Goal: Task Accomplishment & Management: Use online tool/utility

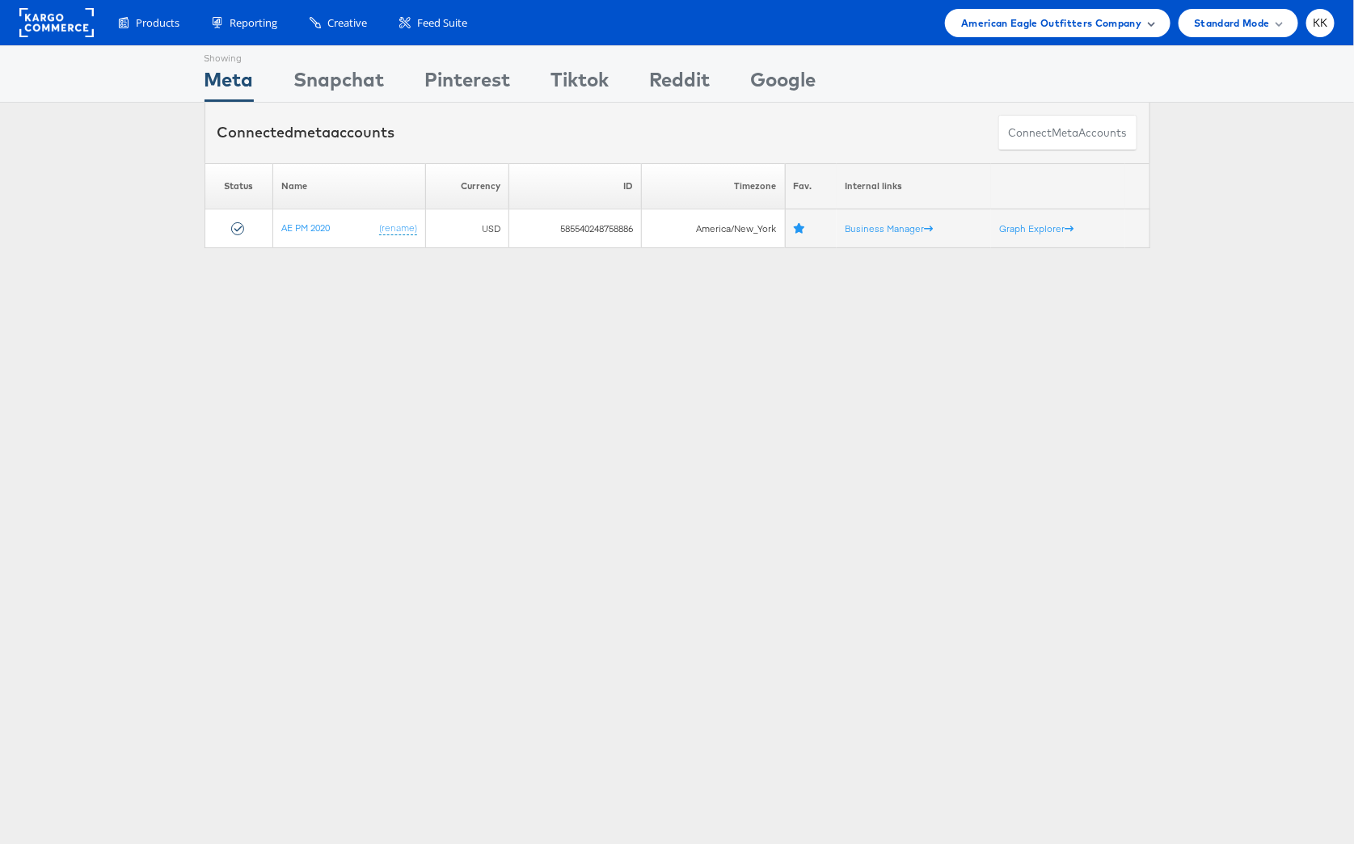
click at [1010, 30] on span "American Eagle Outfitters Company" at bounding box center [1051, 23] width 180 height 17
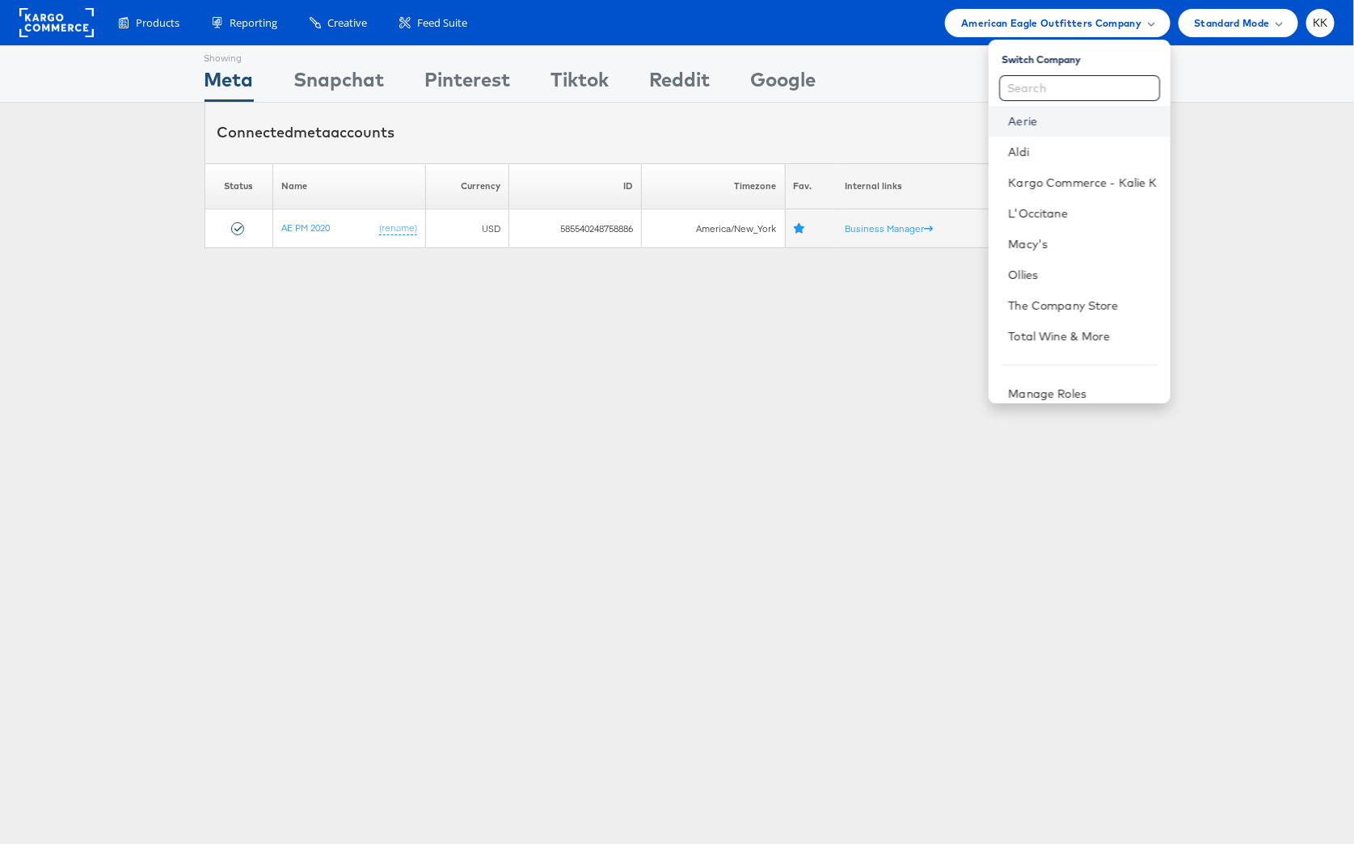
click at [1068, 121] on link "Aerie" at bounding box center [1082, 121] width 149 height 16
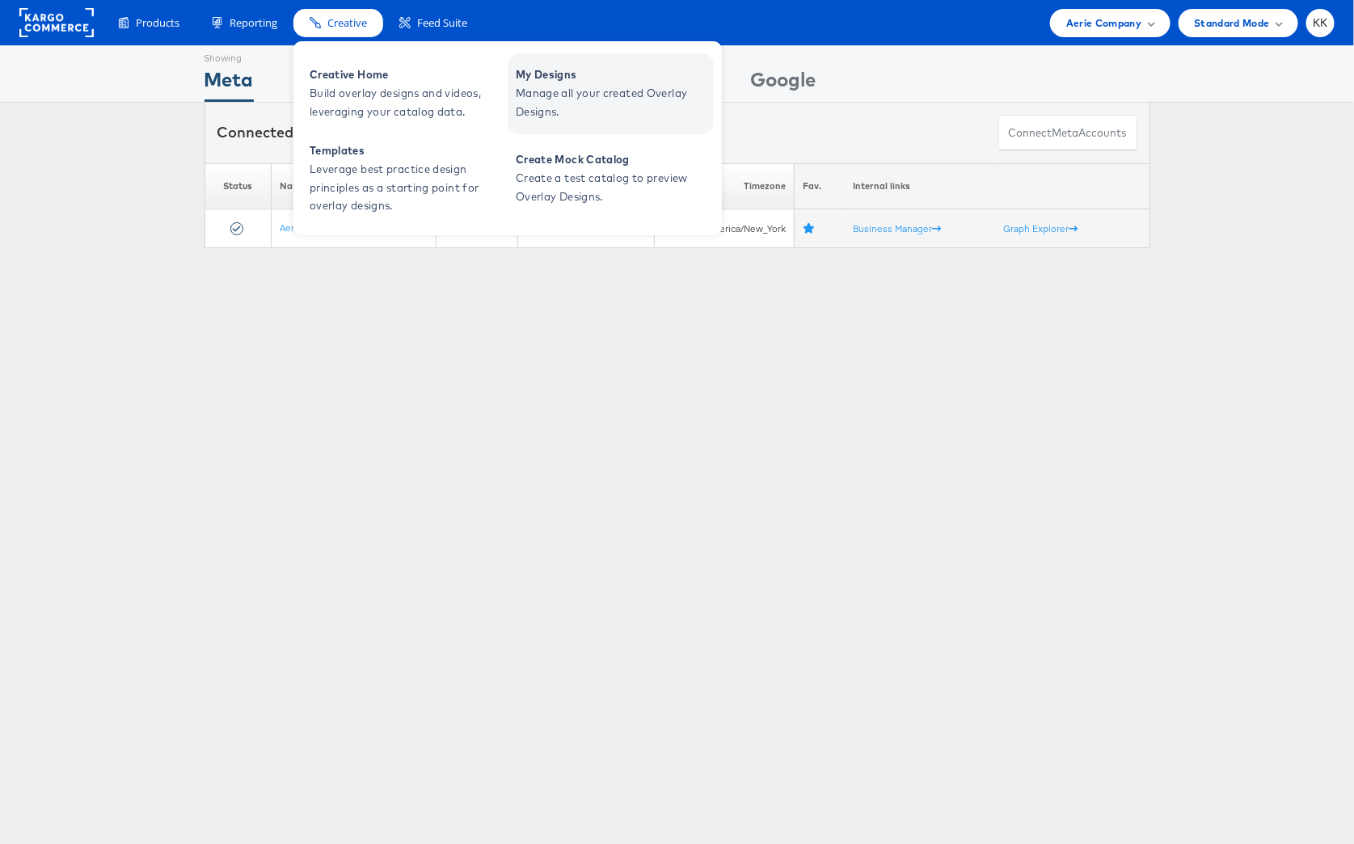
click at [559, 99] on span "Manage all your created Overlay Designs." at bounding box center [613, 102] width 194 height 37
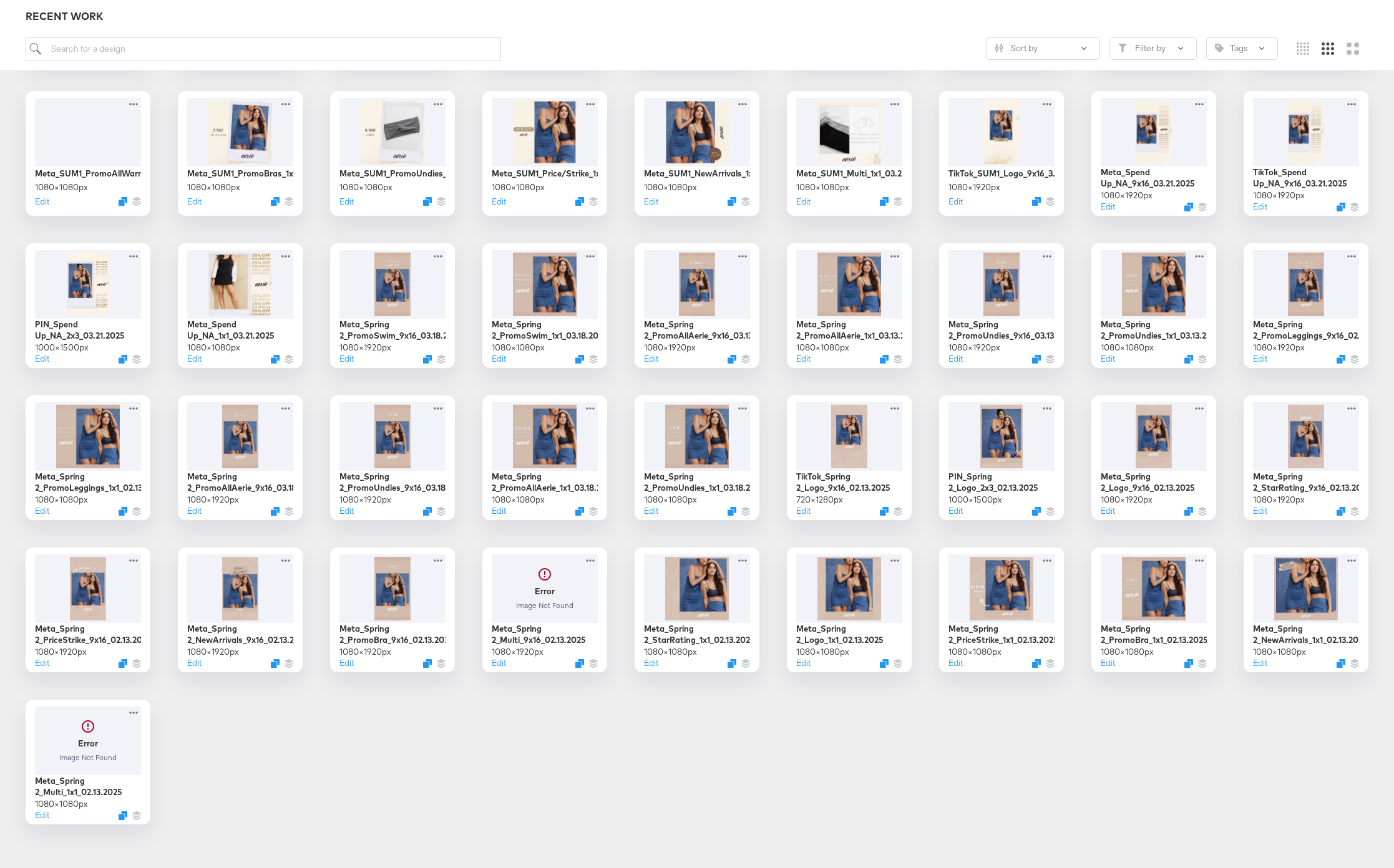
scroll to position [2027, 0]
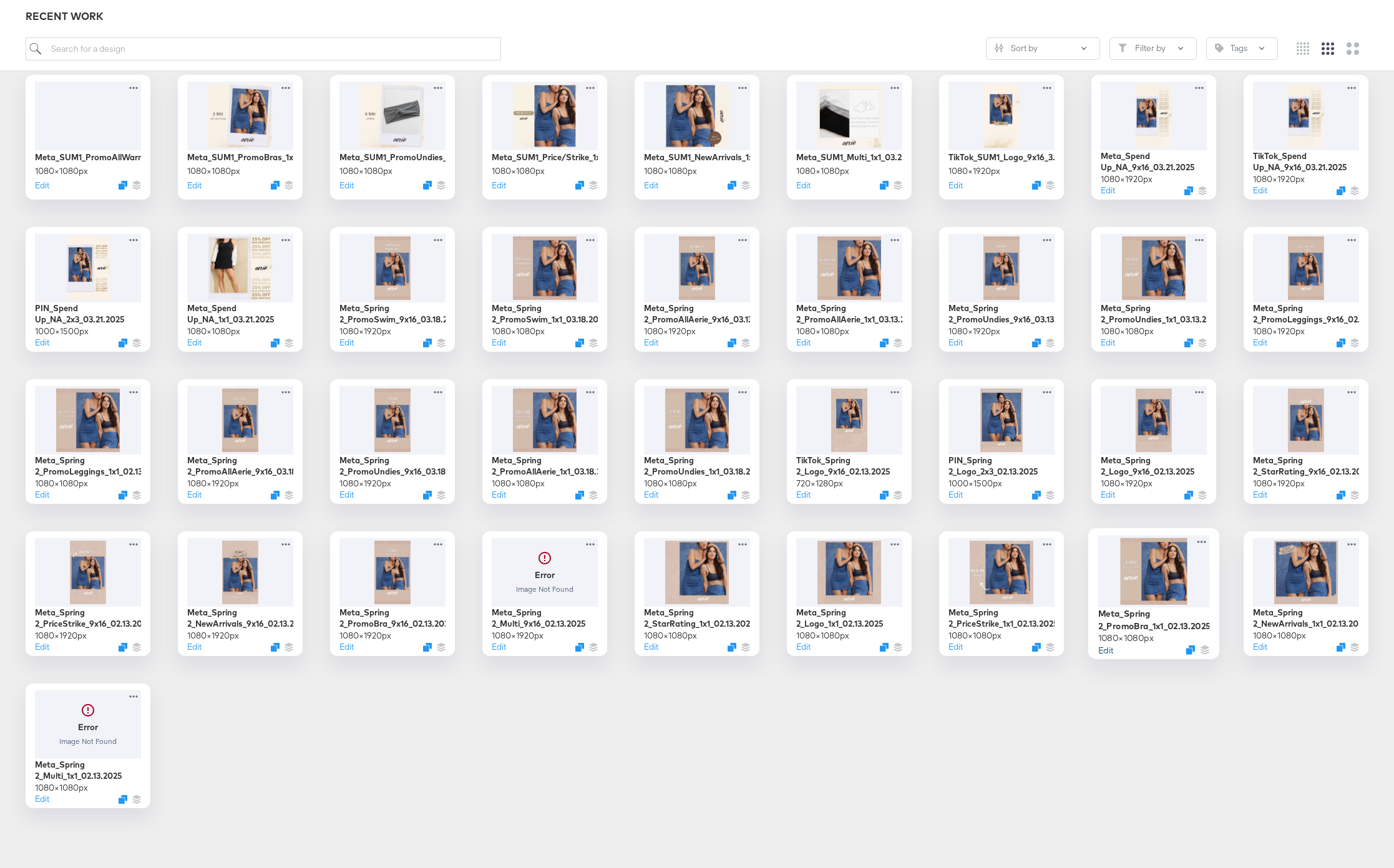
click at [1105, 650] on button "Edit" at bounding box center [1105, 649] width 15 height 12
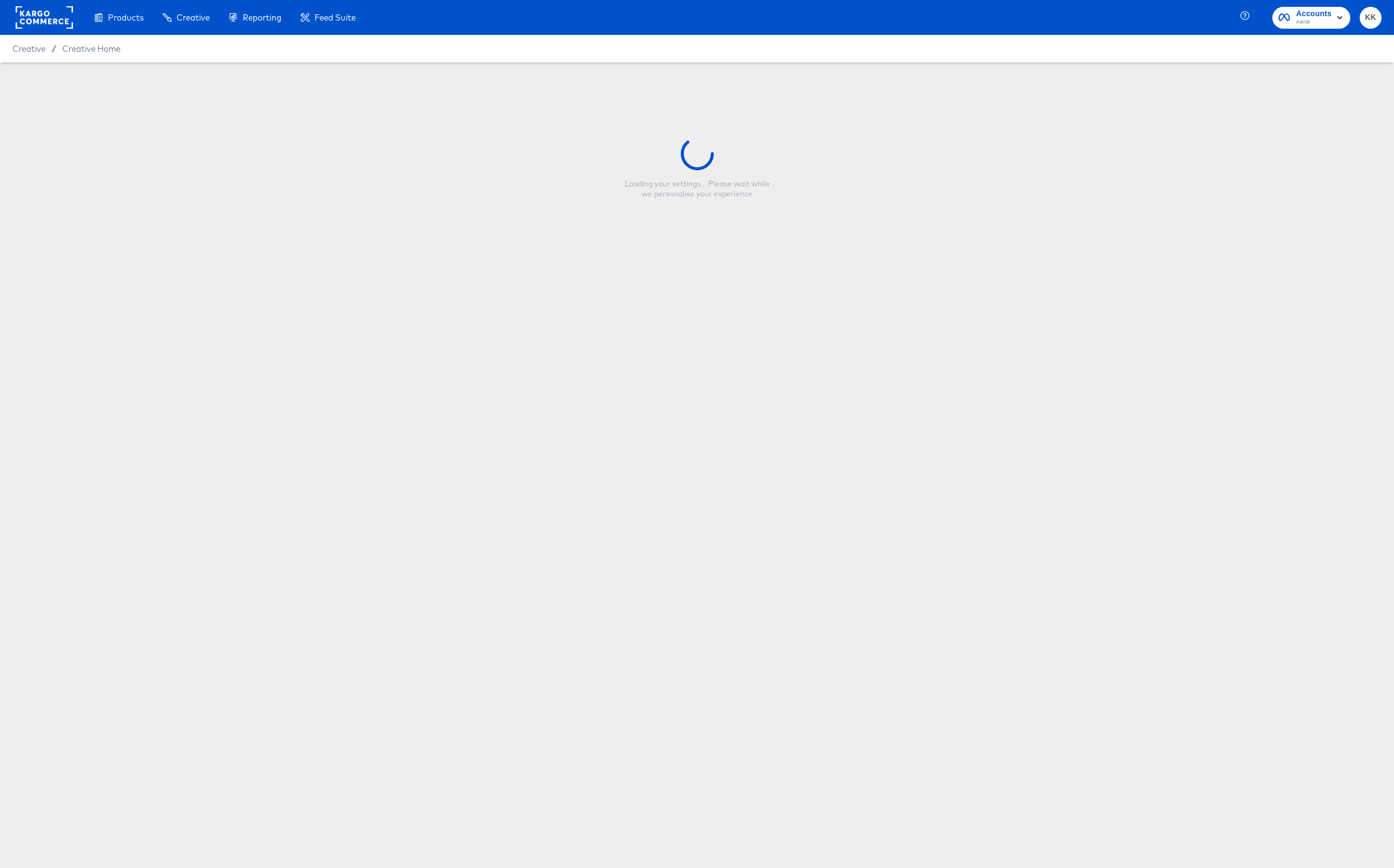
type input "Meta_Spring 2_PromoBra_1x1_02.13.2025"
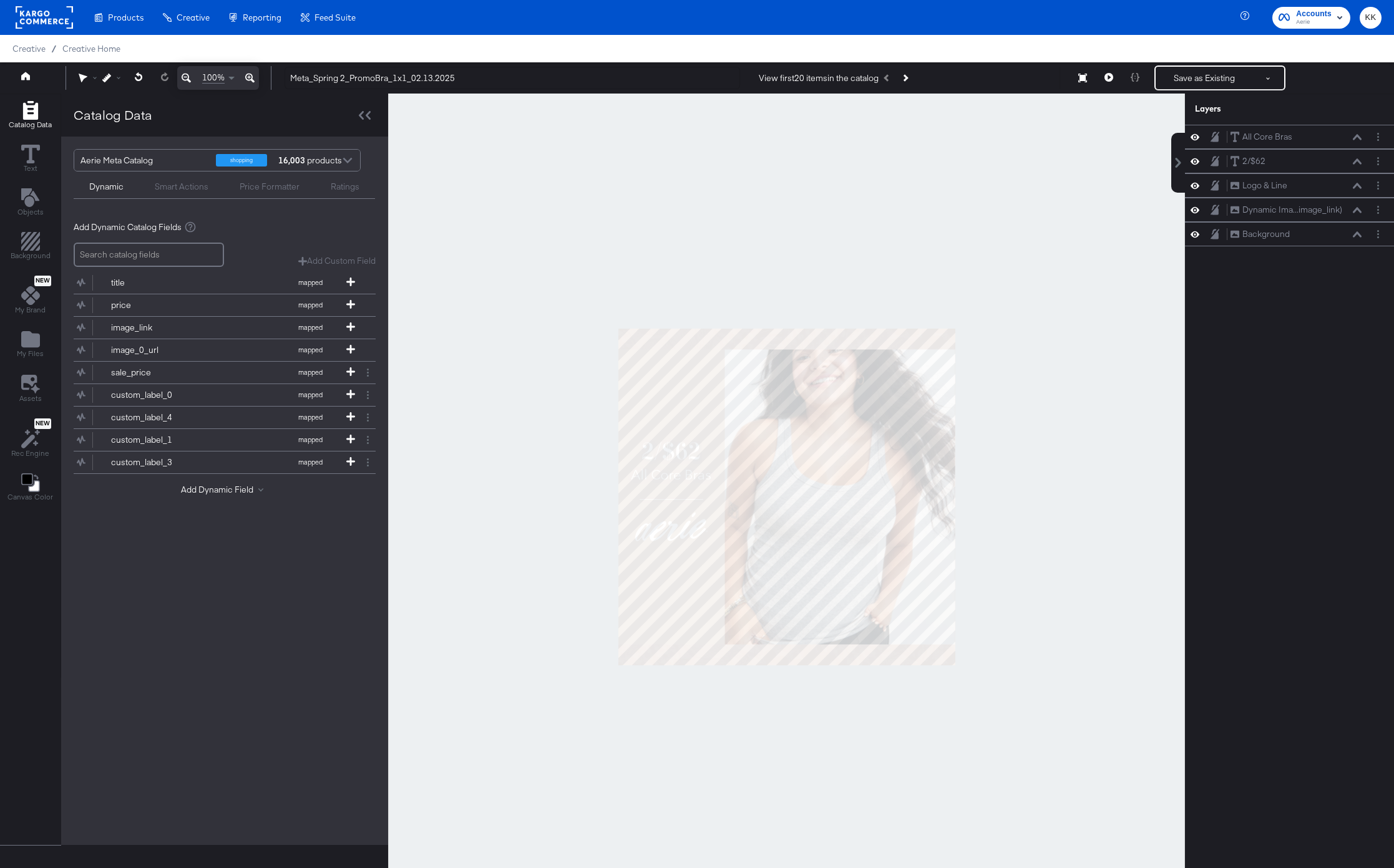
click at [808, 262] on div at bounding box center [787, 496] width 797 height 806
click at [254, 78] on button at bounding box center [249, 78] width 18 height 24
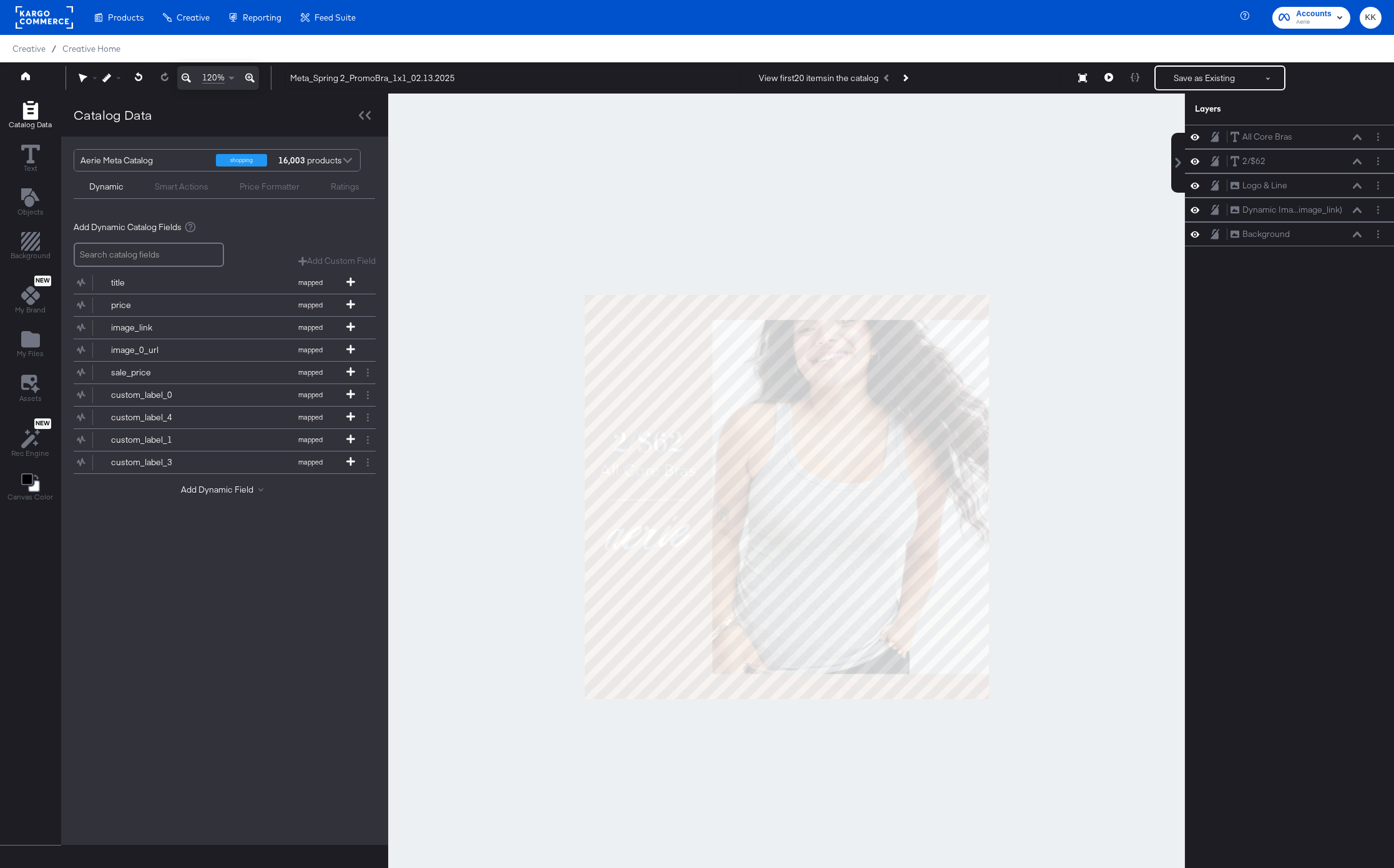
click at [254, 78] on icon at bounding box center [250, 77] width 9 height 15
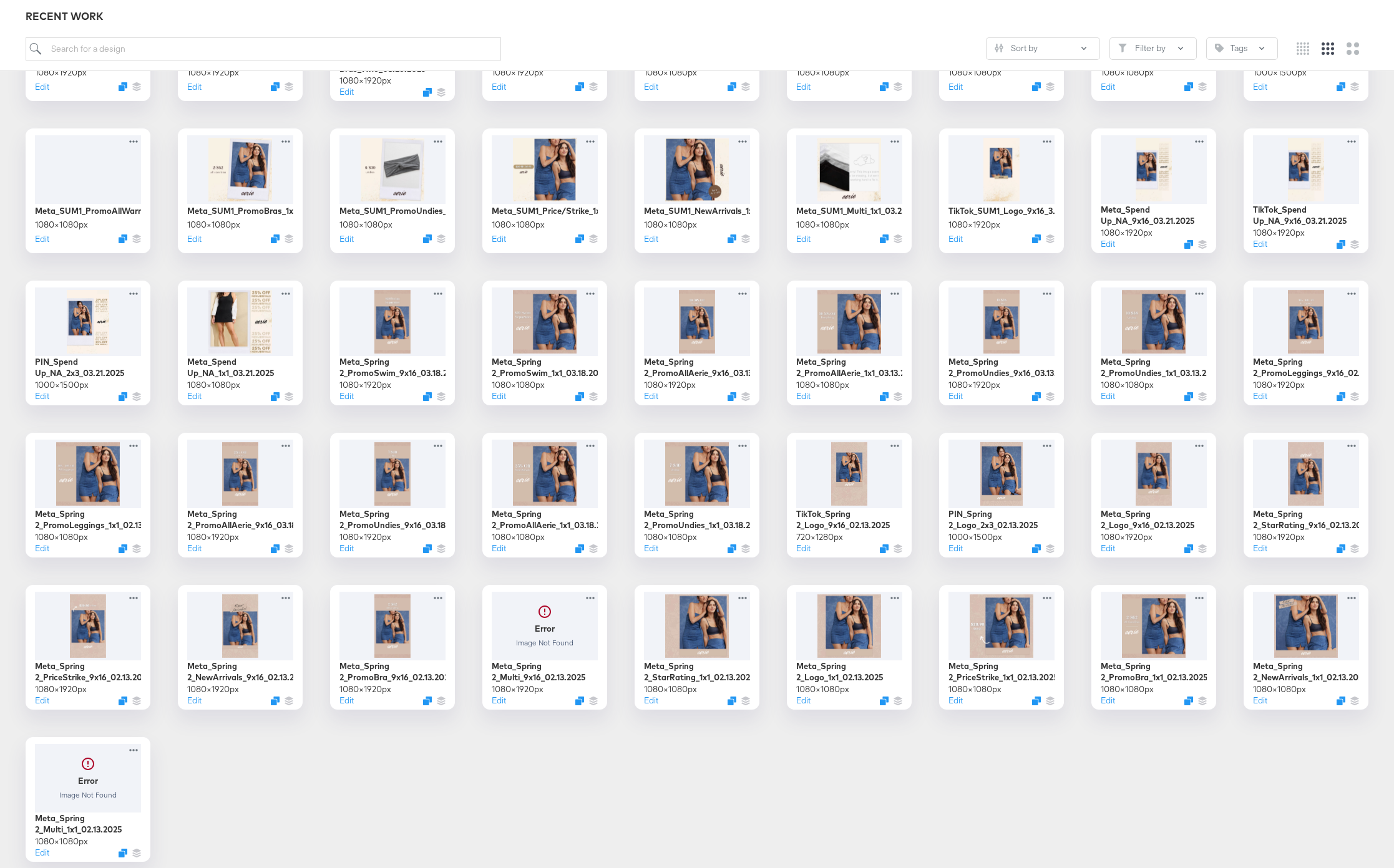
scroll to position [2027, 0]
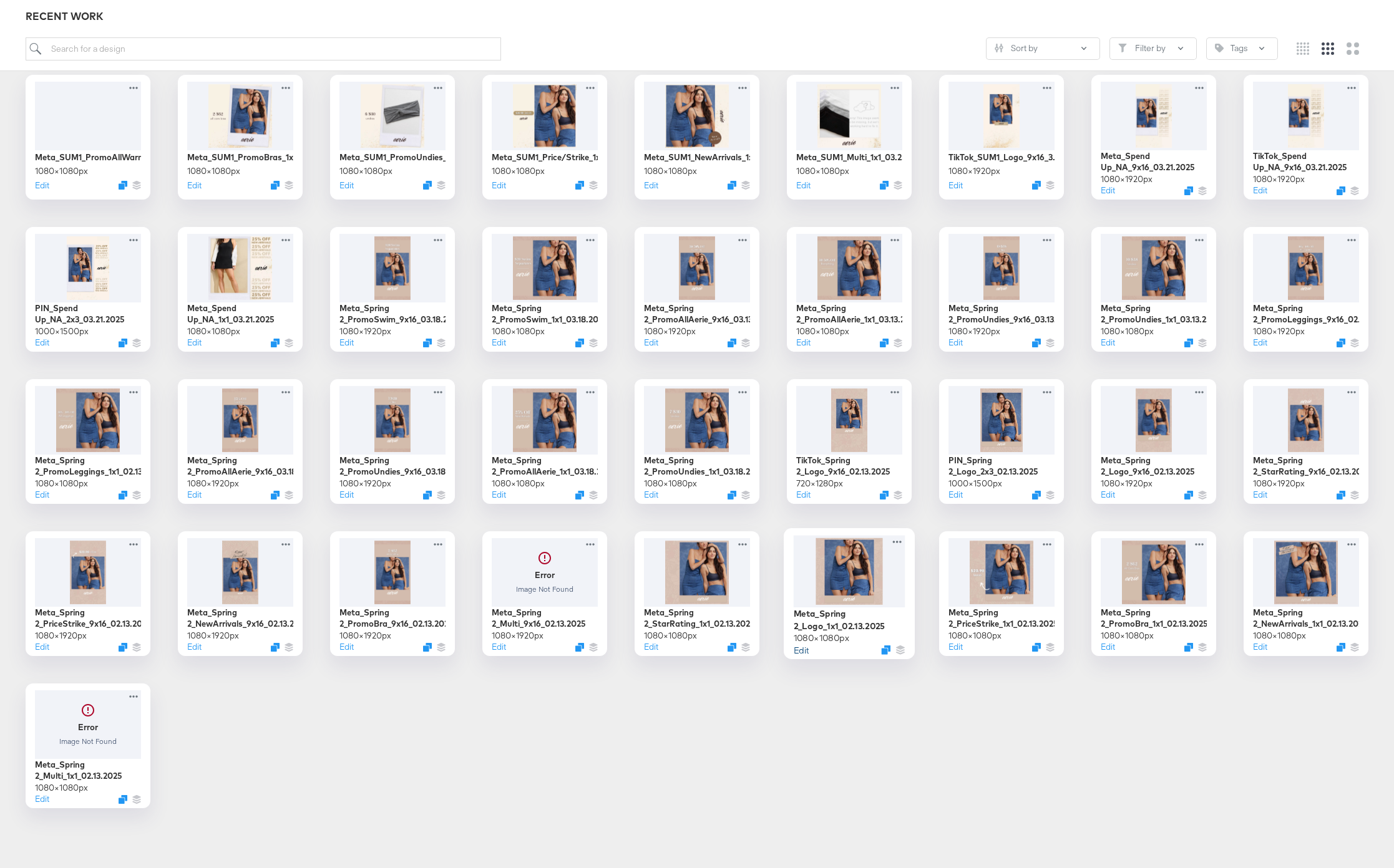
click at [805, 652] on button "Edit" at bounding box center [800, 649] width 15 height 12
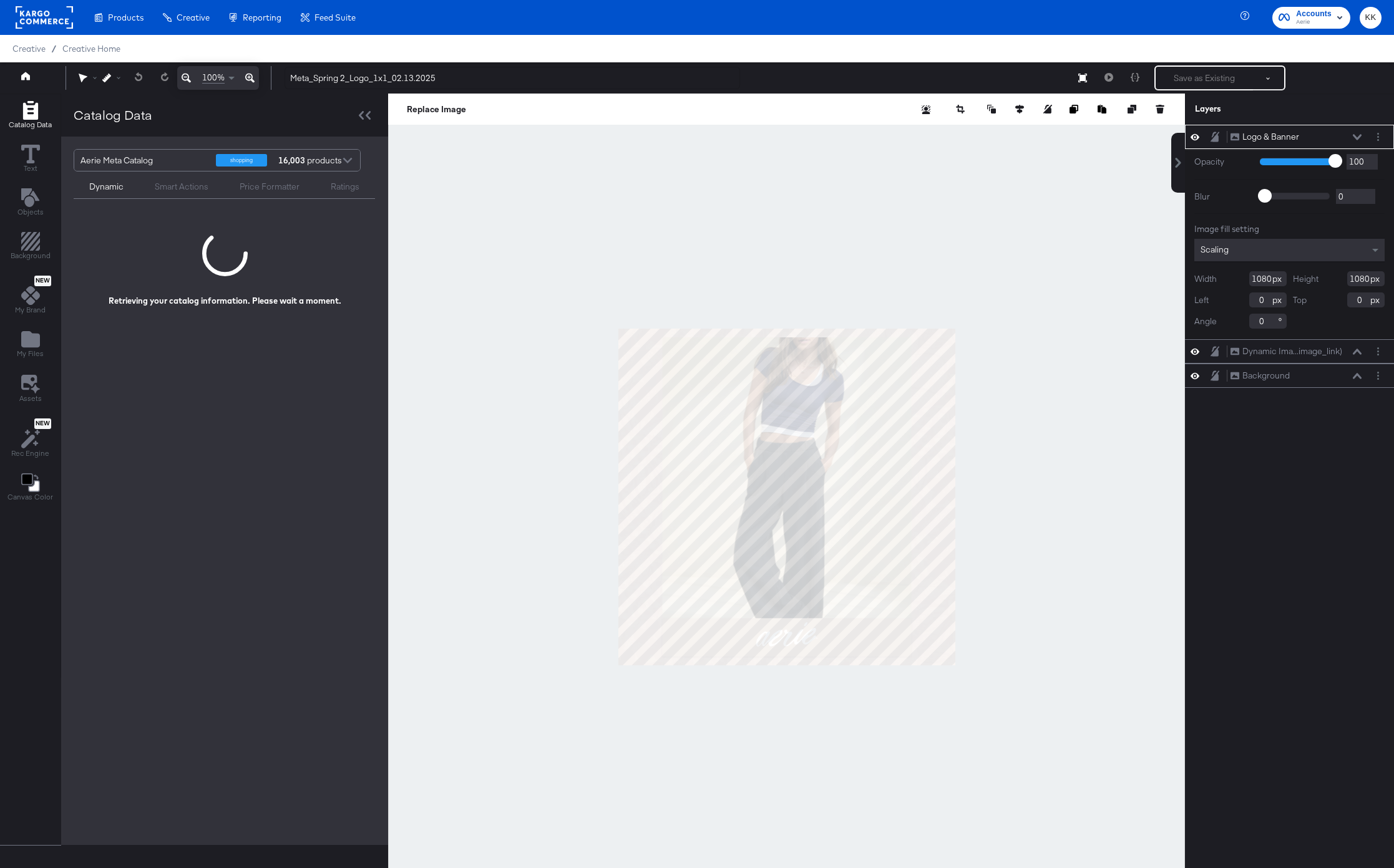
click at [249, 79] on icon at bounding box center [250, 77] width 9 height 15
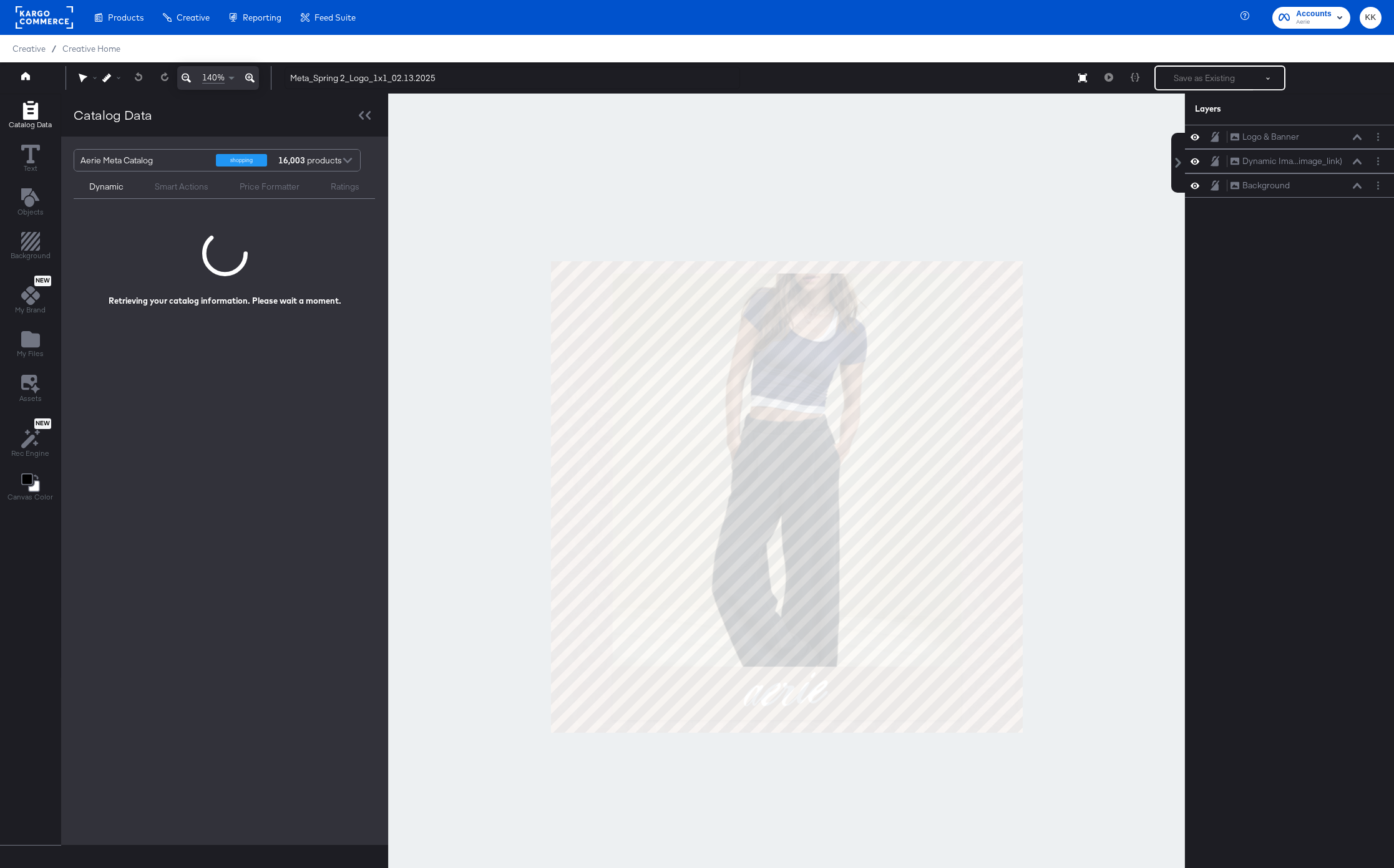
click at [428, 242] on div at bounding box center [787, 496] width 797 height 806
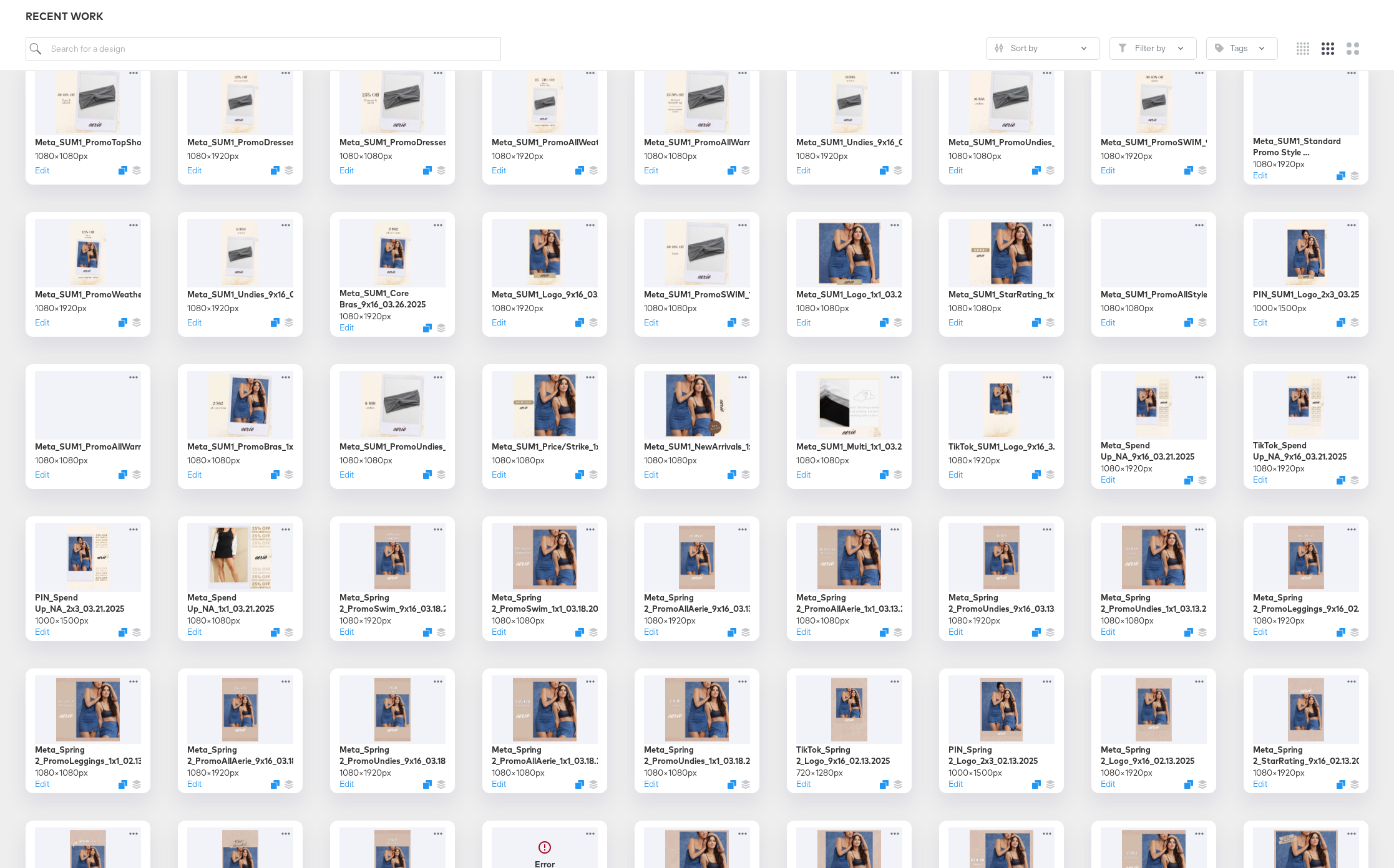
scroll to position [2027, 0]
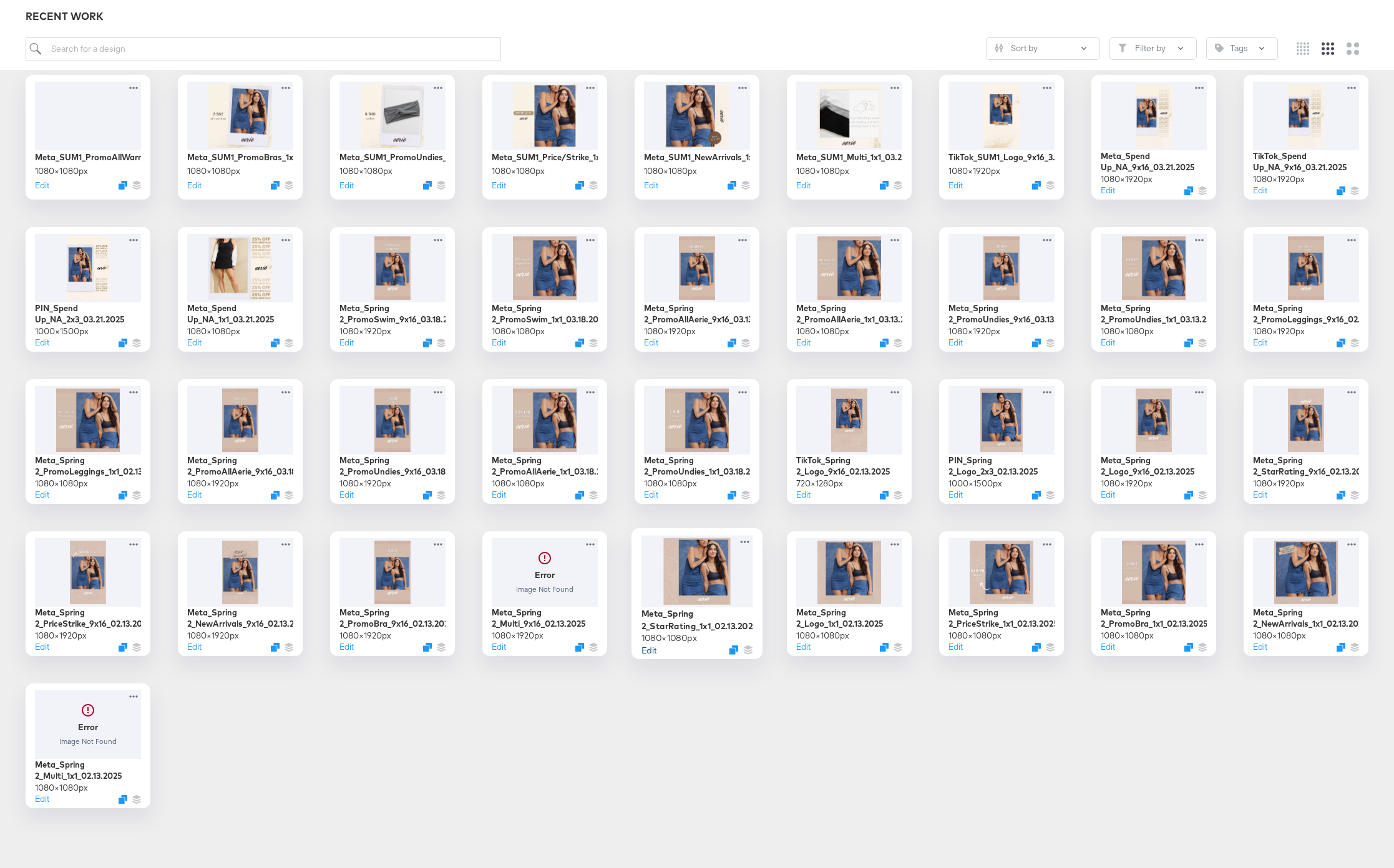
click at [648, 649] on button "Edit" at bounding box center [648, 649] width 15 height 12
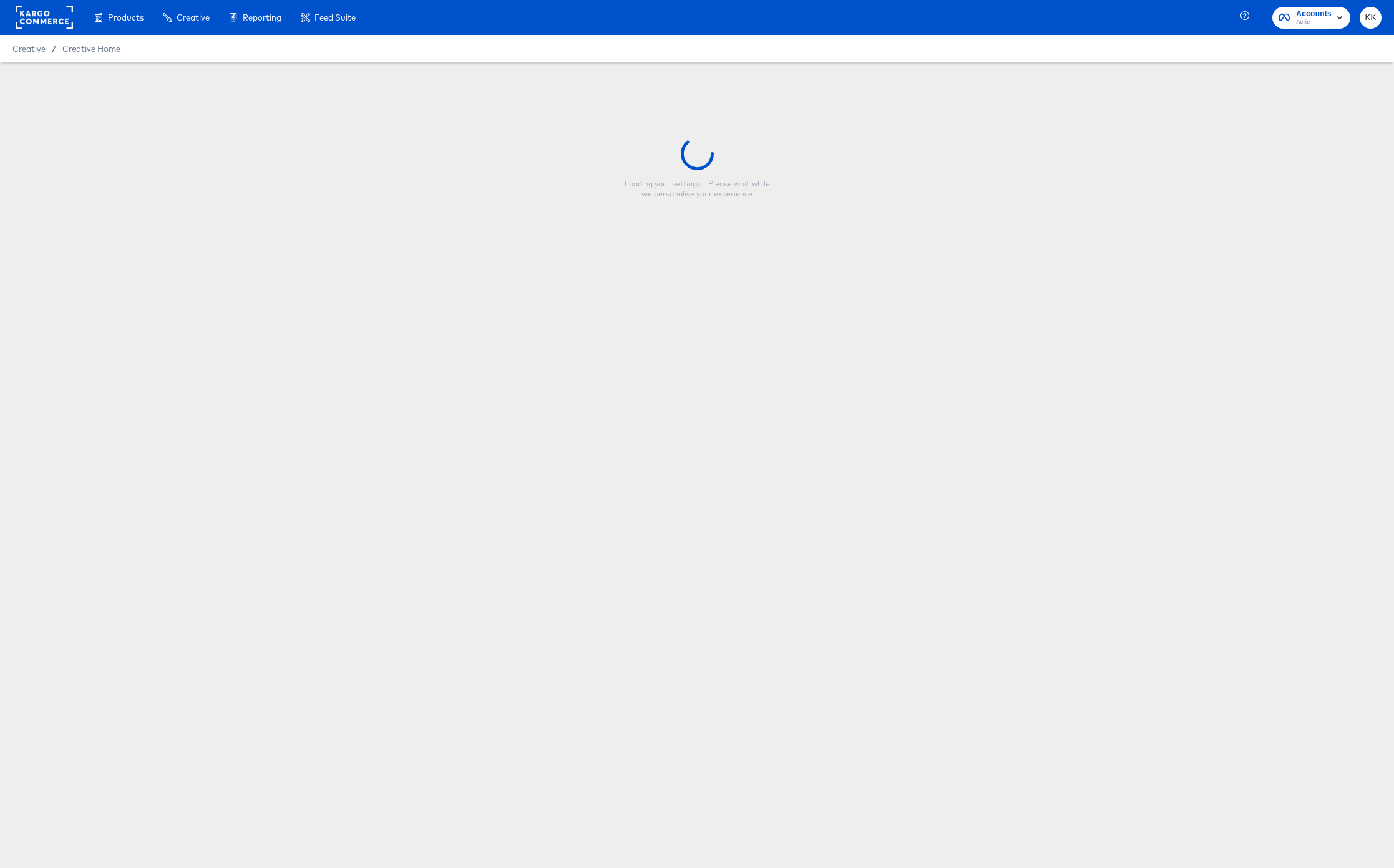
type input "Meta_Spring 2_StarRating_1x1_02.13.2025"
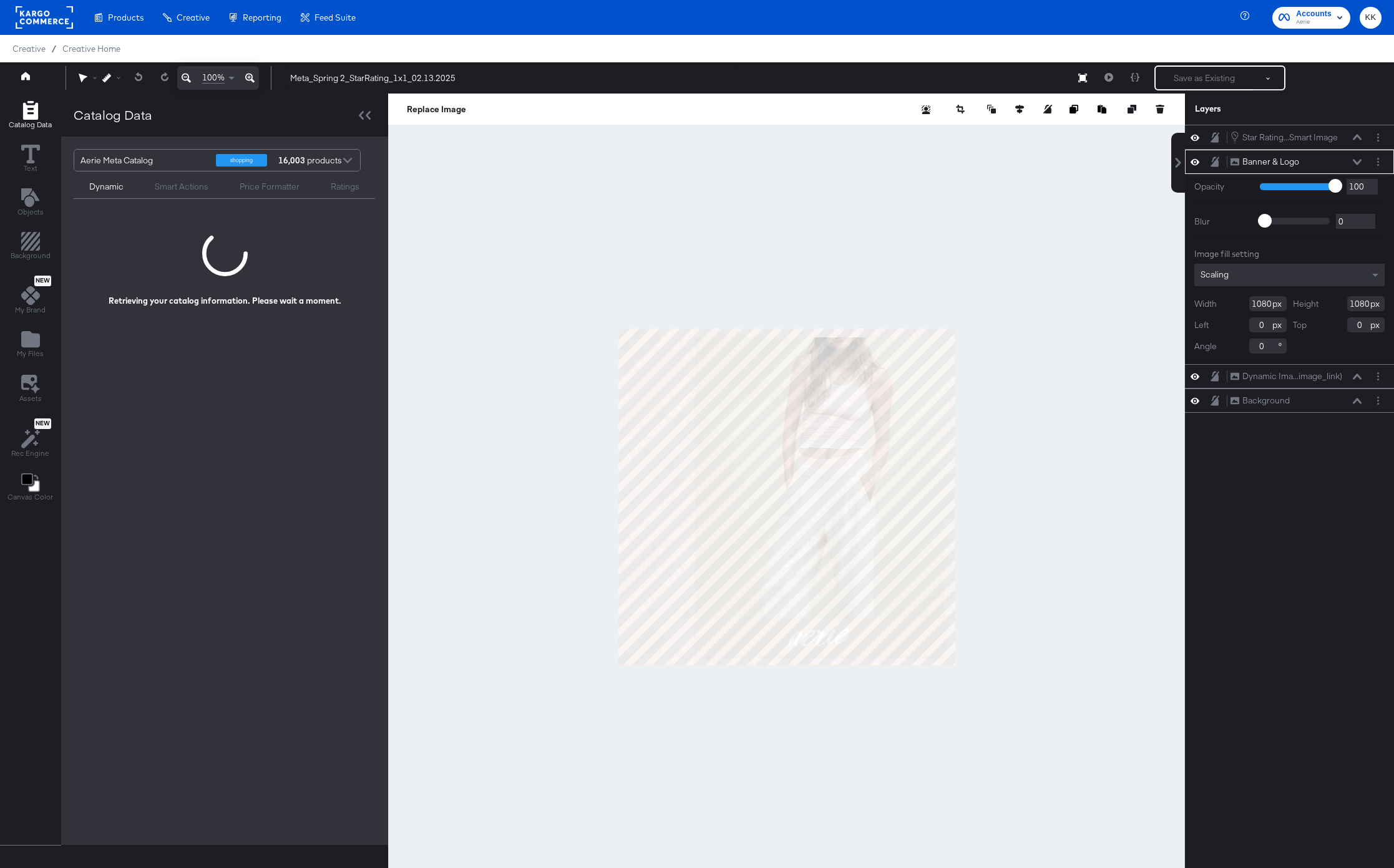
click at [733, 204] on div at bounding box center [787, 496] width 797 height 806
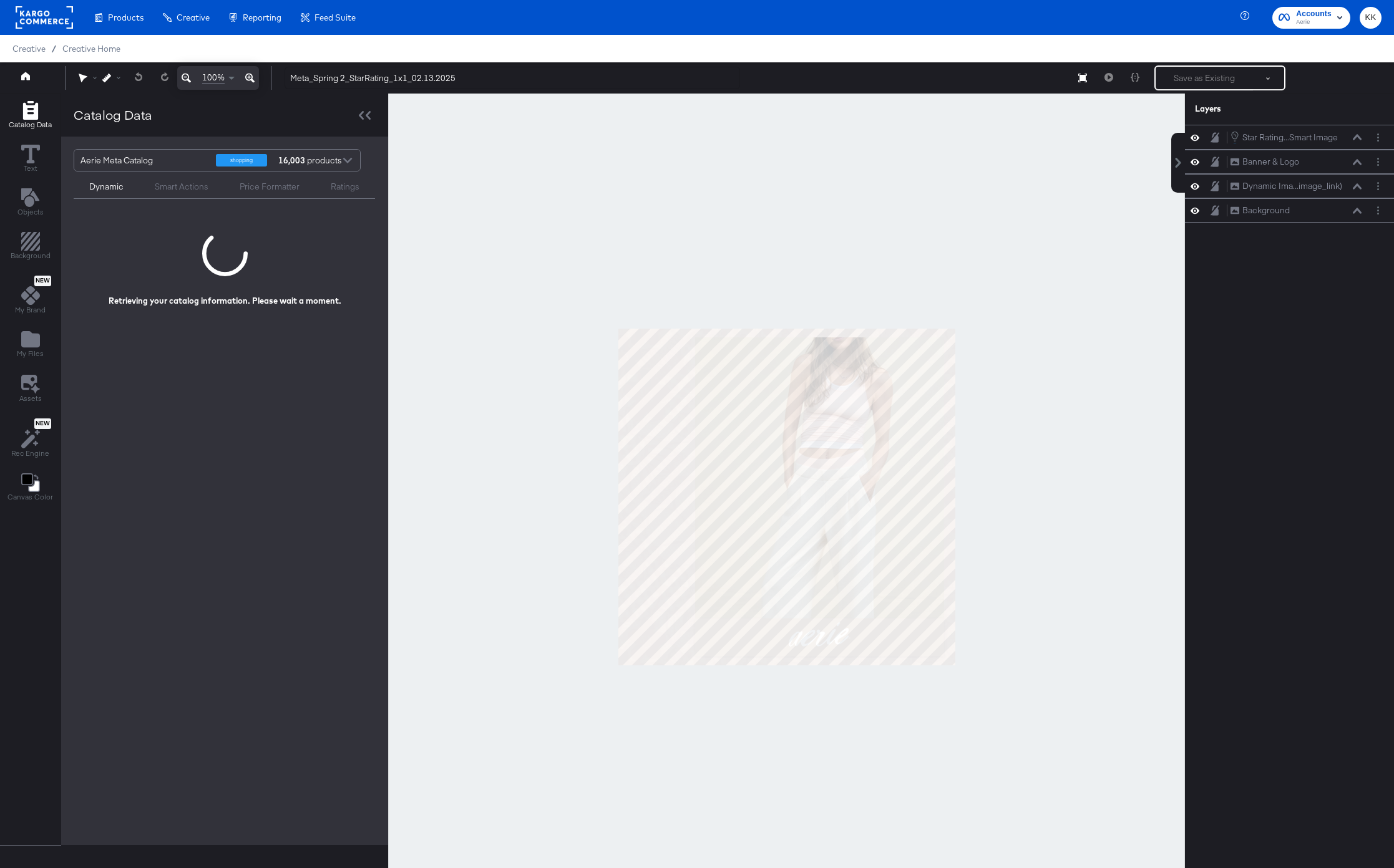
click at [252, 75] on icon at bounding box center [250, 77] width 9 height 15
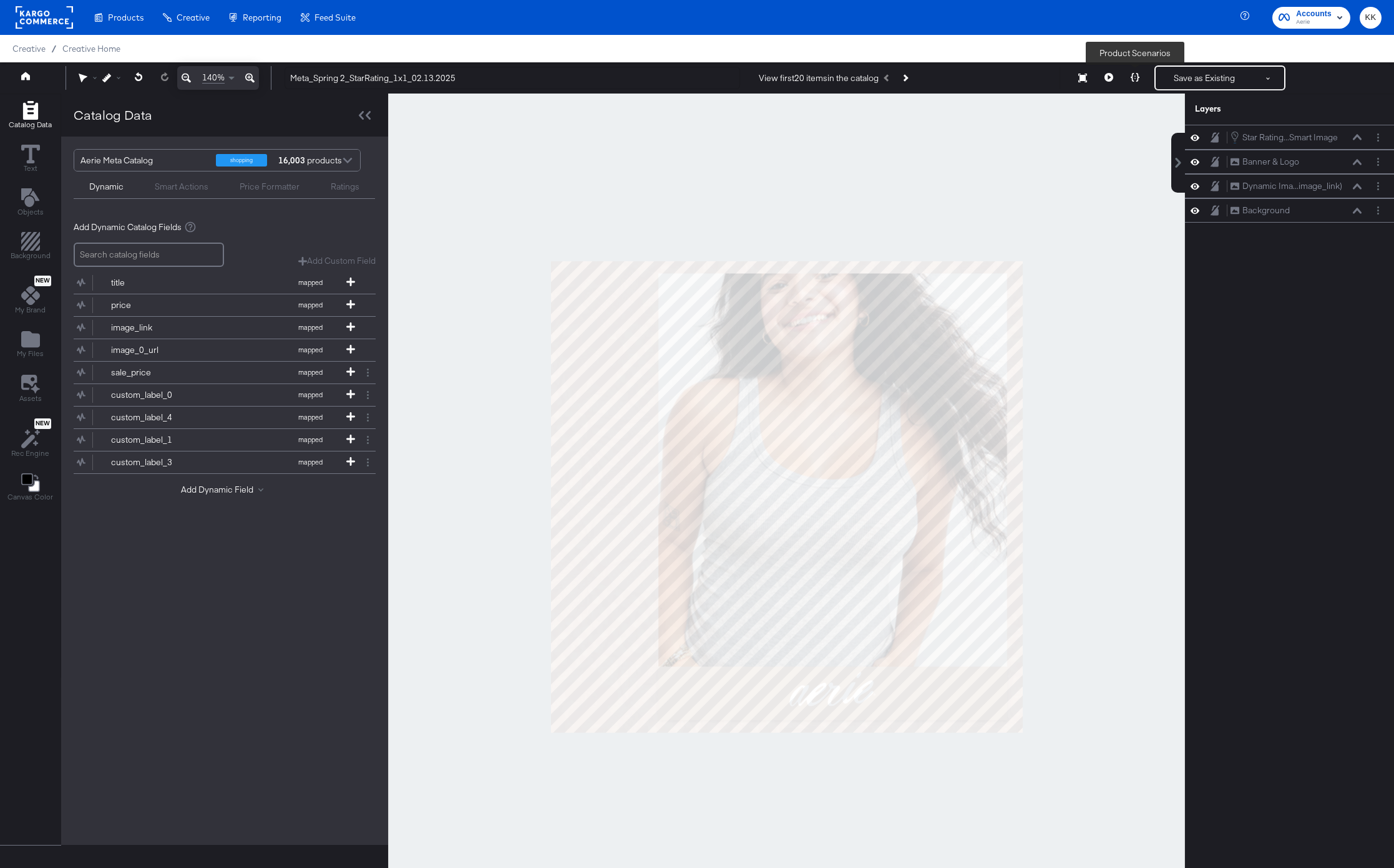
click at [1144, 80] on button at bounding box center [1135, 78] width 26 height 25
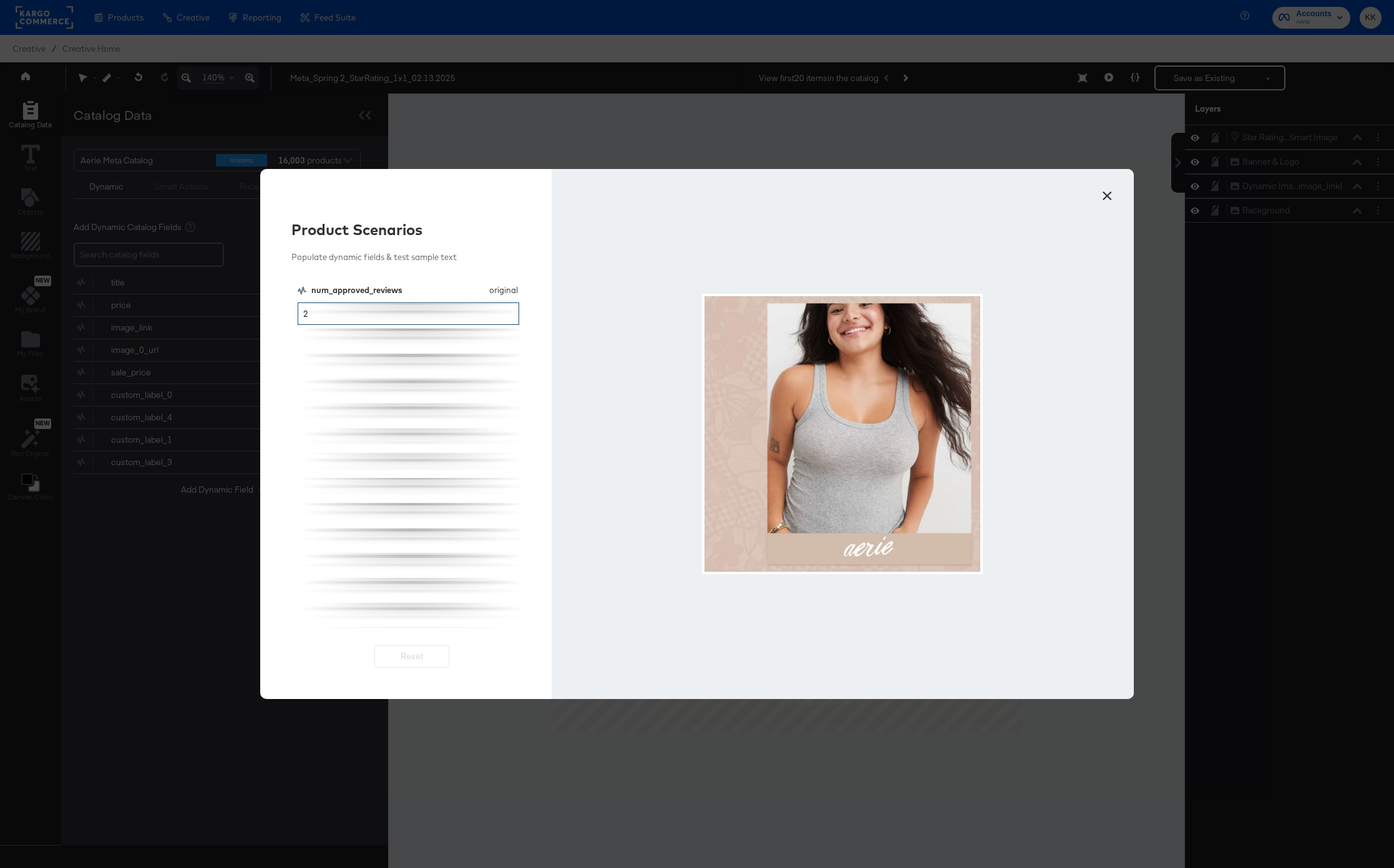
click at [404, 315] on input "2" at bounding box center [408, 314] width 222 height 23
type input "5"
click at [1103, 208] on div at bounding box center [843, 434] width 582 height 530
click at [1108, 199] on button "×" at bounding box center [1106, 192] width 22 height 22
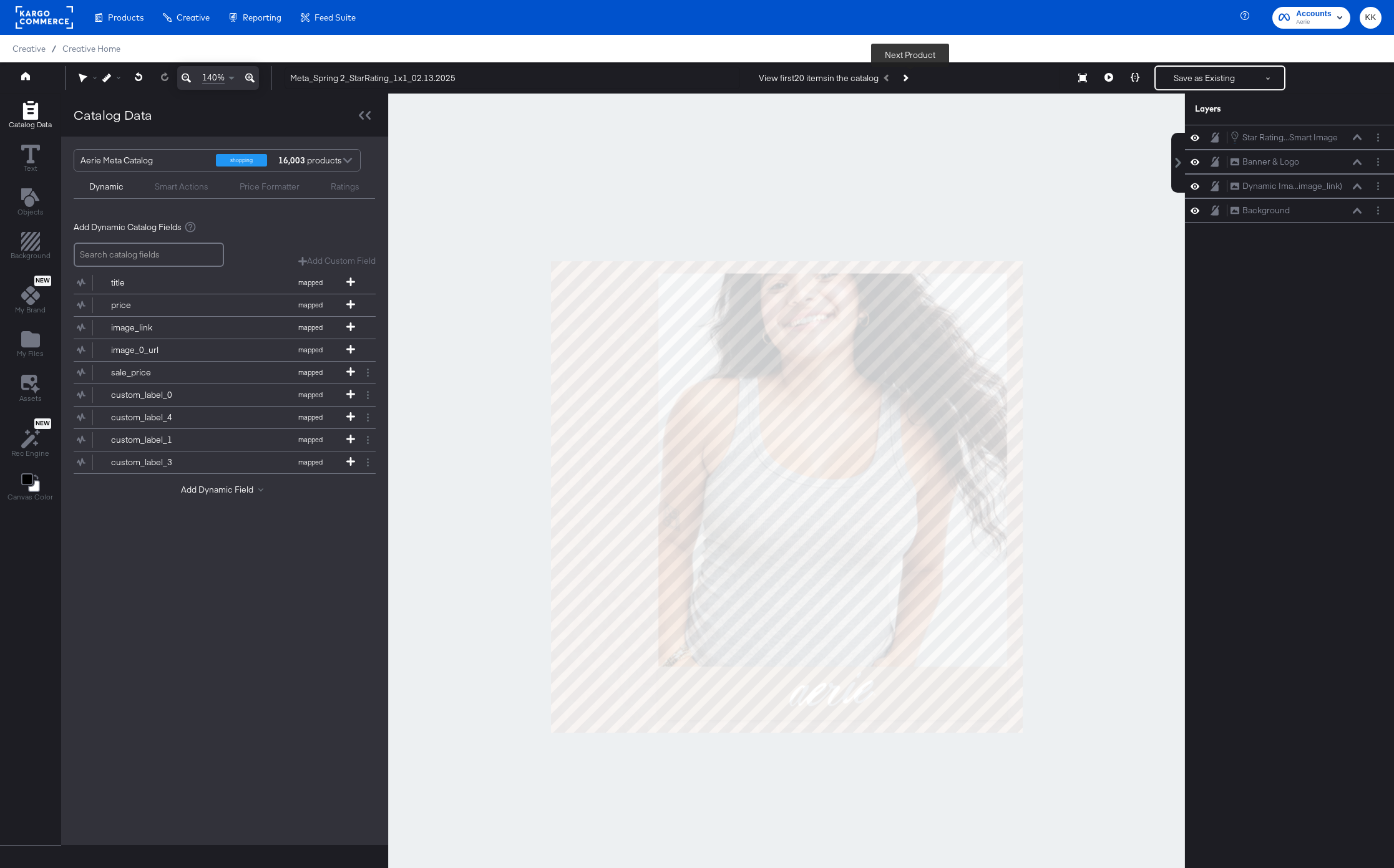
click at [912, 80] on button "Next Product" at bounding box center [905, 77] width 18 height 22
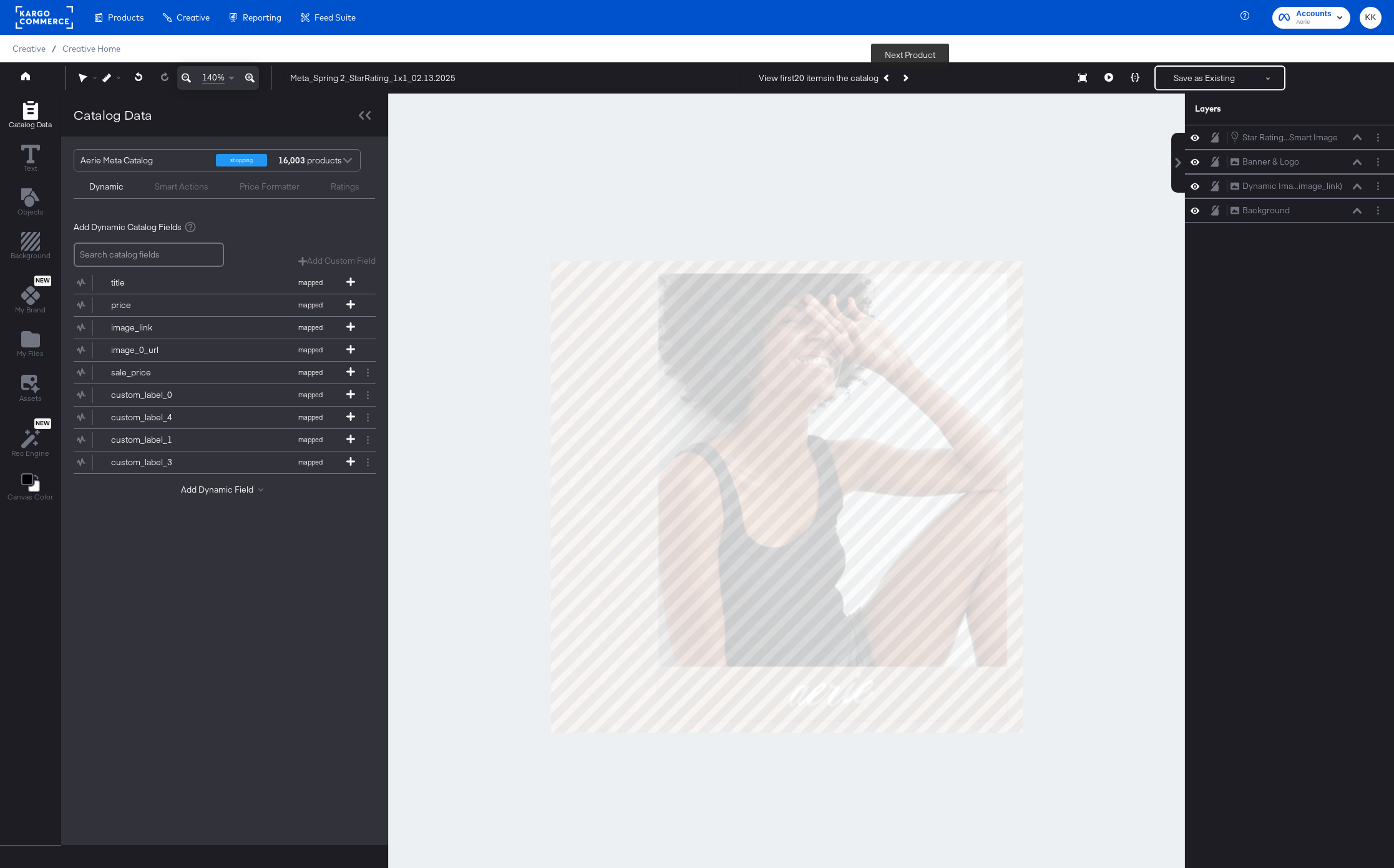
click at [912, 80] on button "Next Product" at bounding box center [905, 77] width 18 height 22
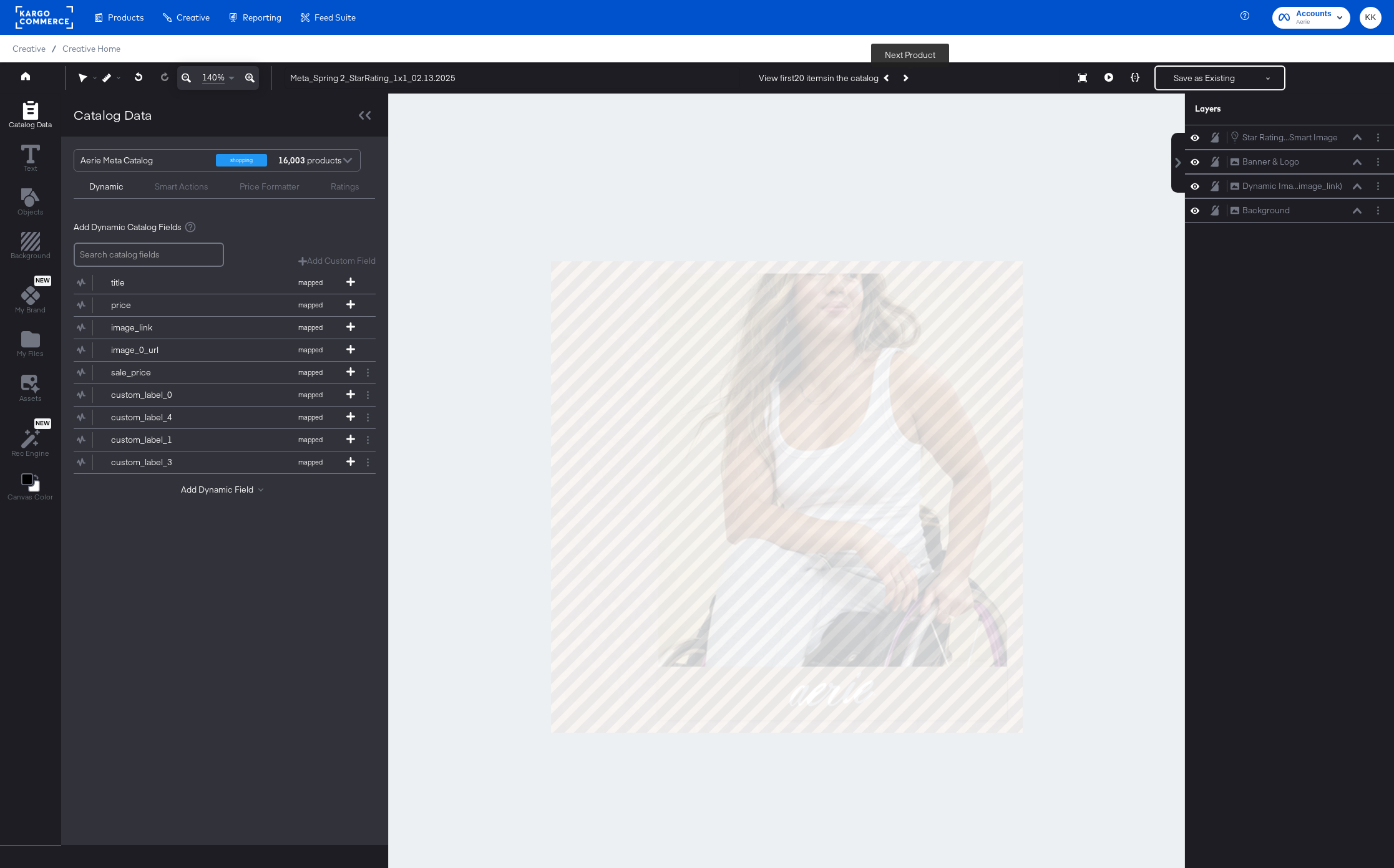
click at [912, 80] on button "Next Product" at bounding box center [905, 77] width 18 height 22
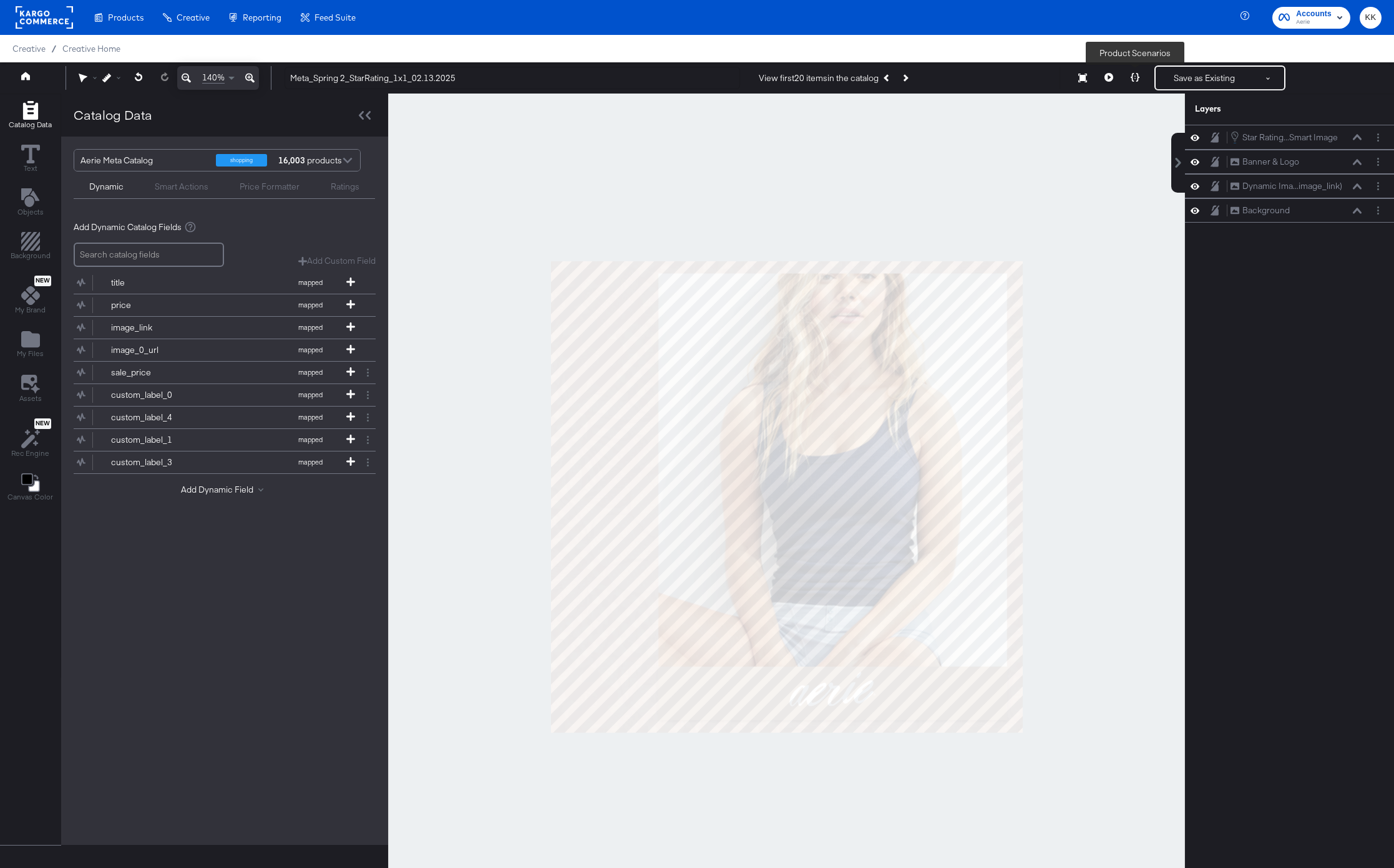
click at [1129, 78] on button at bounding box center [1135, 78] width 26 height 25
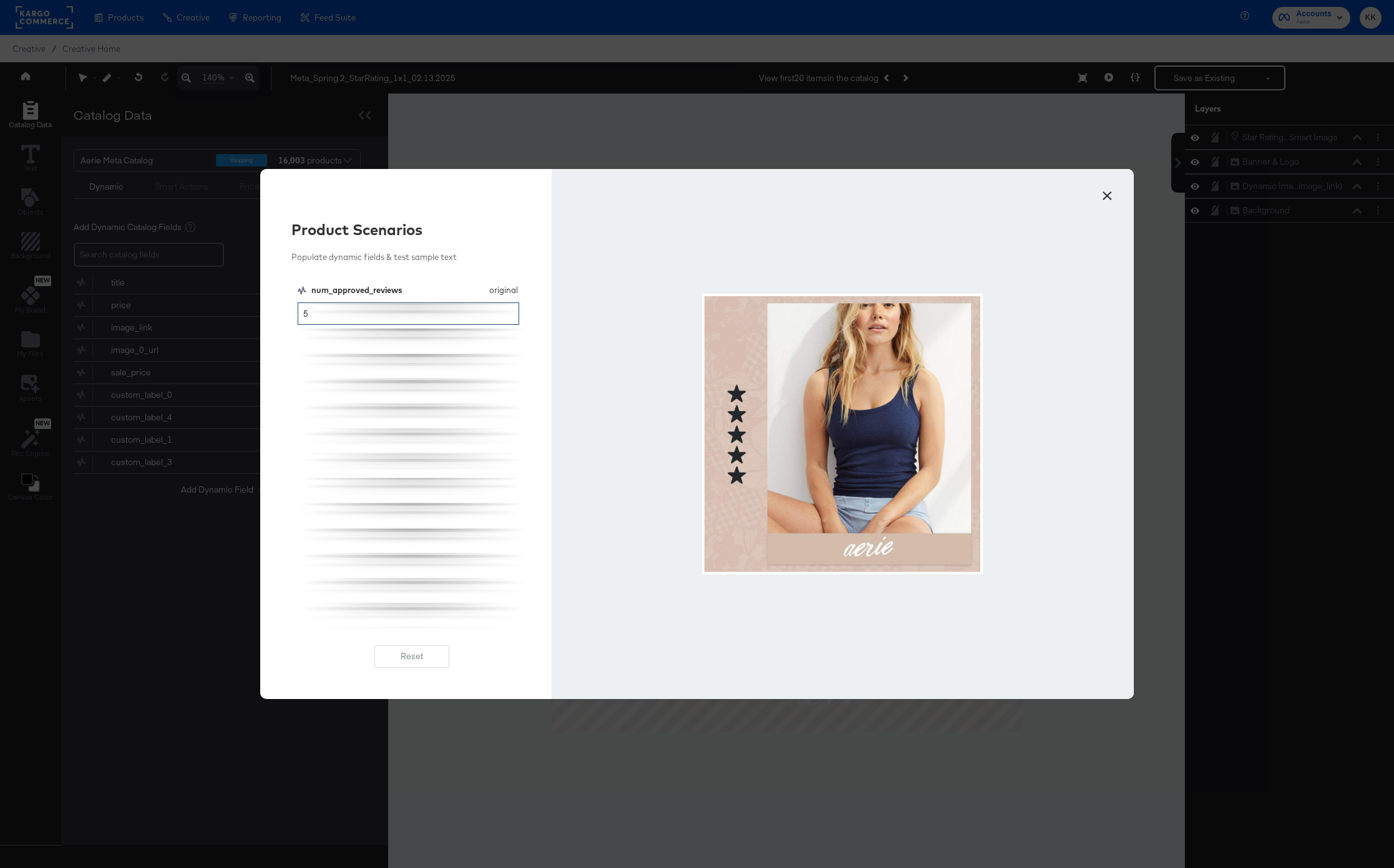
click at [391, 314] on input "5" at bounding box center [408, 314] width 222 height 23
type input "4"
click at [426, 397] on div "num_approved_reviews original num_approved_reviews 4" at bounding box center [412, 456] width 229 height 343
click at [1108, 194] on button "×" at bounding box center [1106, 192] width 22 height 22
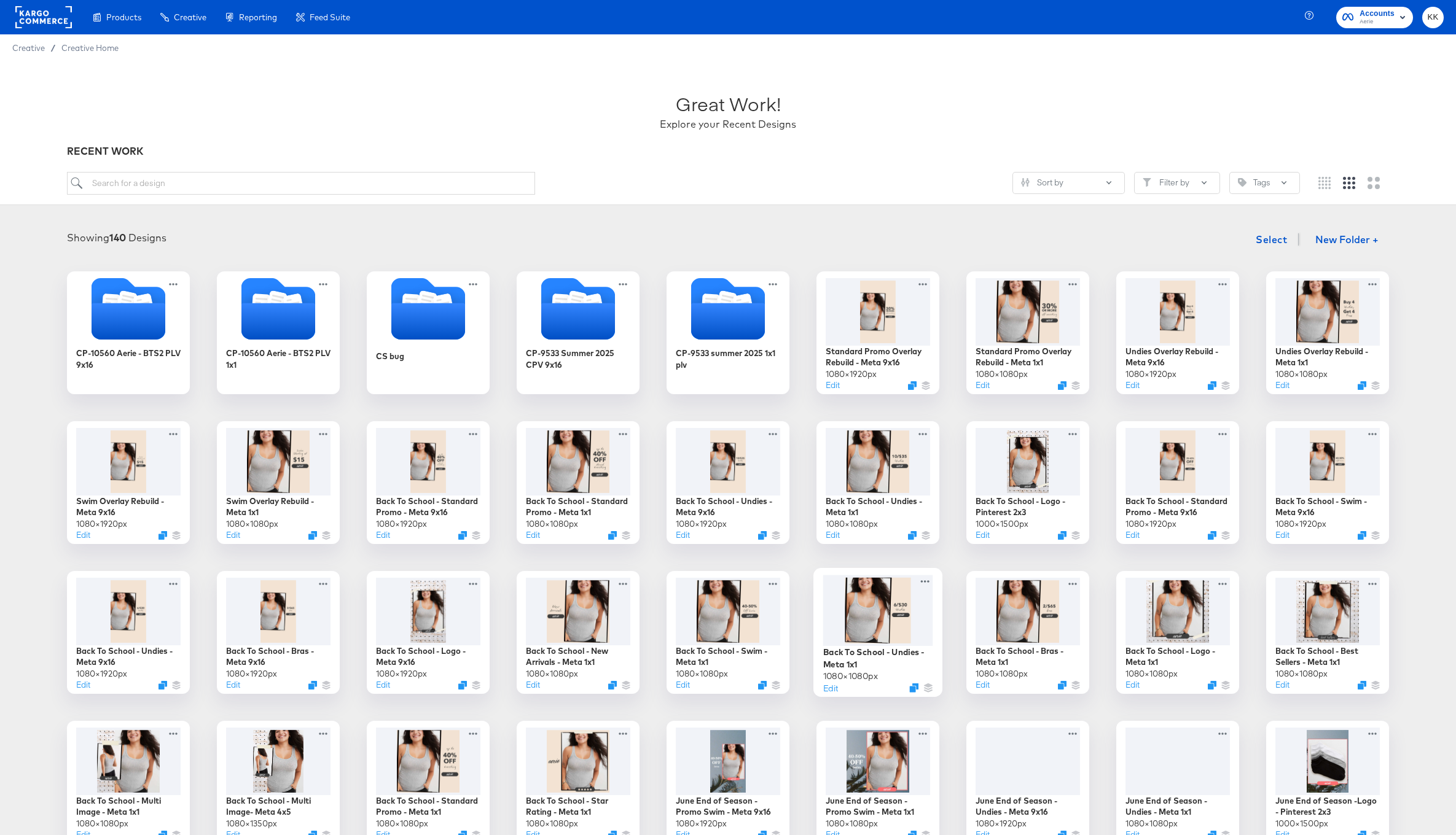
scroll to position [6, 0]
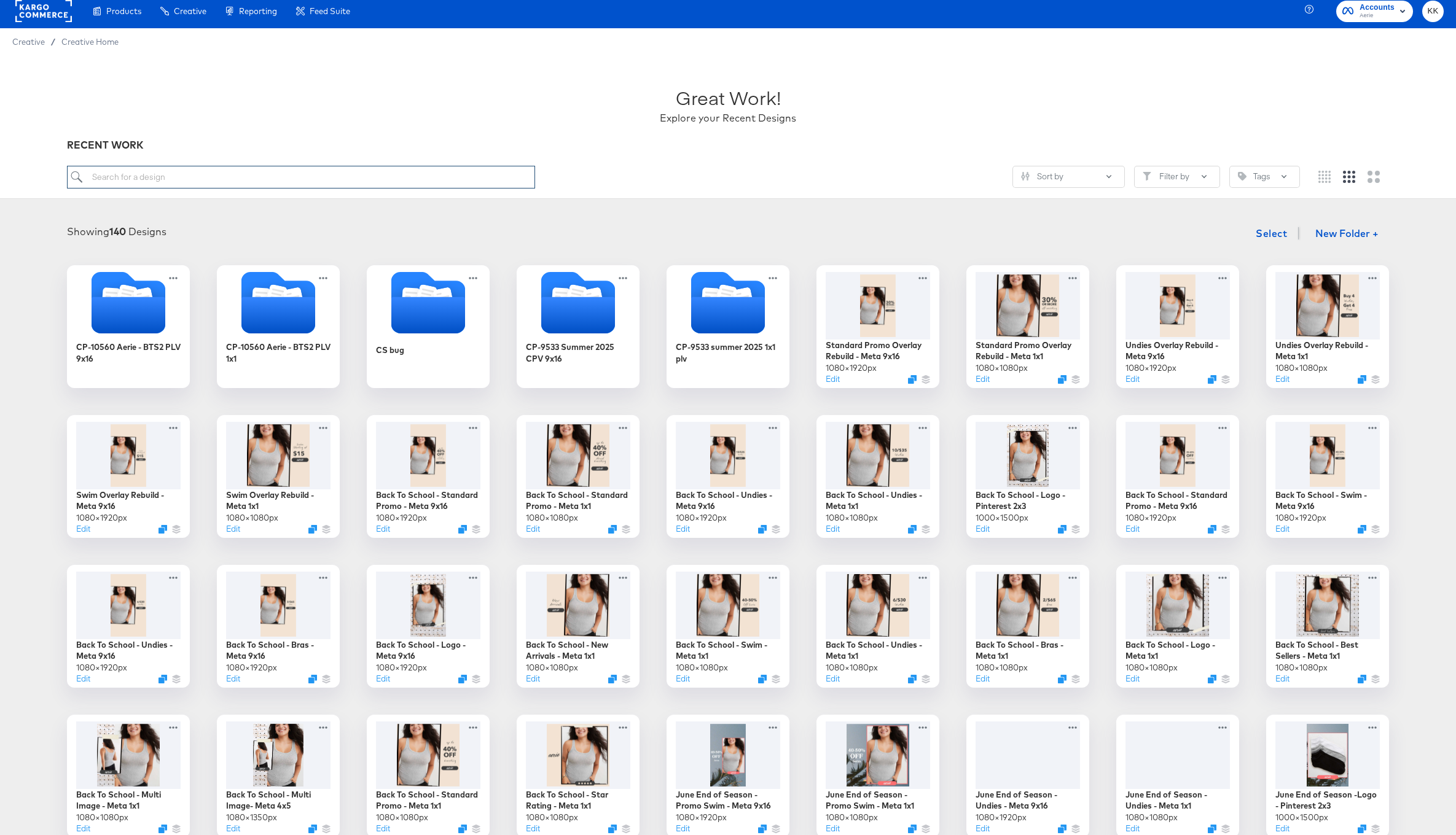
click at [250, 179] on input "search" at bounding box center [301, 177] width 468 height 23
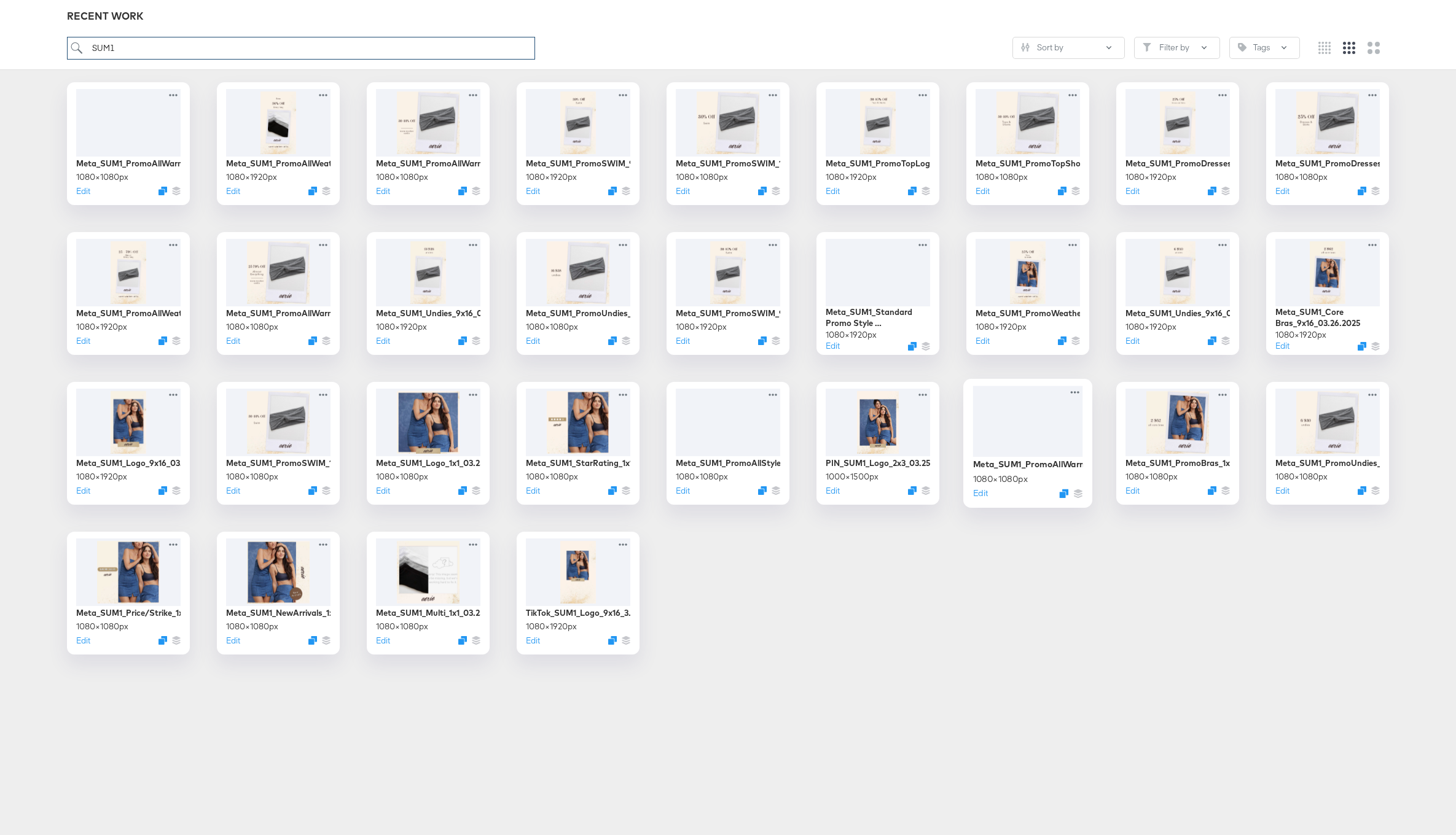
scroll to position [265, 0]
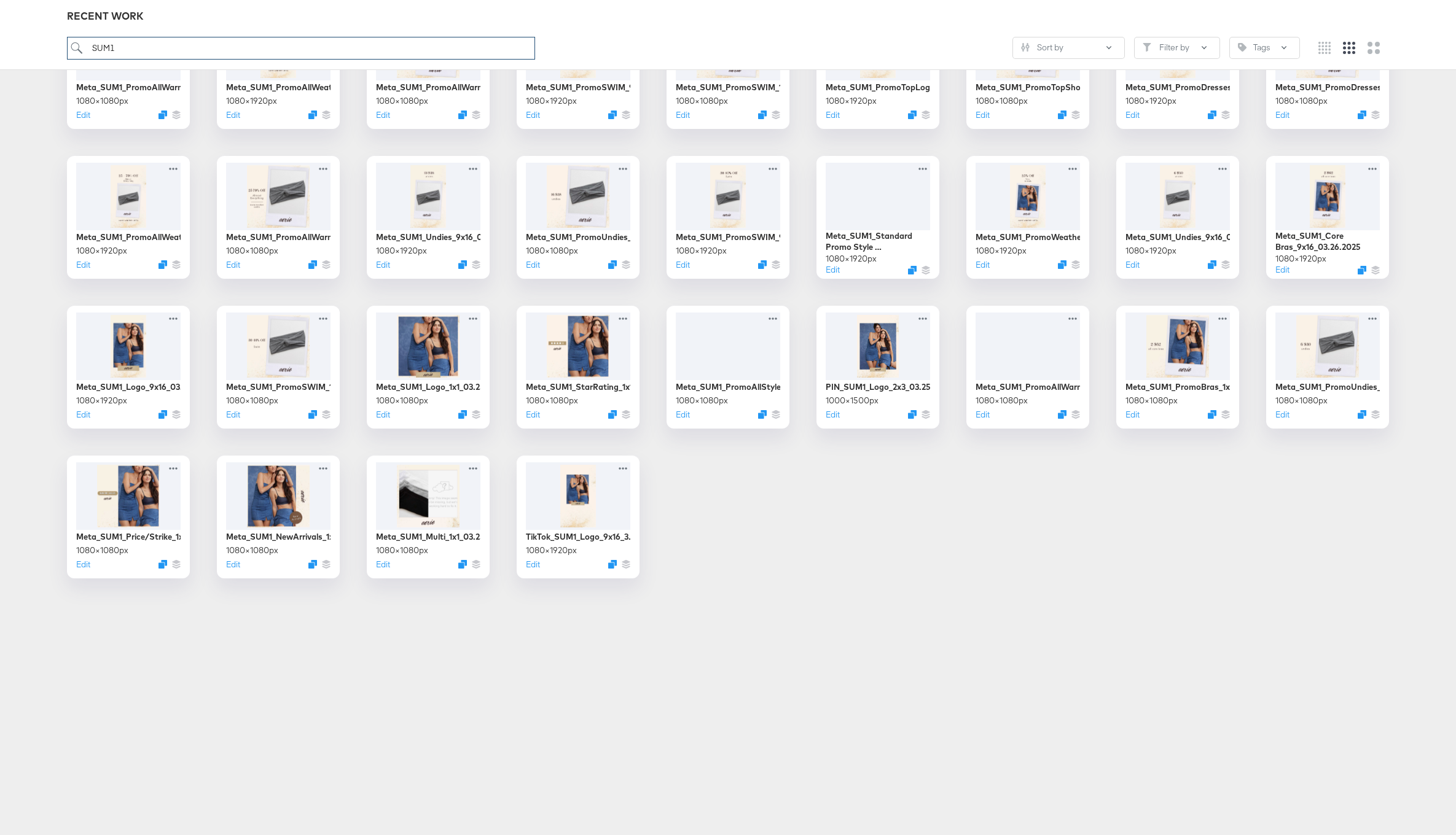
type input "SUM1"
click at [236, 565] on button "Edit" at bounding box center [230, 566] width 14 height 11
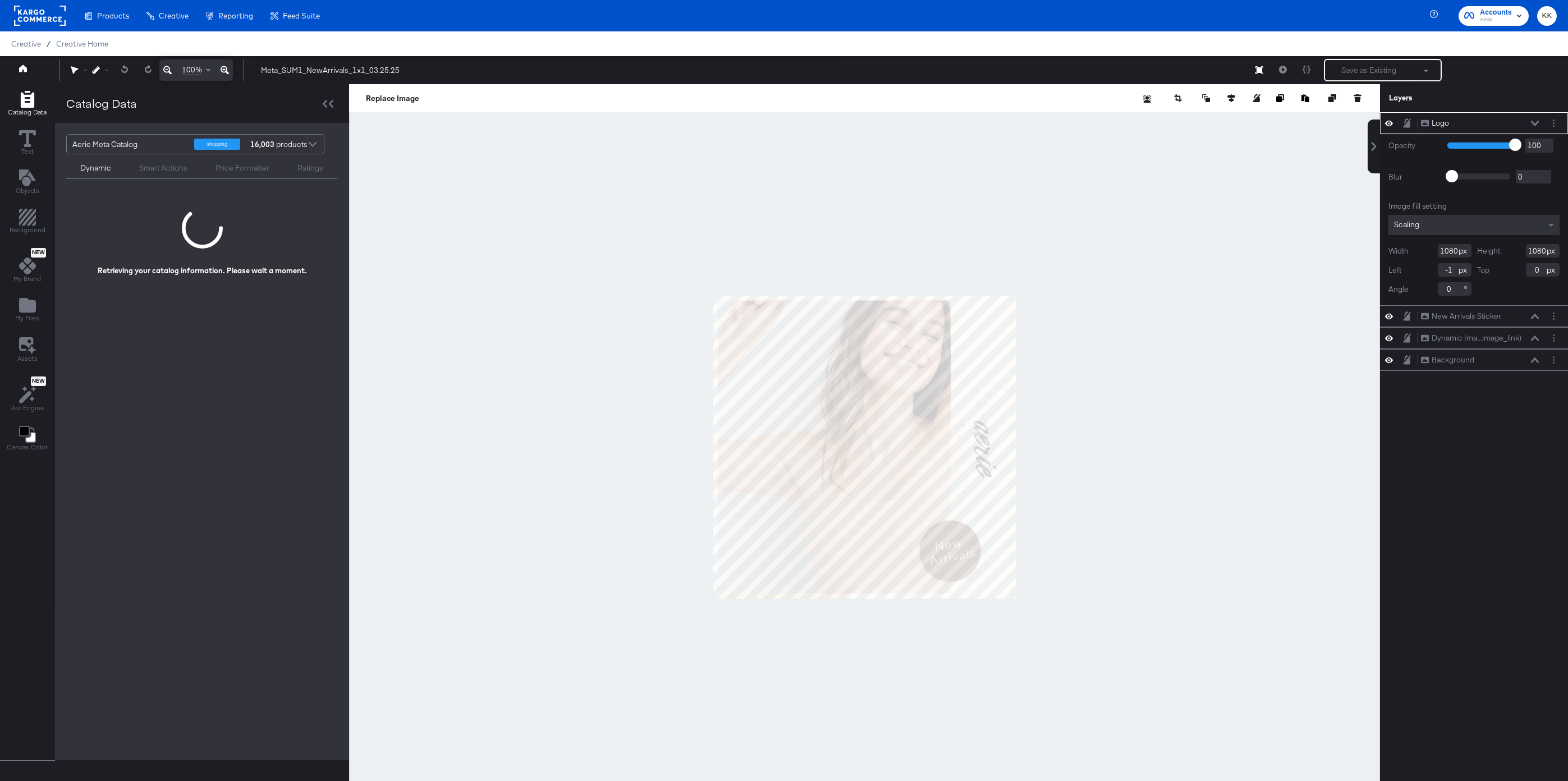
click at [227, 69] on icon at bounding box center [225, 69] width 8 height 13
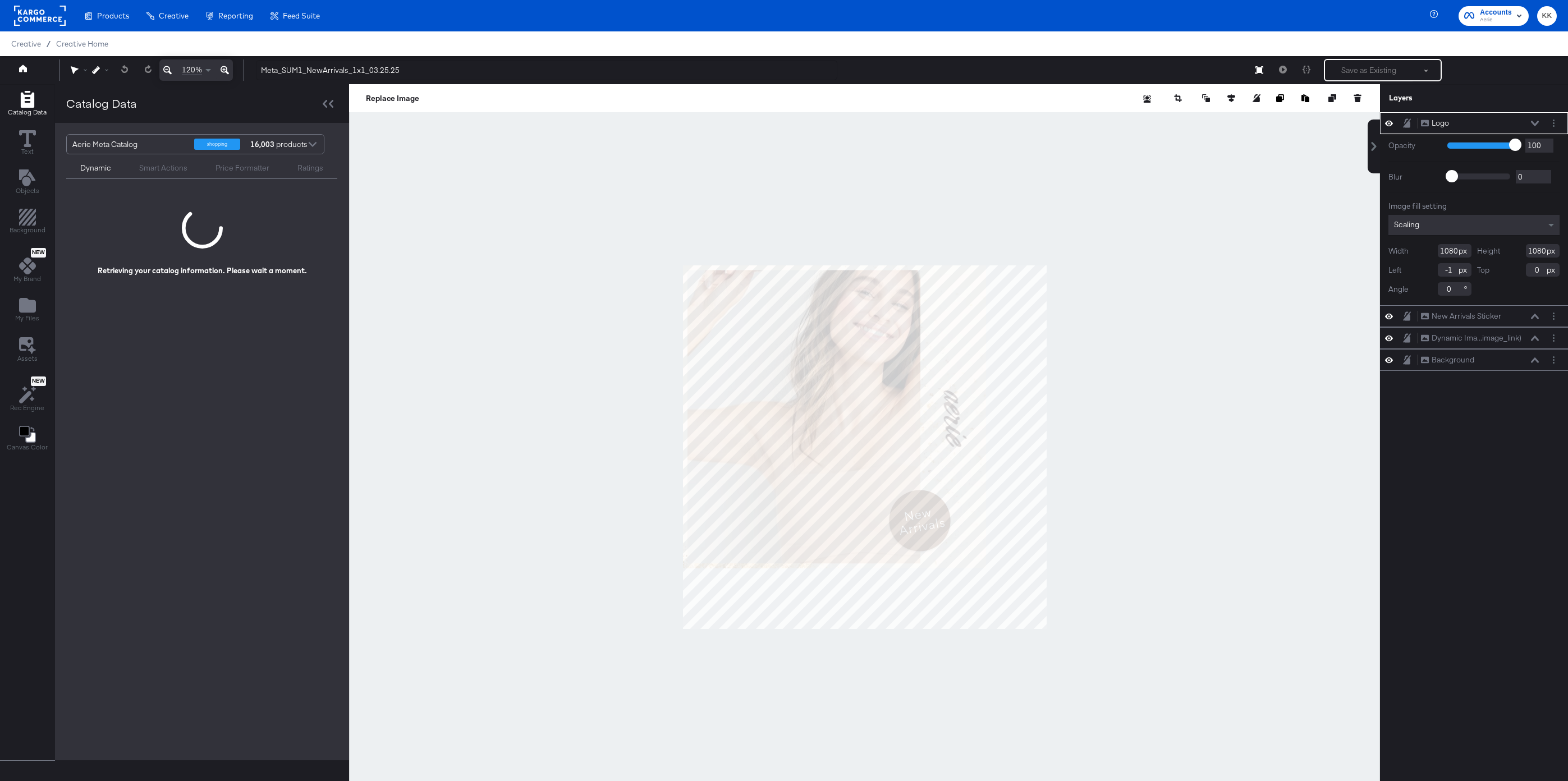
click at [227, 69] on icon at bounding box center [225, 69] width 8 height 13
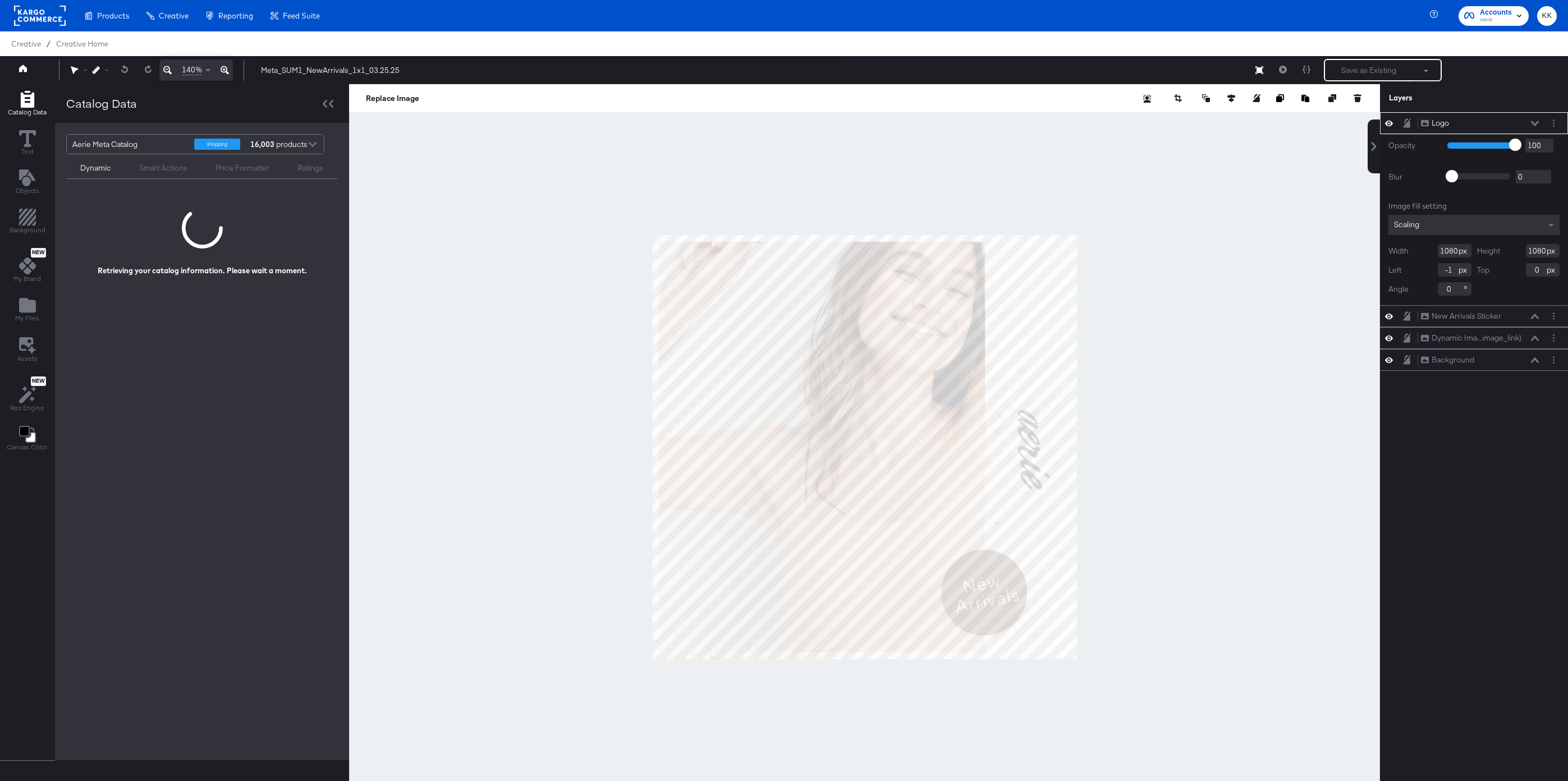
click at [531, 351] on div at bounding box center [865, 446] width 1031 height 725
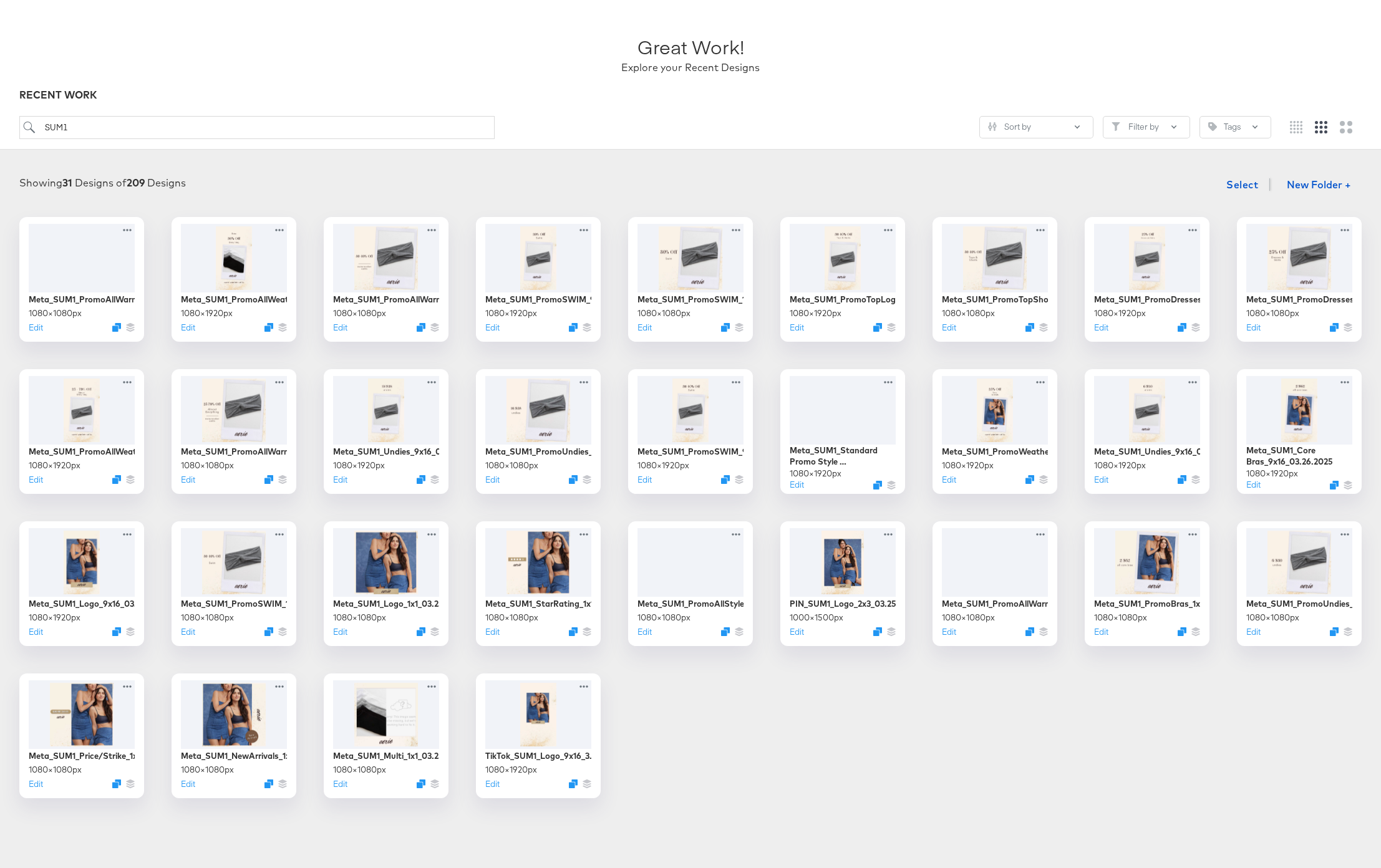
scroll to position [60, 0]
click at [1248, 634] on button "Edit" at bounding box center [1251, 632] width 15 height 12
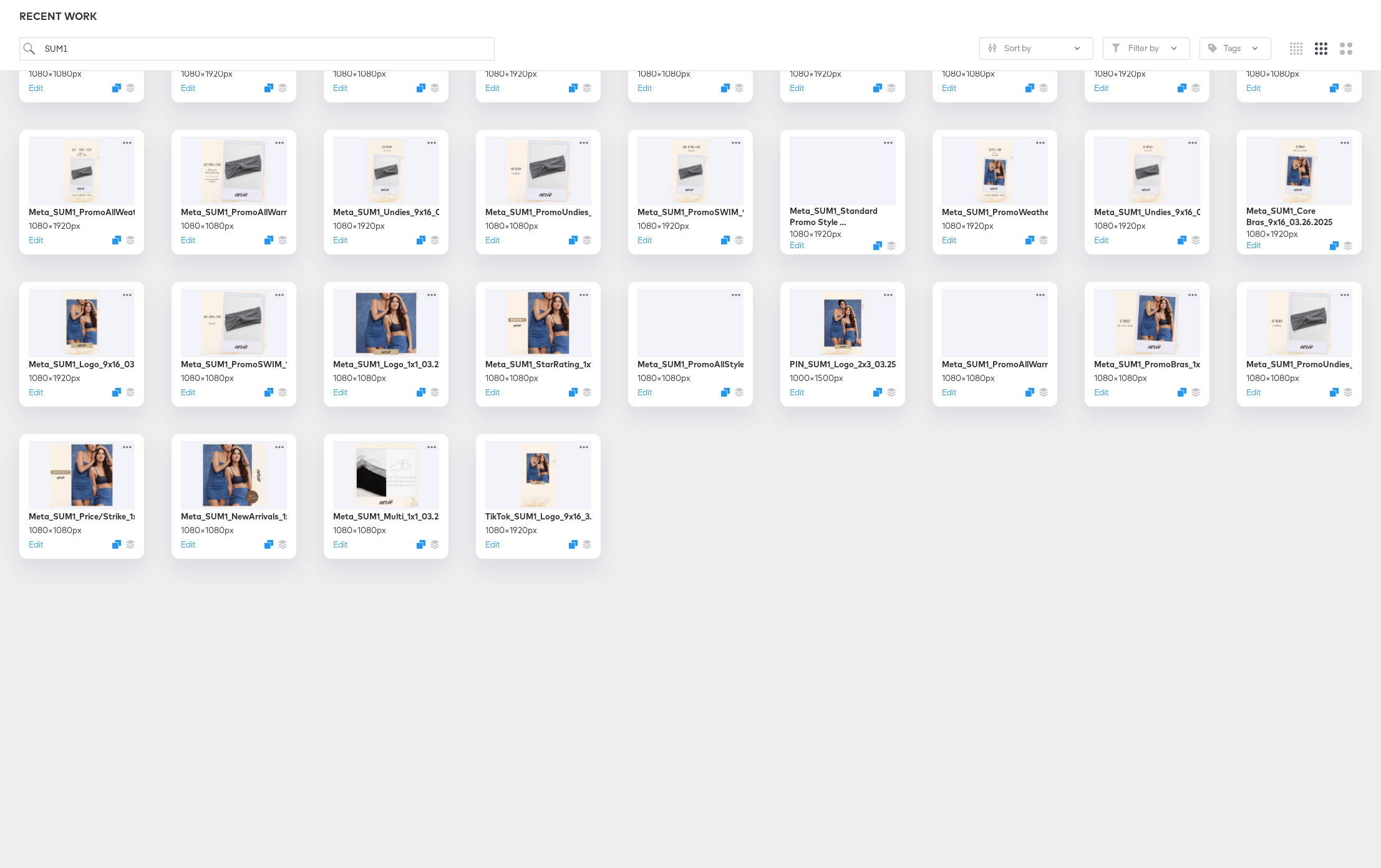
scroll to position [299, 0]
click at [499, 396] on div "Edit" at bounding box center [539, 393] width 112 height 12
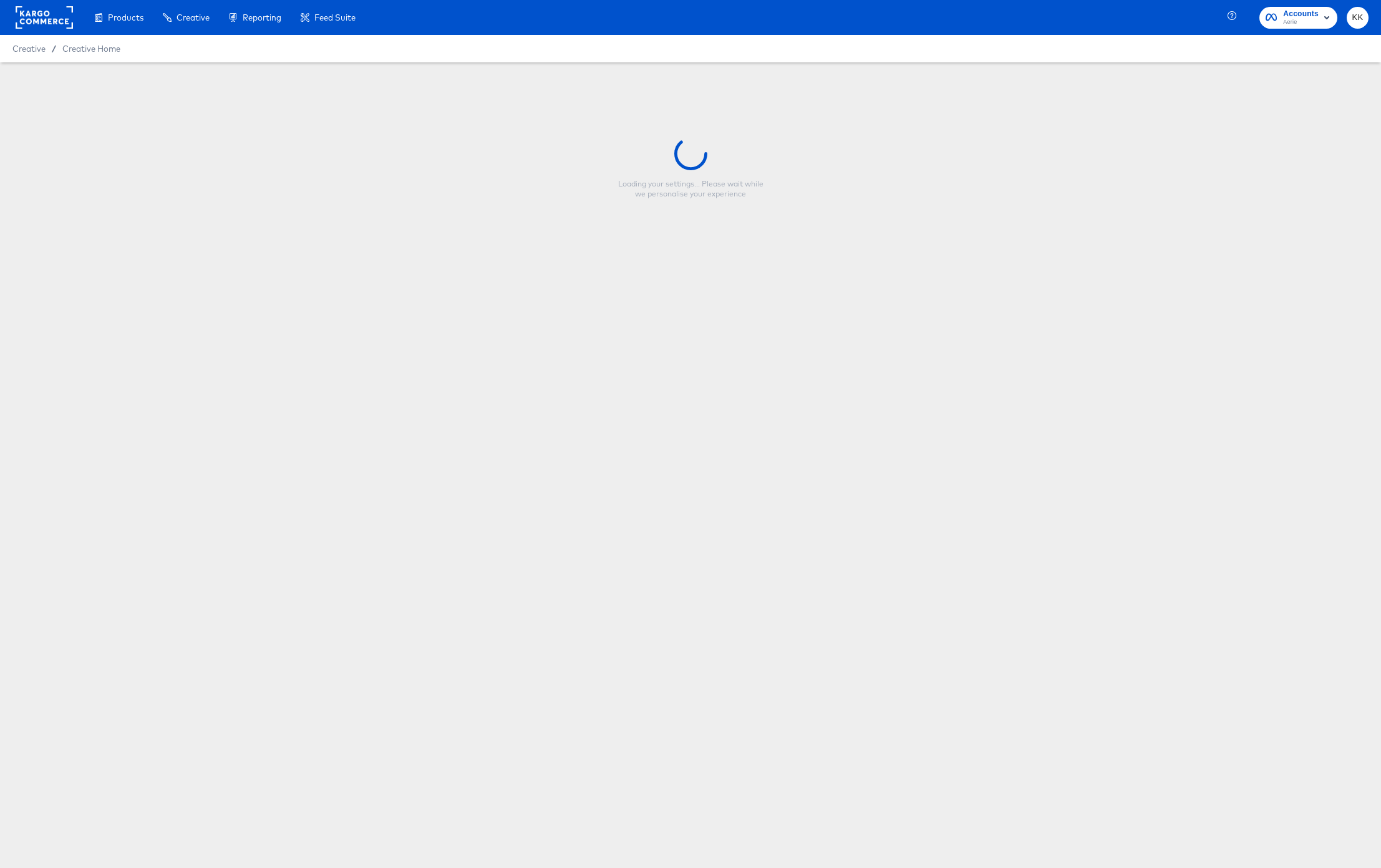
type input "Meta_SUM1_StarRating_1x1_03.25.25"
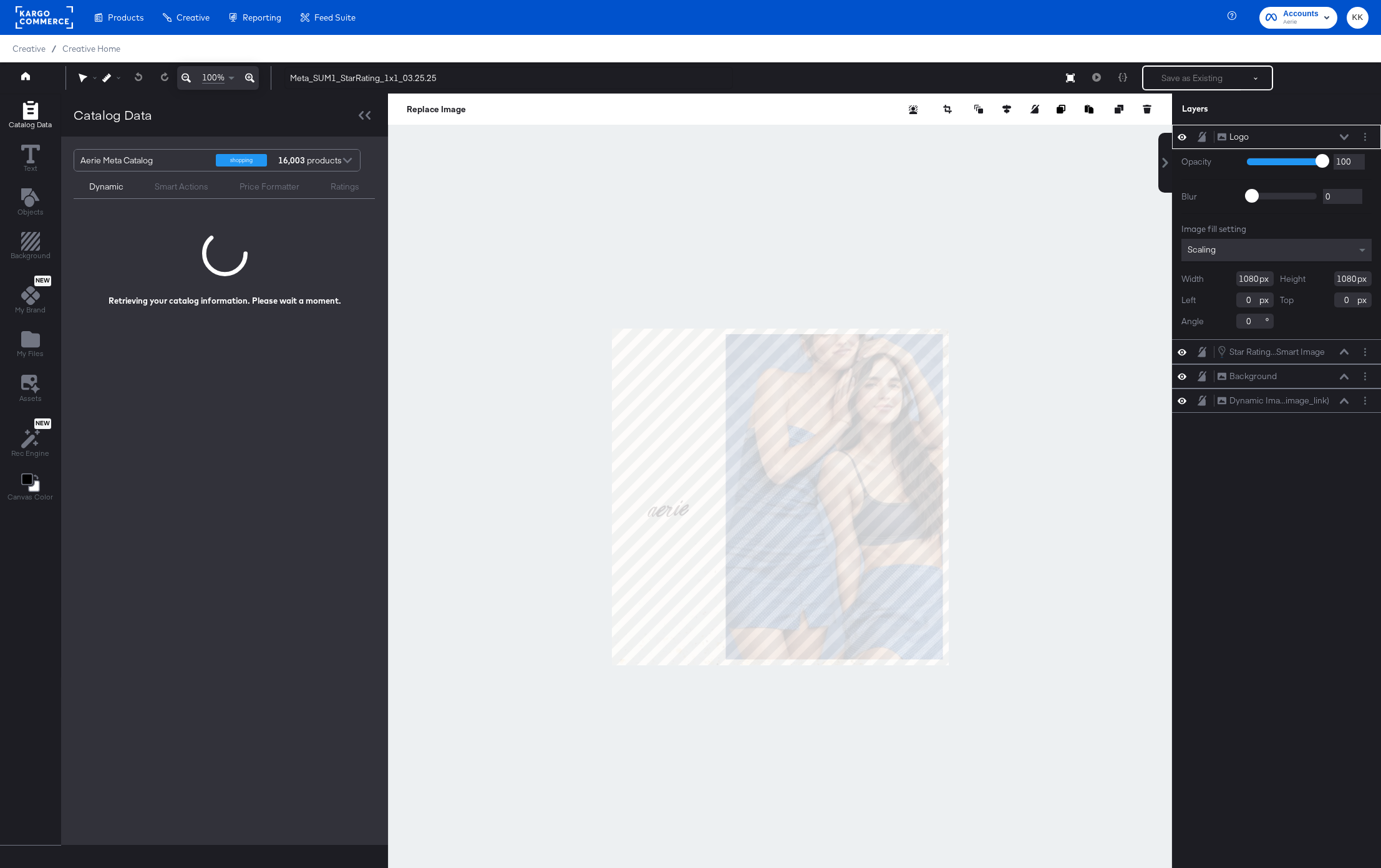
click at [248, 76] on icon at bounding box center [250, 77] width 9 height 15
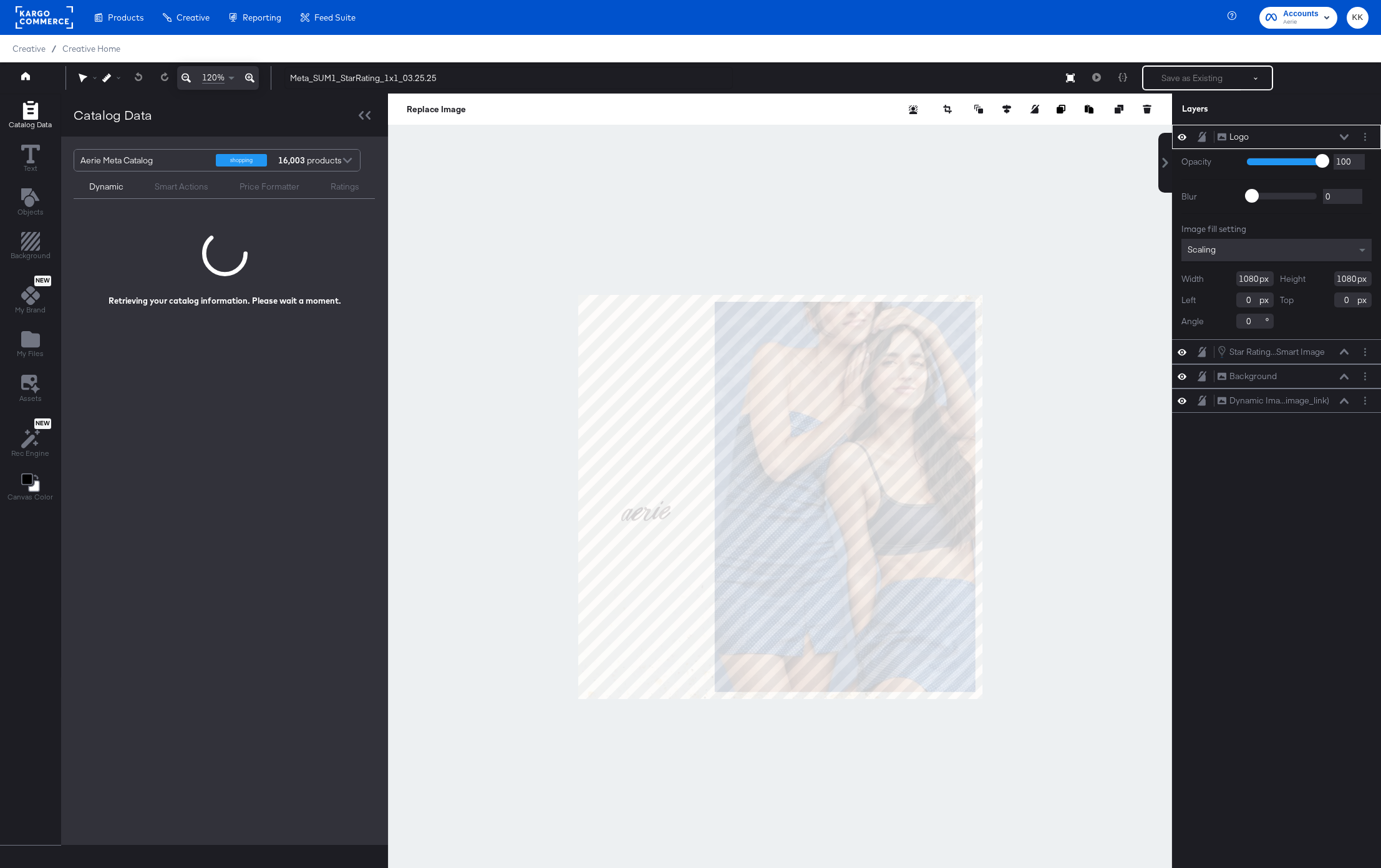
click at [248, 76] on icon at bounding box center [250, 77] width 9 height 15
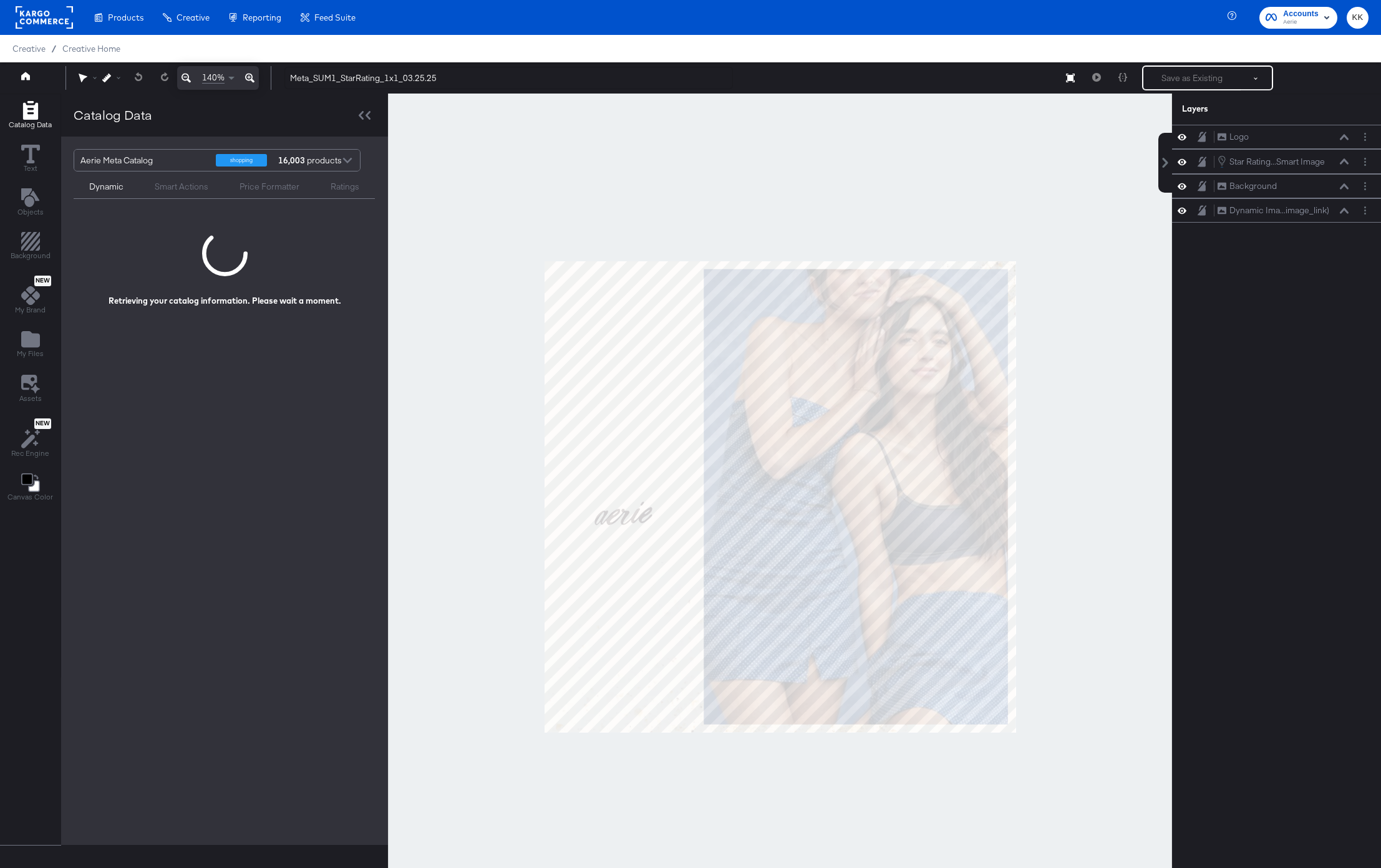
click at [815, 205] on div at bounding box center [780, 496] width 784 height 806
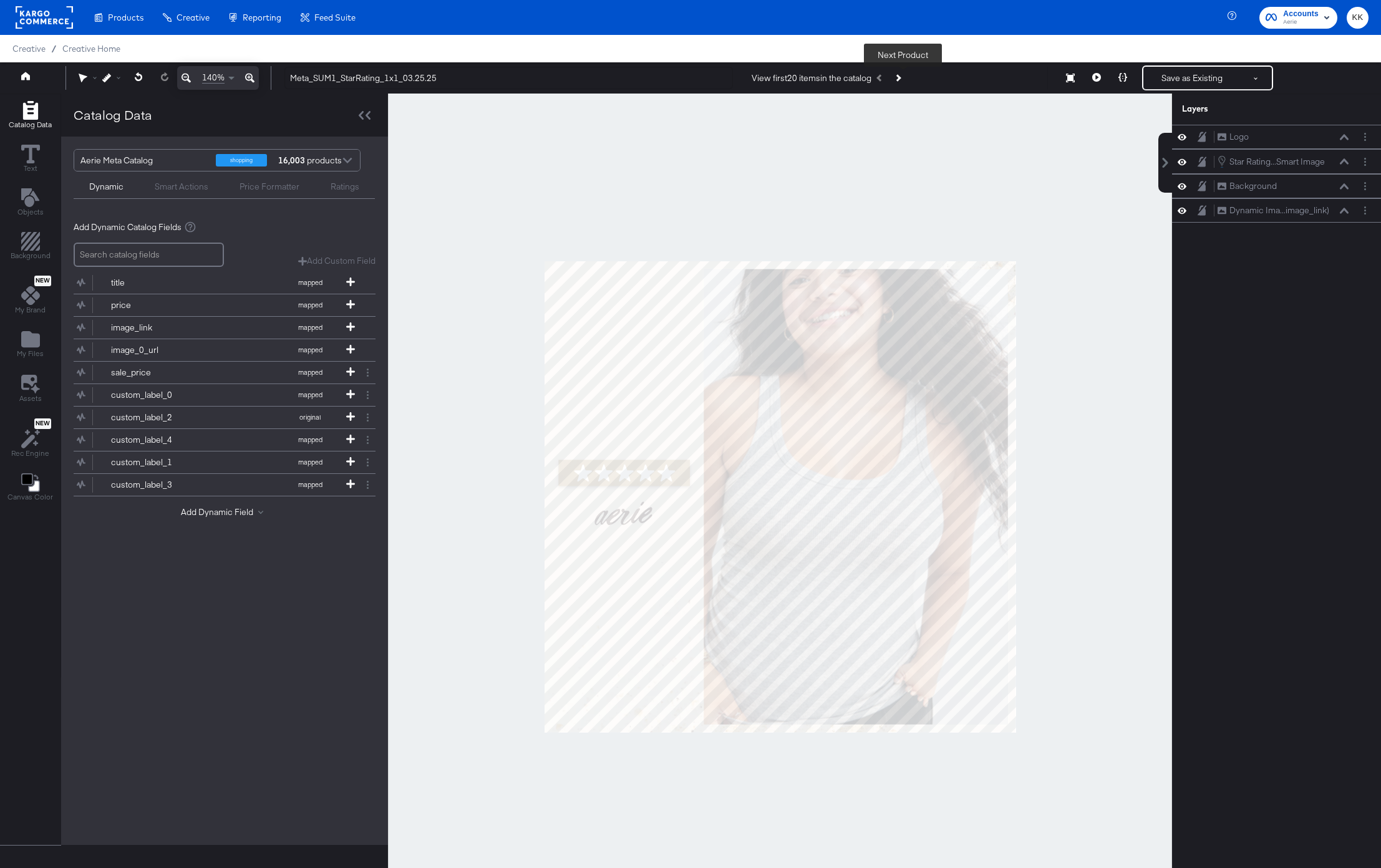
click at [906, 76] on button "Next Product" at bounding box center [897, 77] width 18 height 22
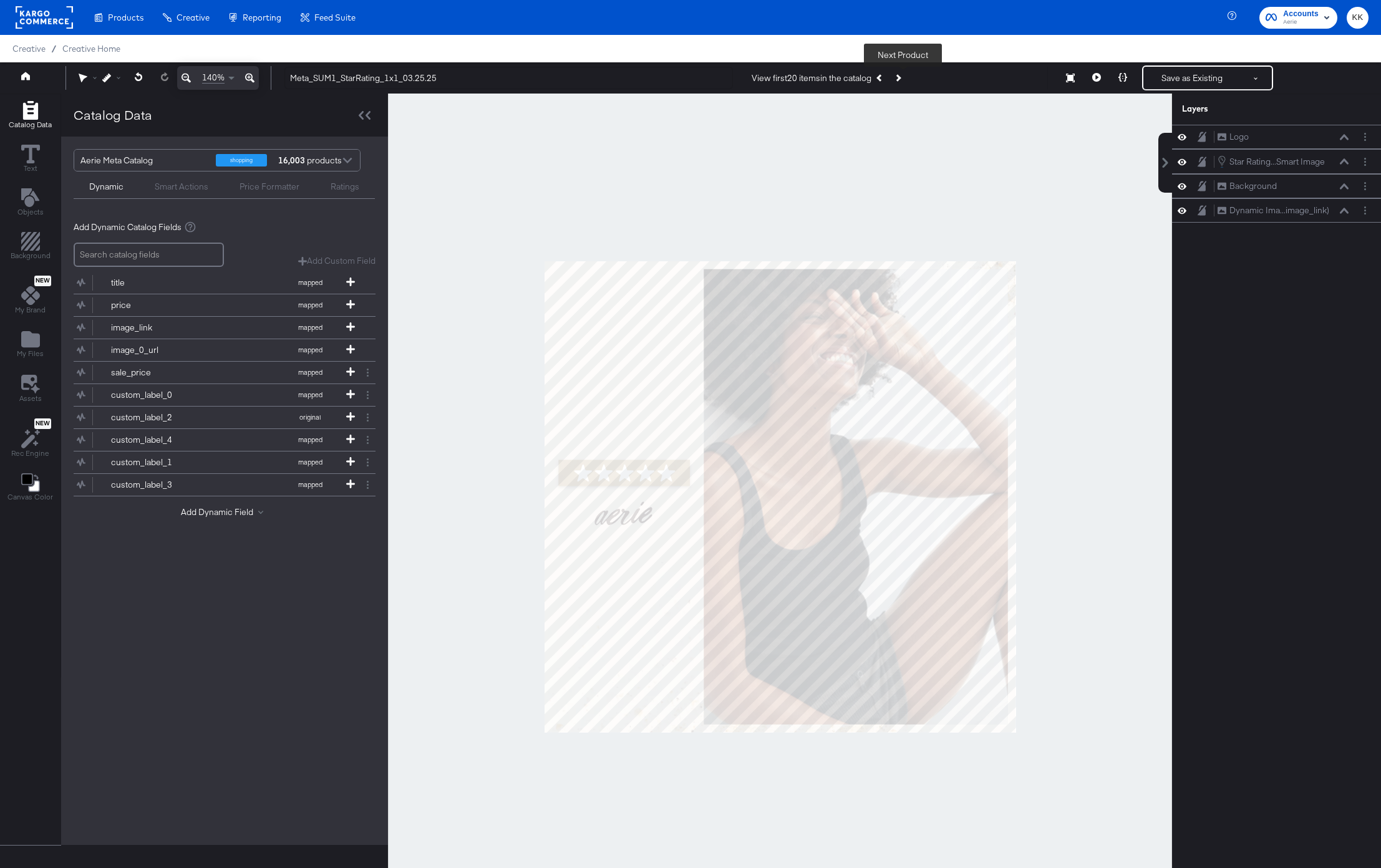
click at [906, 76] on button "Next Product" at bounding box center [897, 77] width 18 height 22
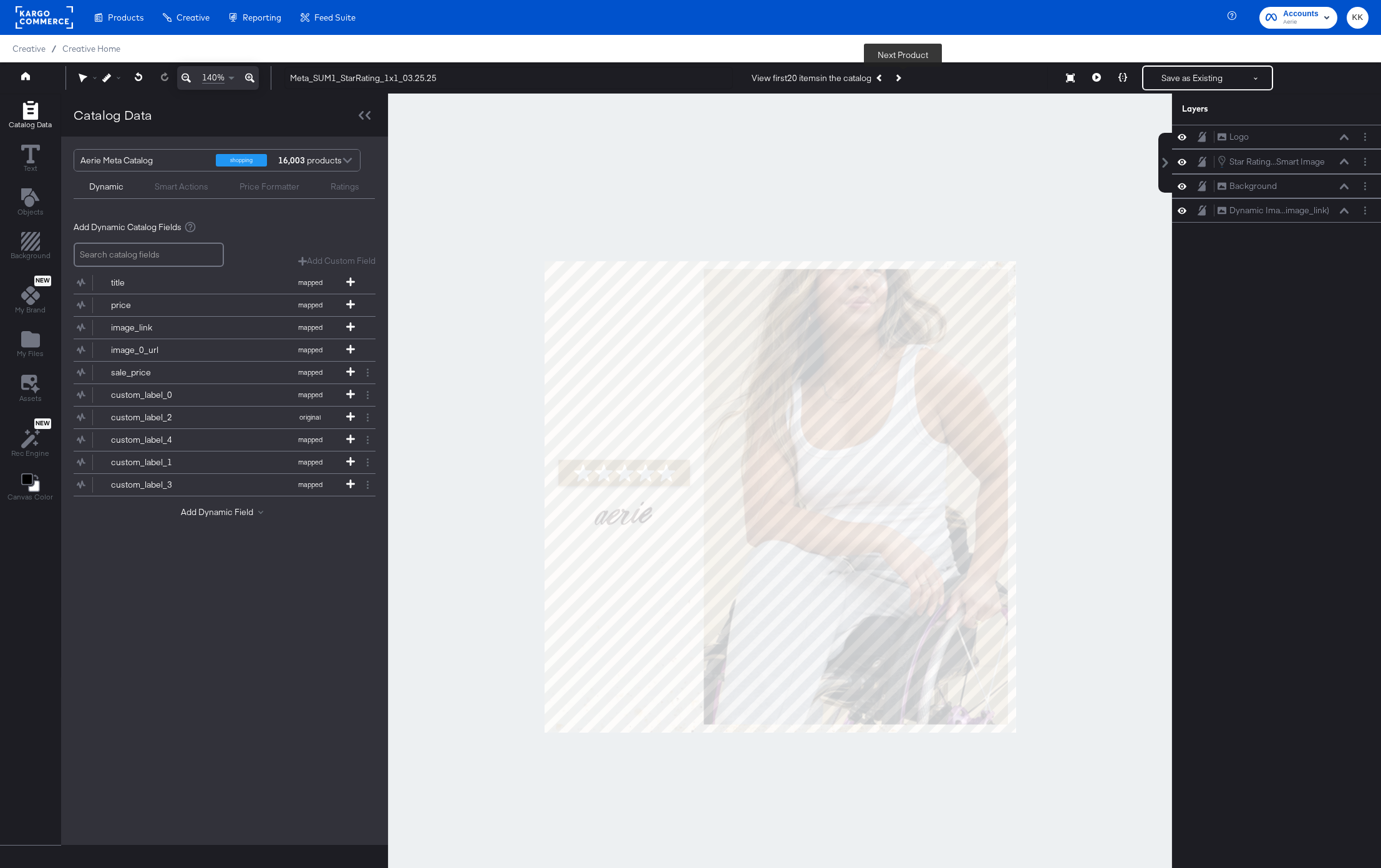
click at [906, 76] on button "Next Product" at bounding box center [897, 77] width 18 height 22
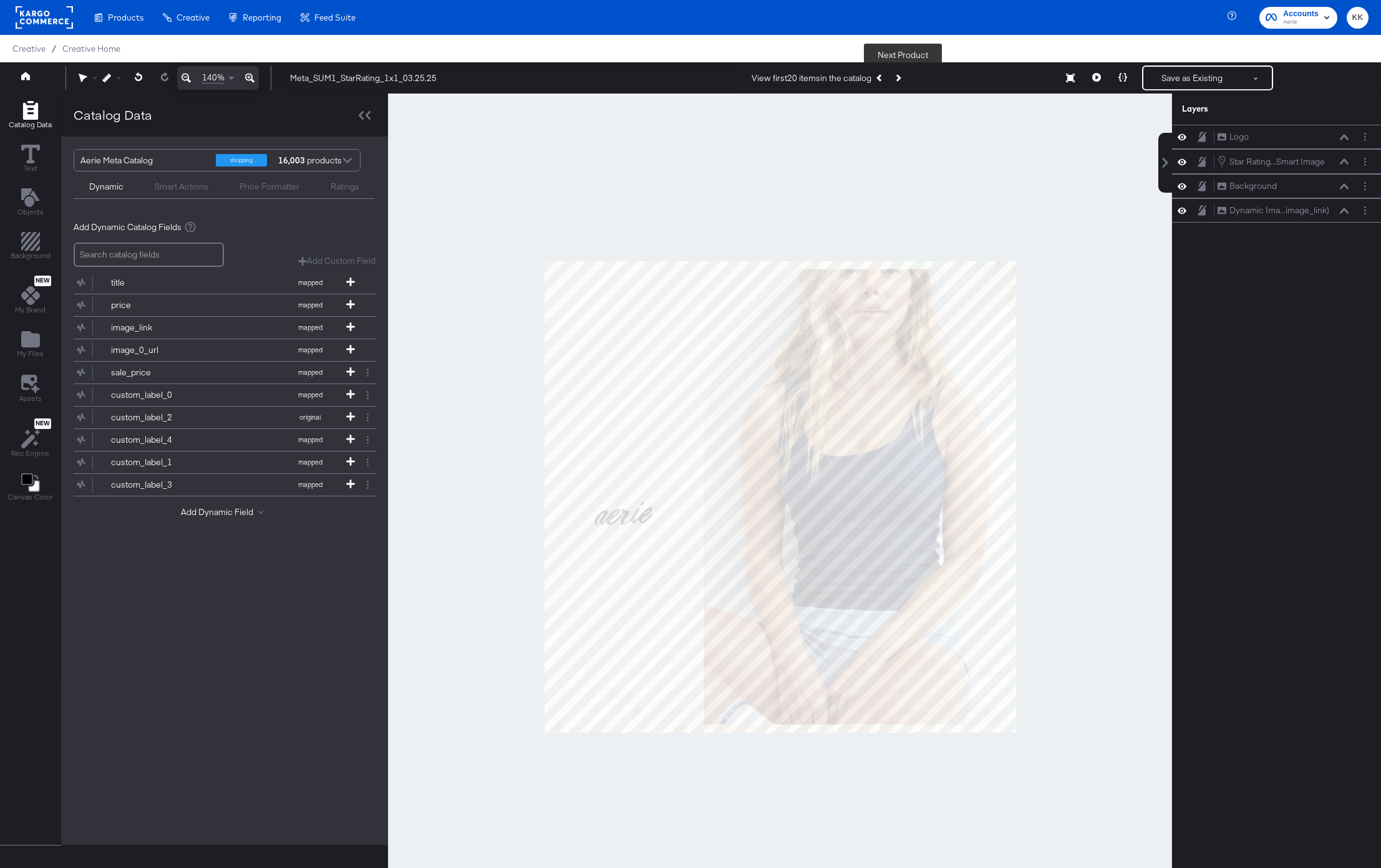
click at [906, 76] on button "Next Product" at bounding box center [897, 77] width 18 height 22
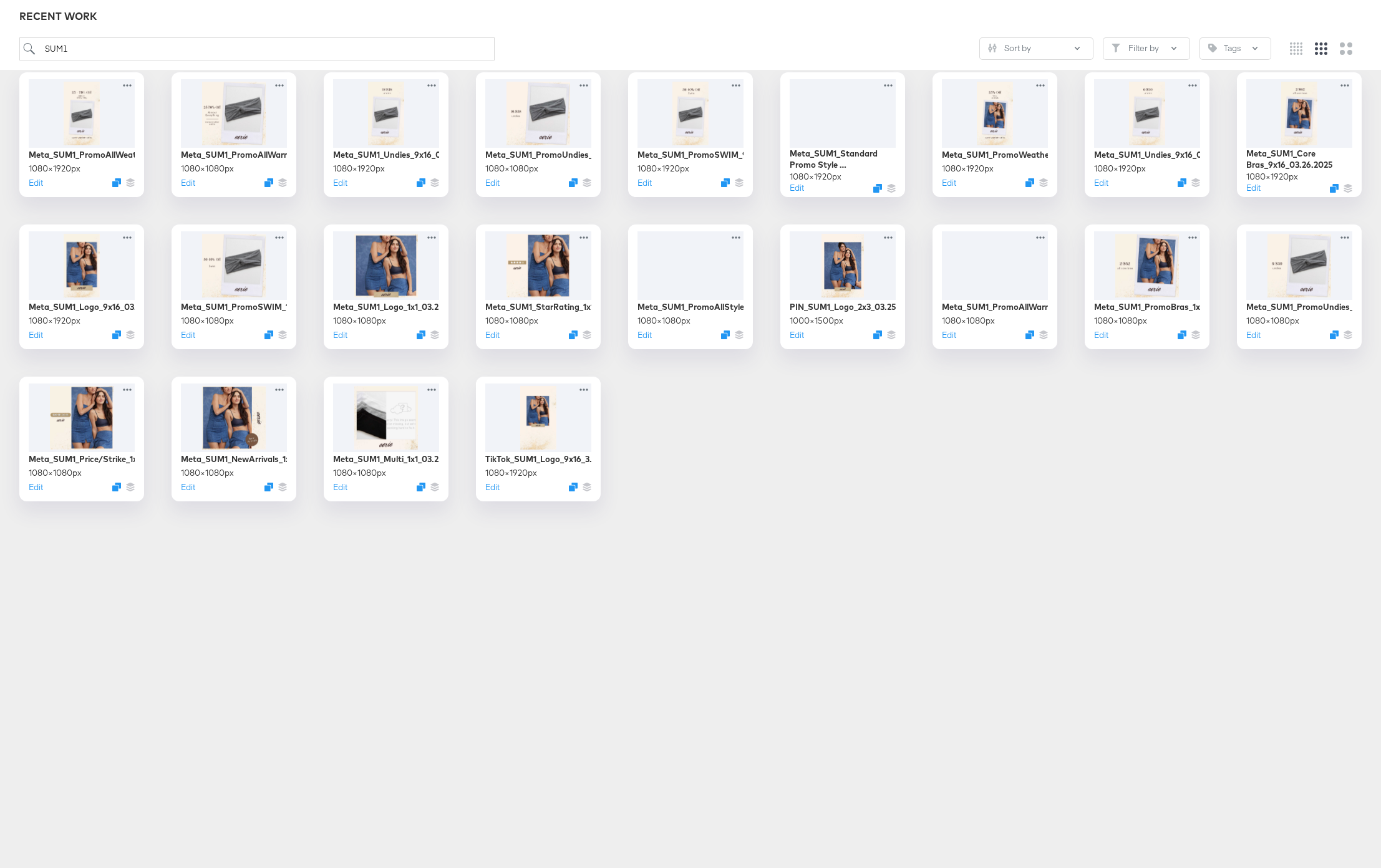
scroll to position [356, 0]
click at [344, 339] on button "Edit" at bounding box center [337, 336] width 15 height 12
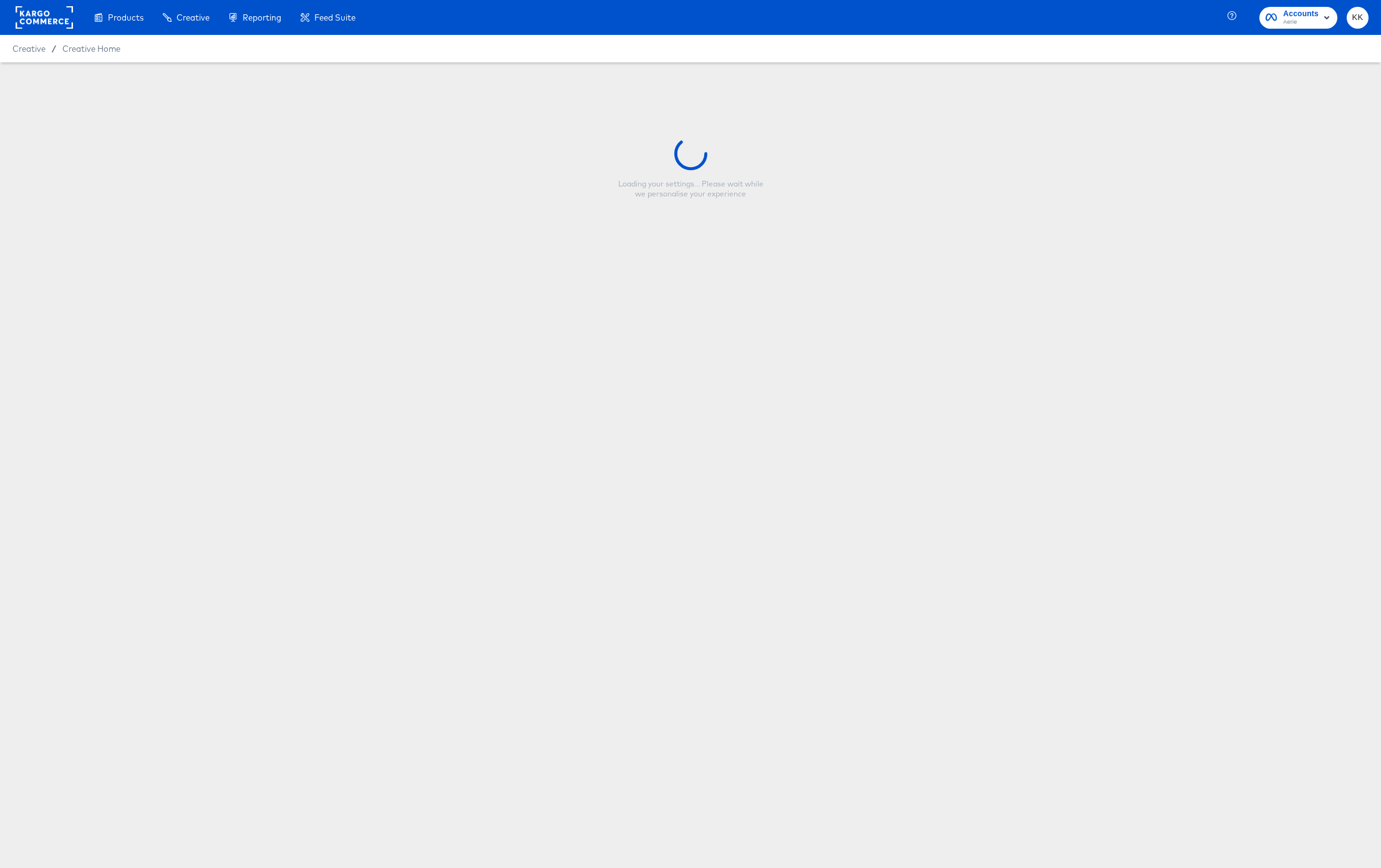
type input "Meta_SUM1_Logo_1x1_03.25.25"
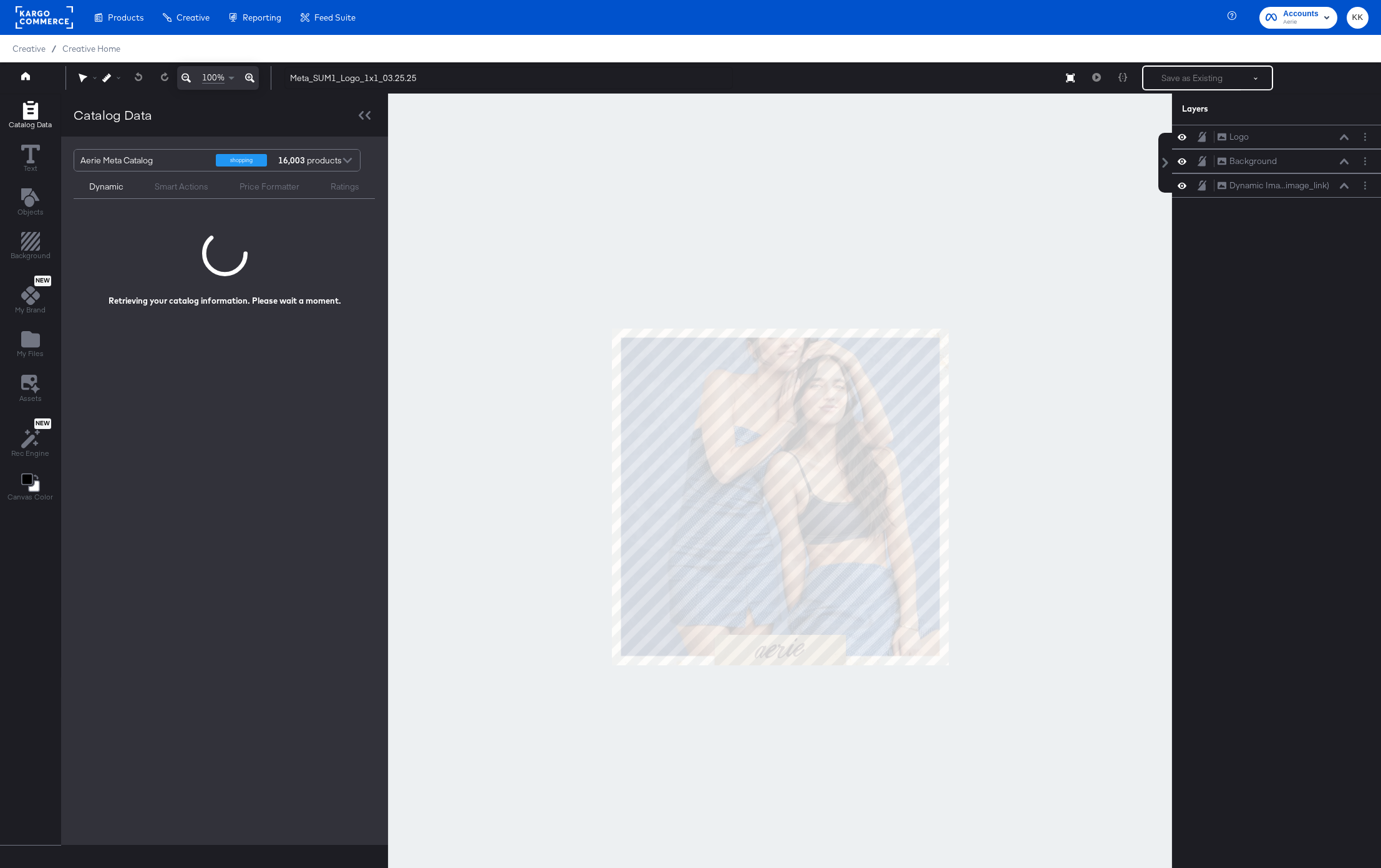
click at [545, 336] on div at bounding box center [780, 496] width 784 height 806
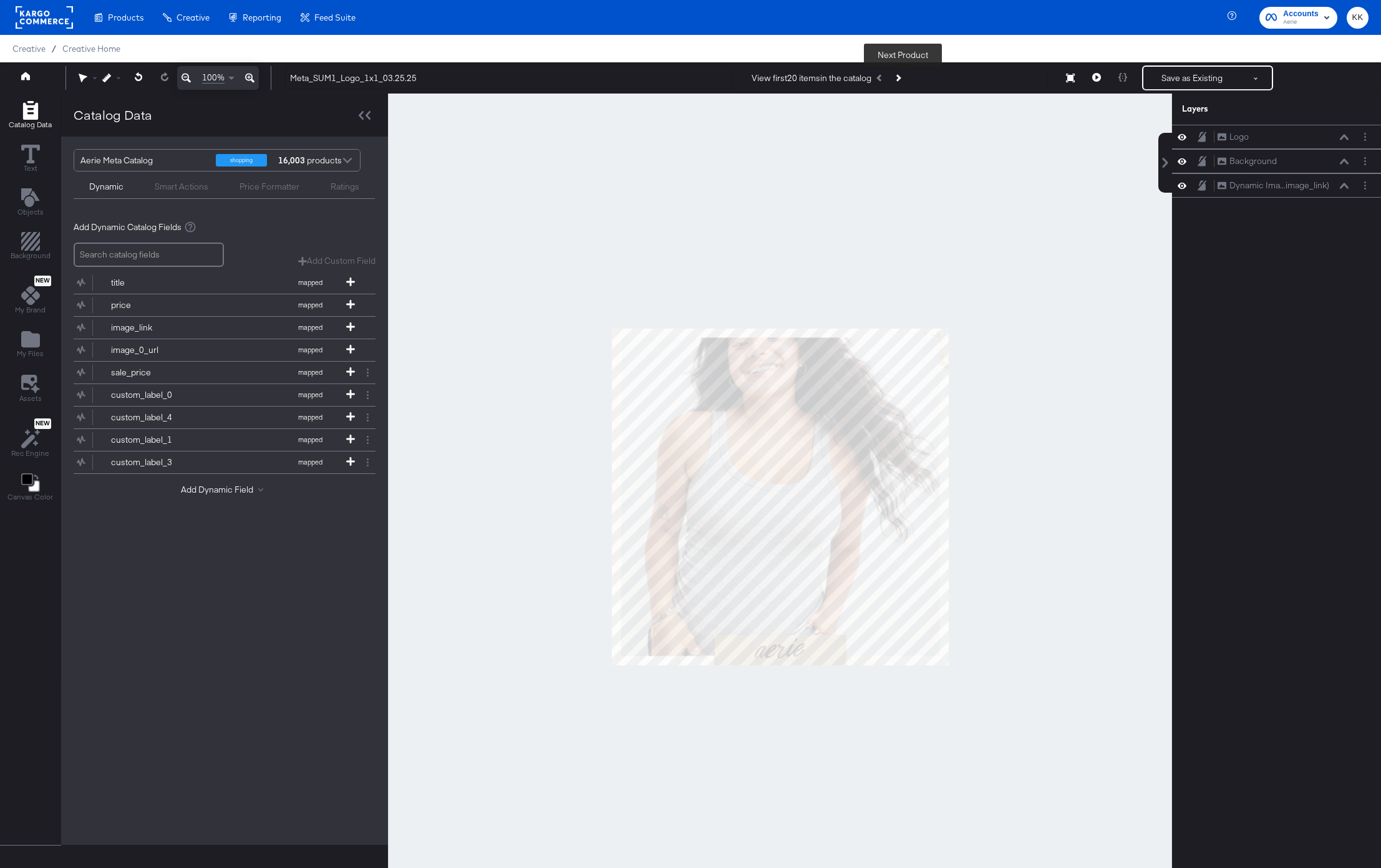
click at [906, 68] on button "Next Product" at bounding box center [897, 77] width 18 height 22
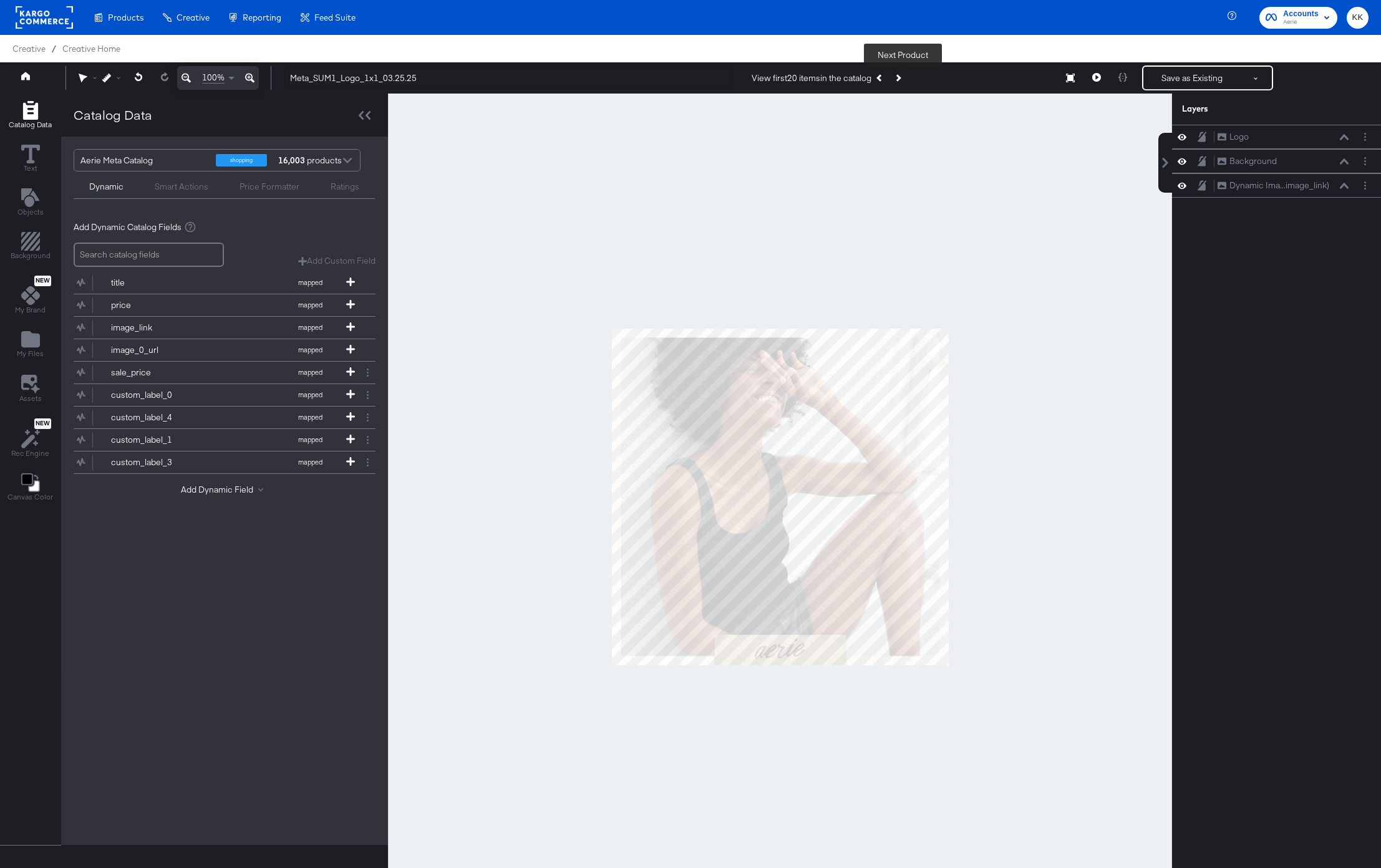
click at [906, 78] on button "Next Product" at bounding box center [897, 77] width 18 height 22
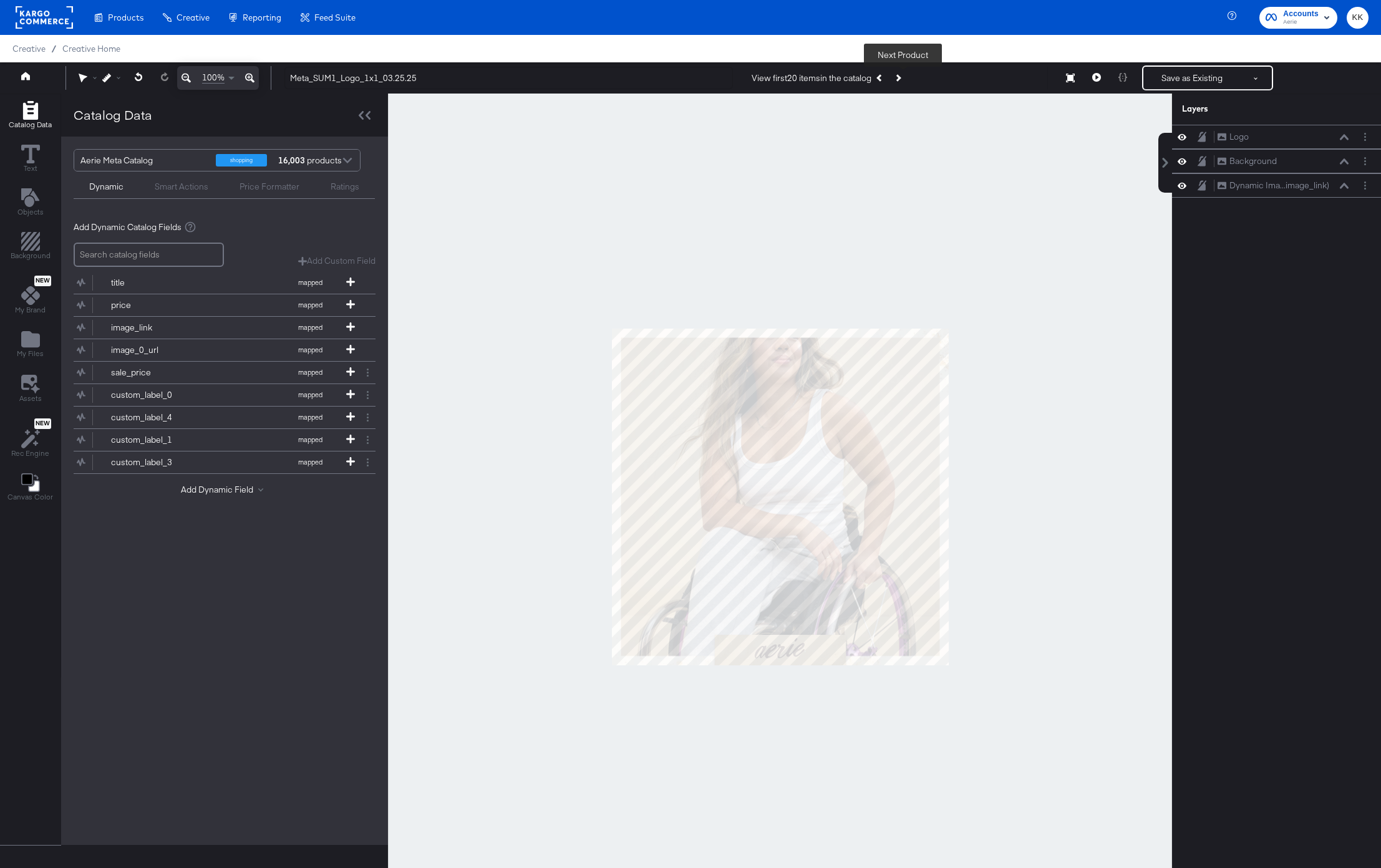
click at [906, 78] on button "Next Product" at bounding box center [897, 77] width 18 height 22
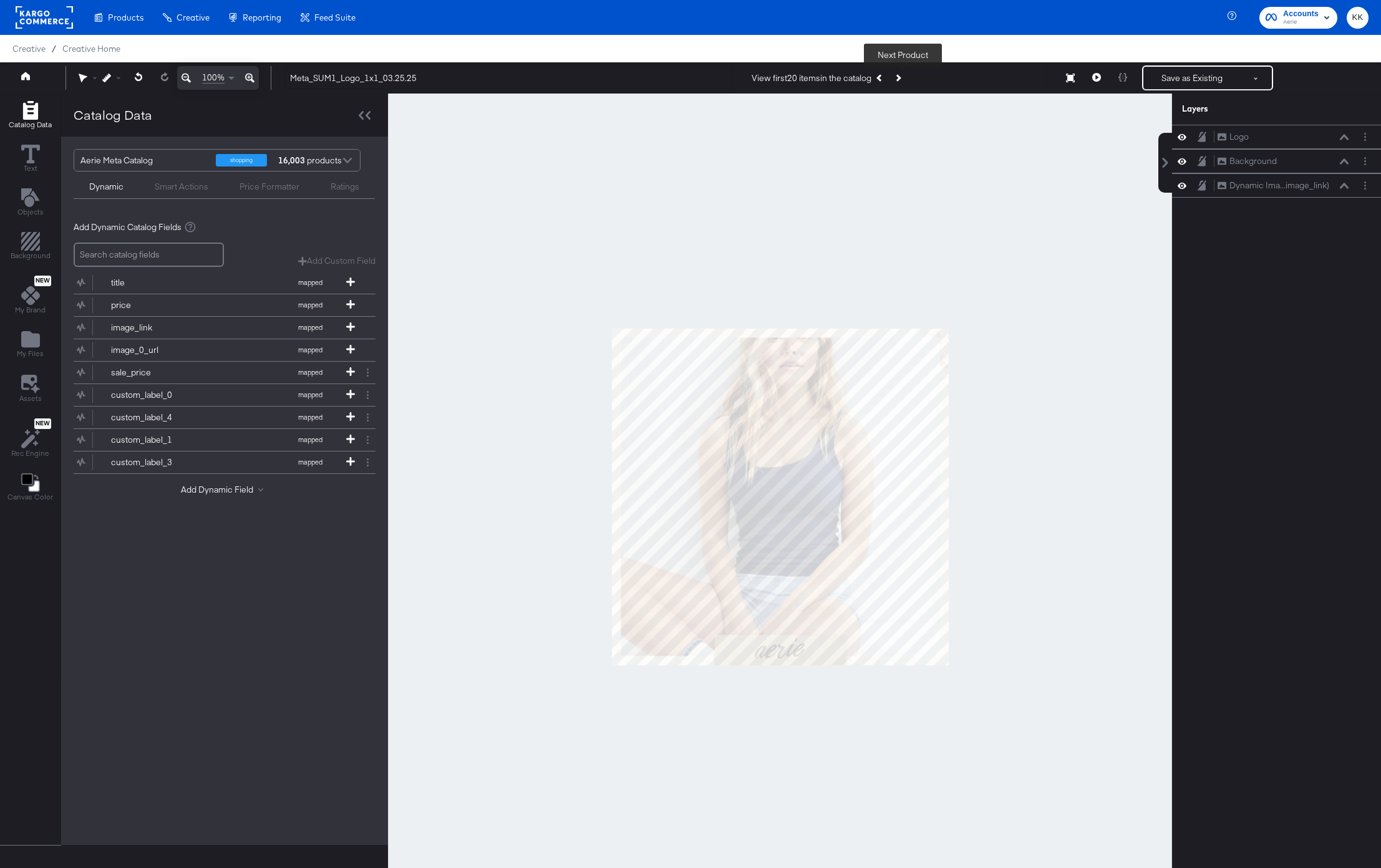
click at [906, 78] on button "Next Product" at bounding box center [897, 77] width 18 height 22
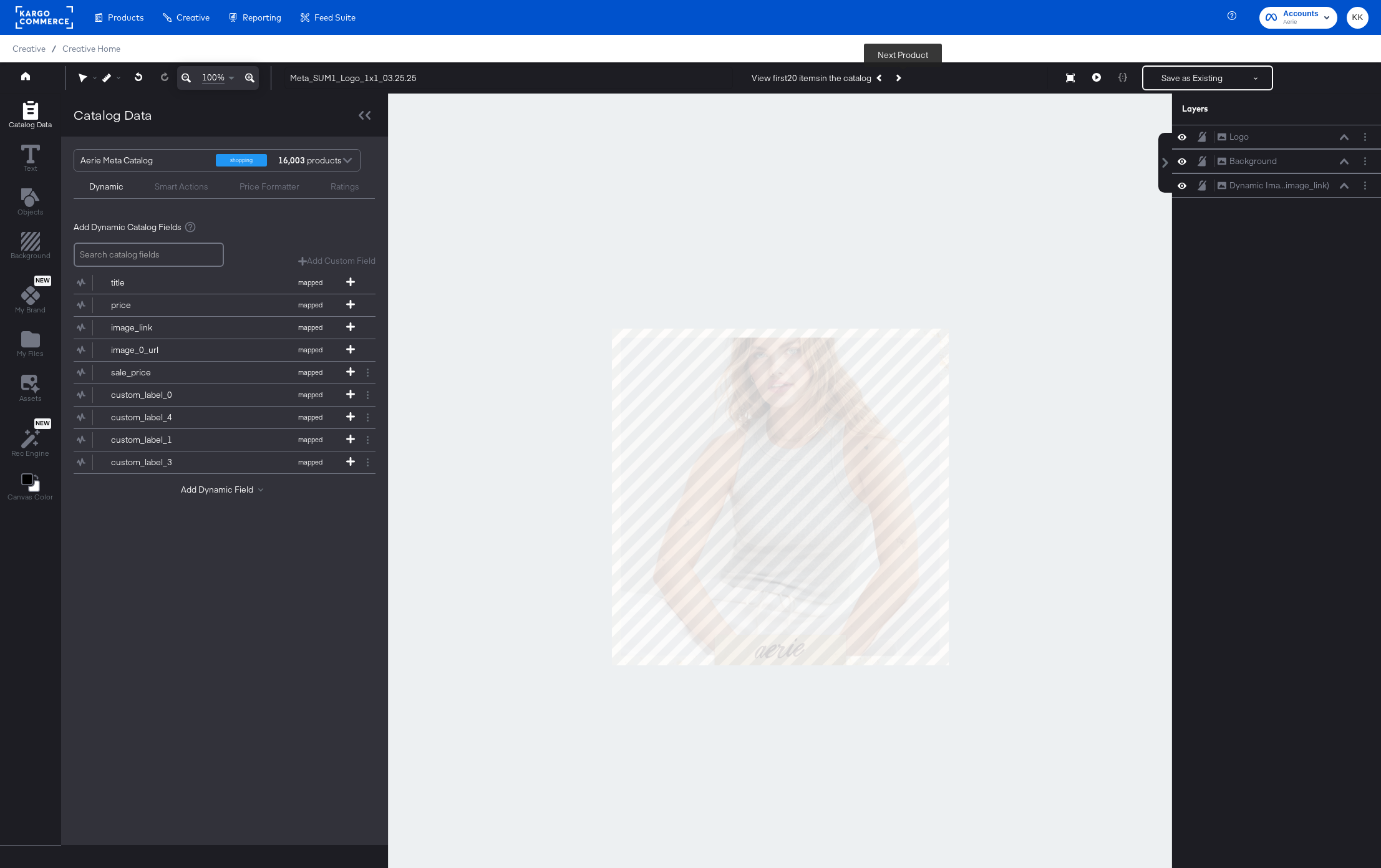
click at [906, 78] on button "Next Product" at bounding box center [897, 77] width 18 height 22
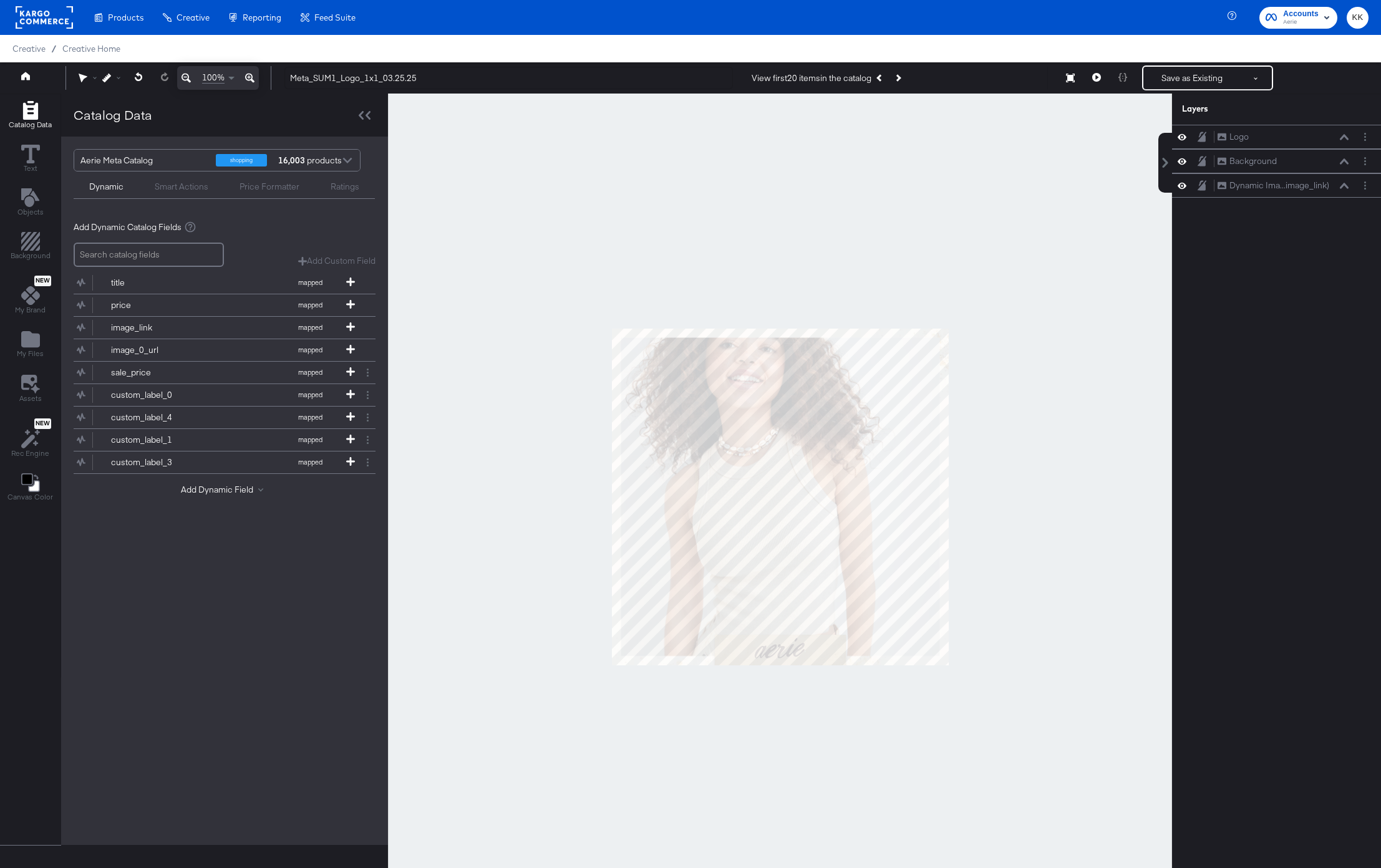
click at [245, 74] on icon at bounding box center [250, 77] width 9 height 15
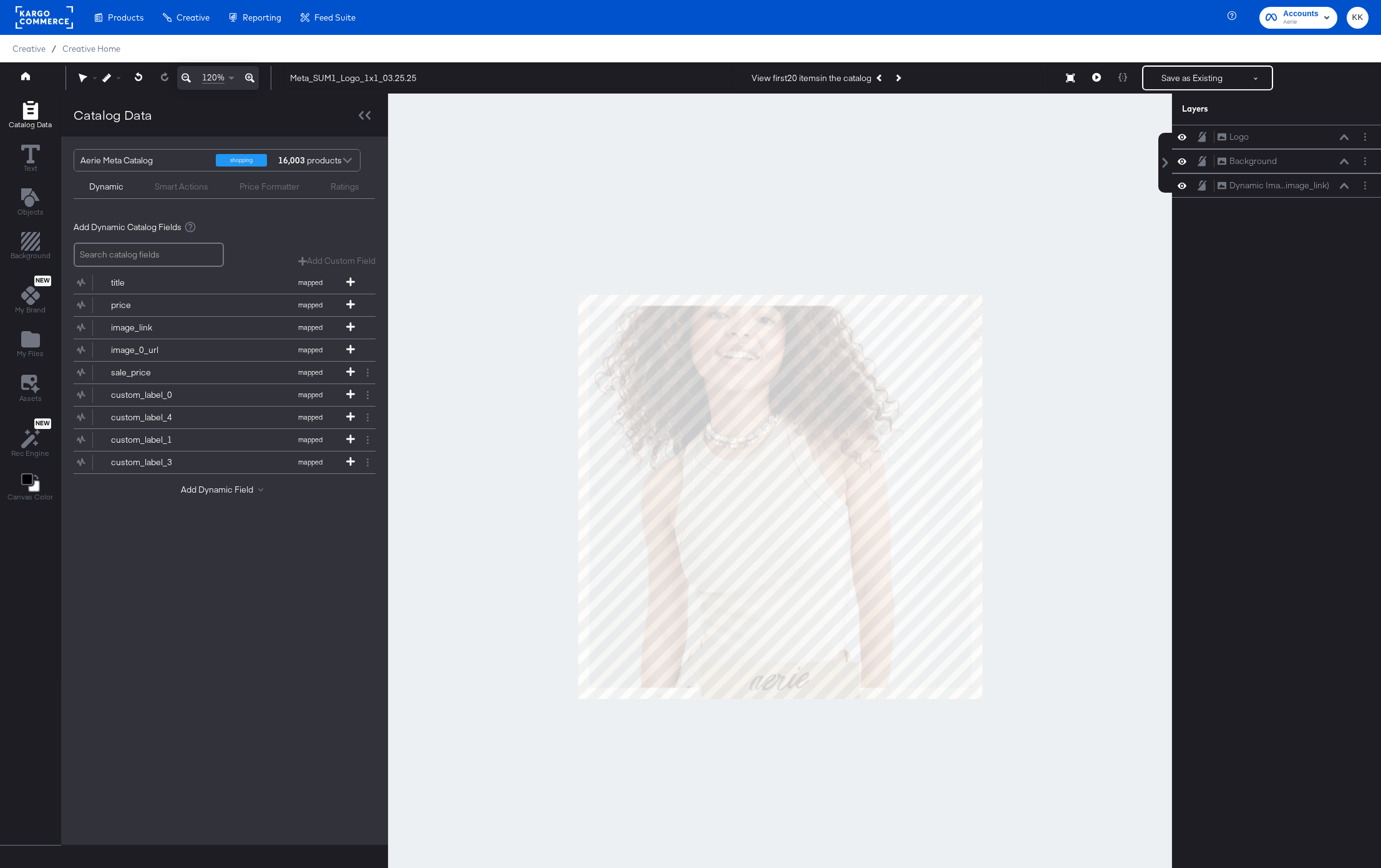
click at [245, 74] on icon at bounding box center [250, 77] width 9 height 15
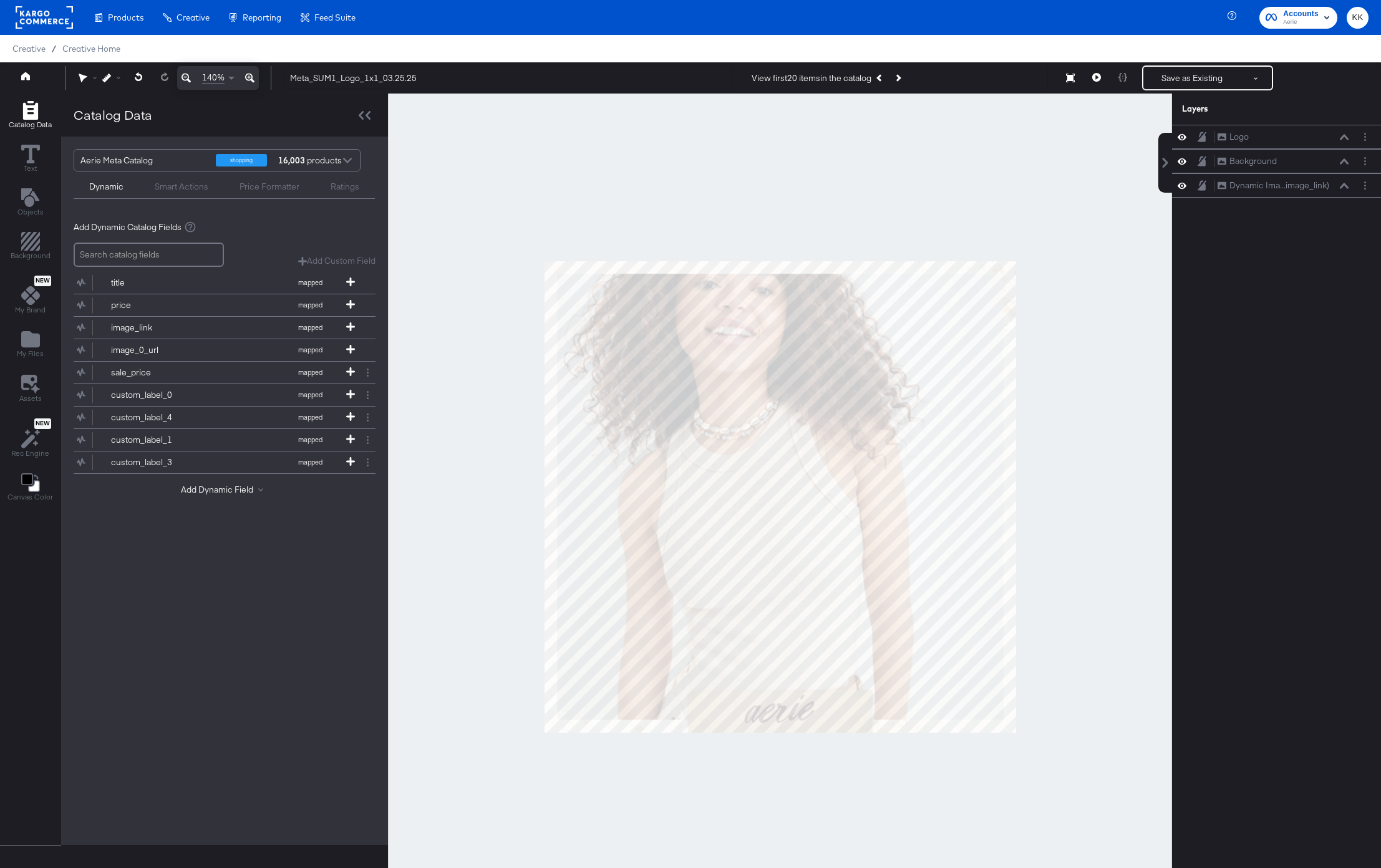
click at [542, 179] on div at bounding box center [780, 496] width 784 height 806
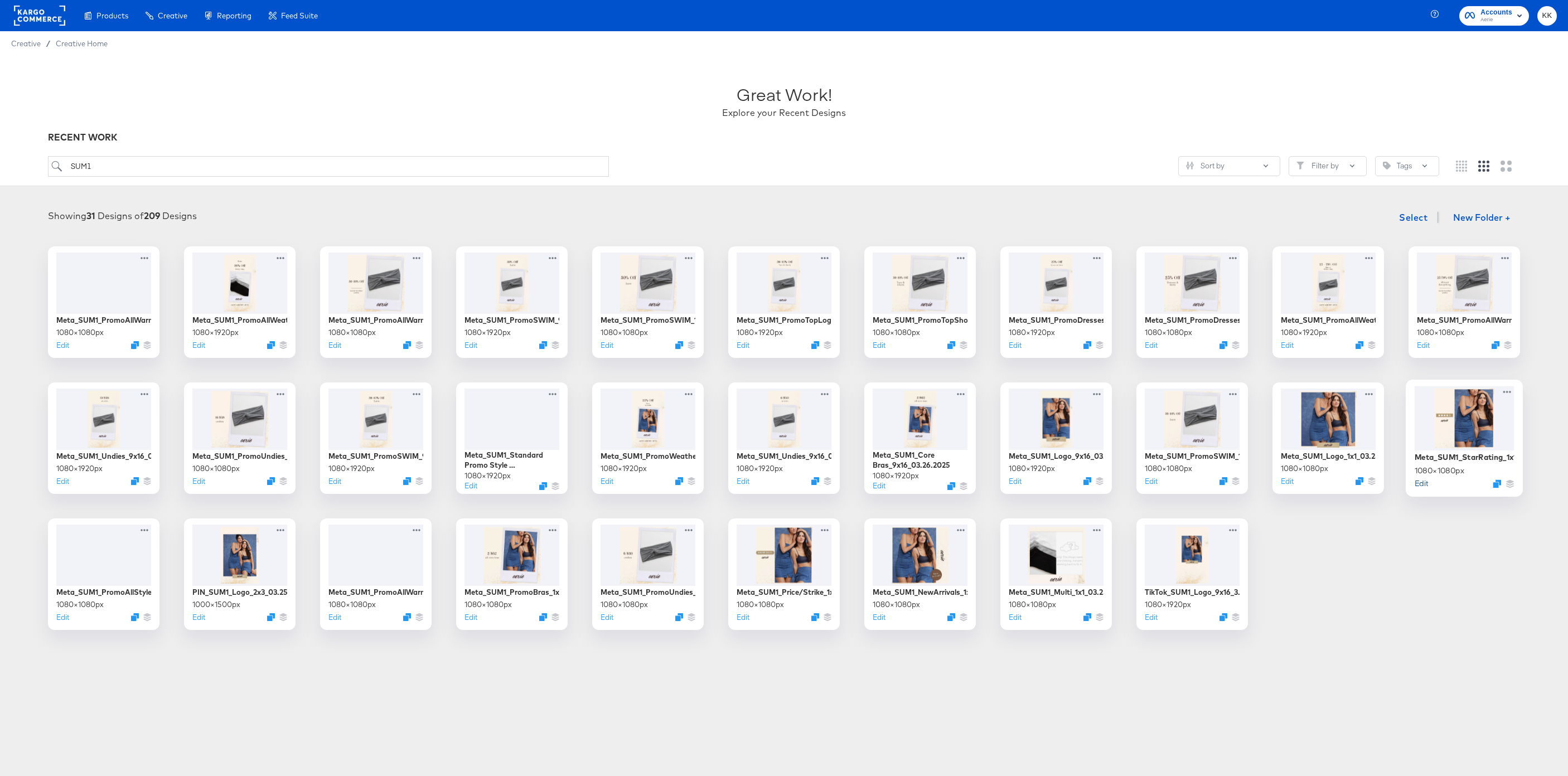
click at [1234, 484] on button "Edit" at bounding box center [1421, 483] width 13 height 10
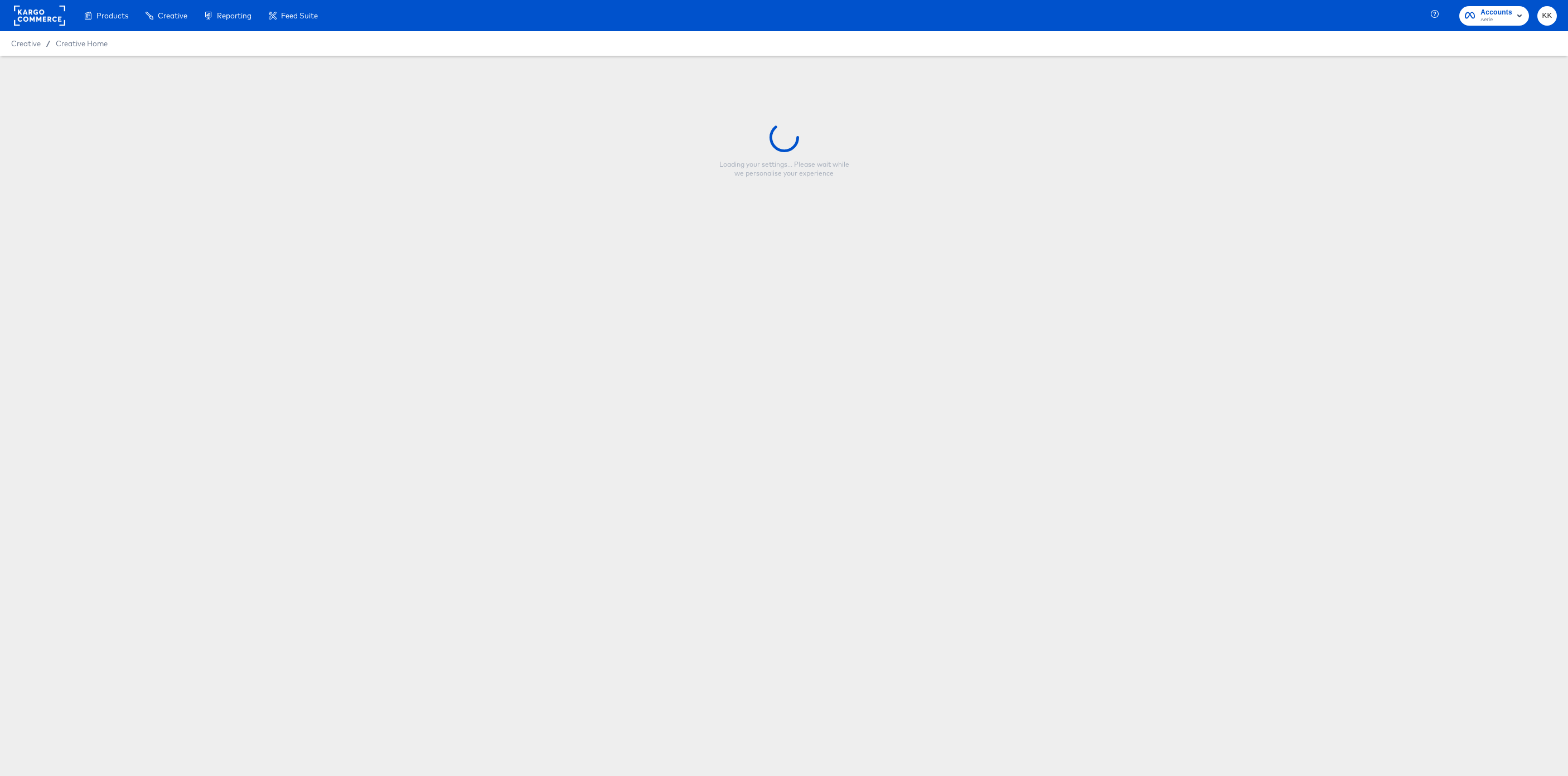
type input "Meta_SUM1_StarRating_1x1_03.25.25"
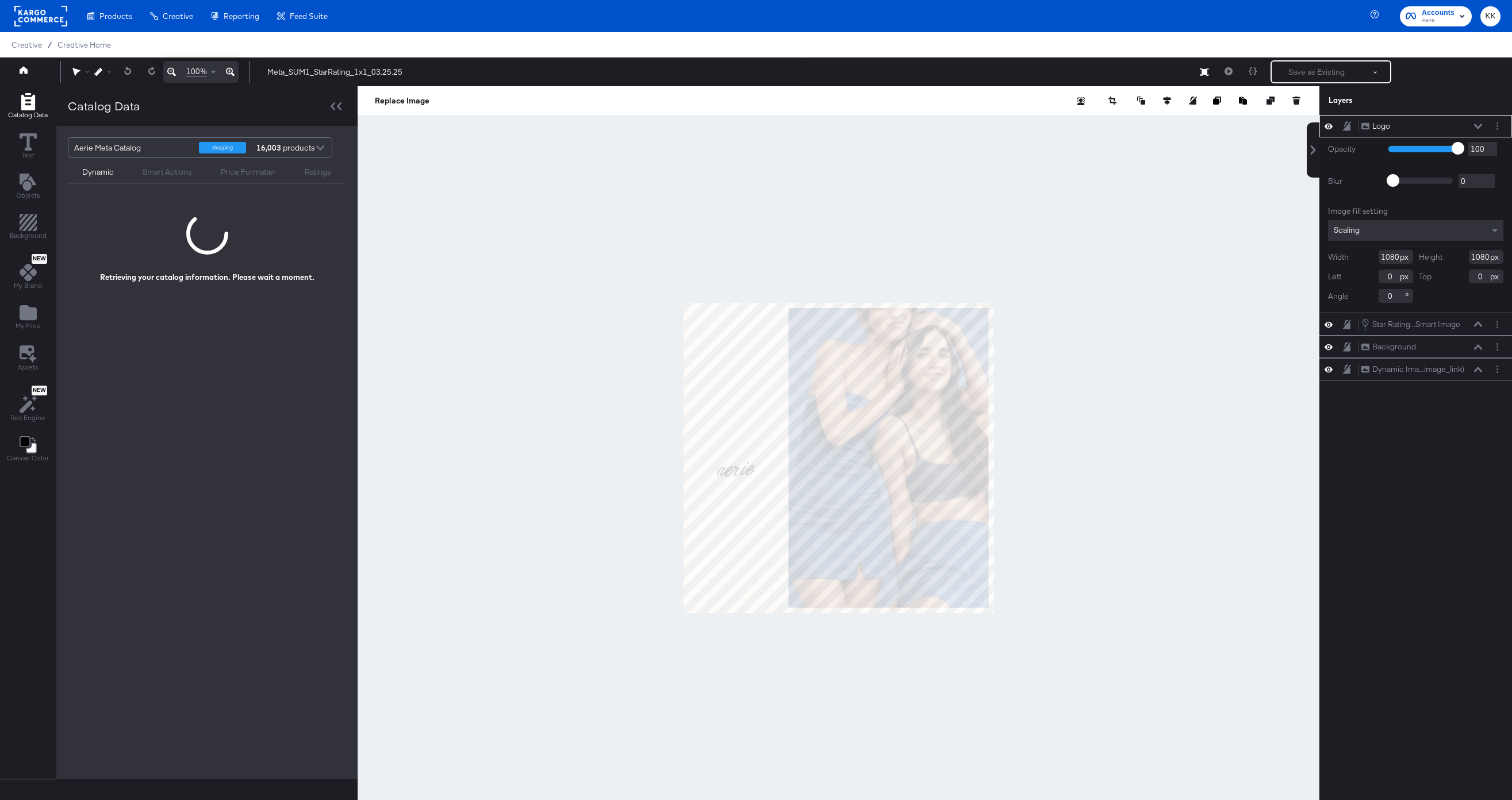
click at [777, 142] on div at bounding box center [838, 457] width 962 height 743
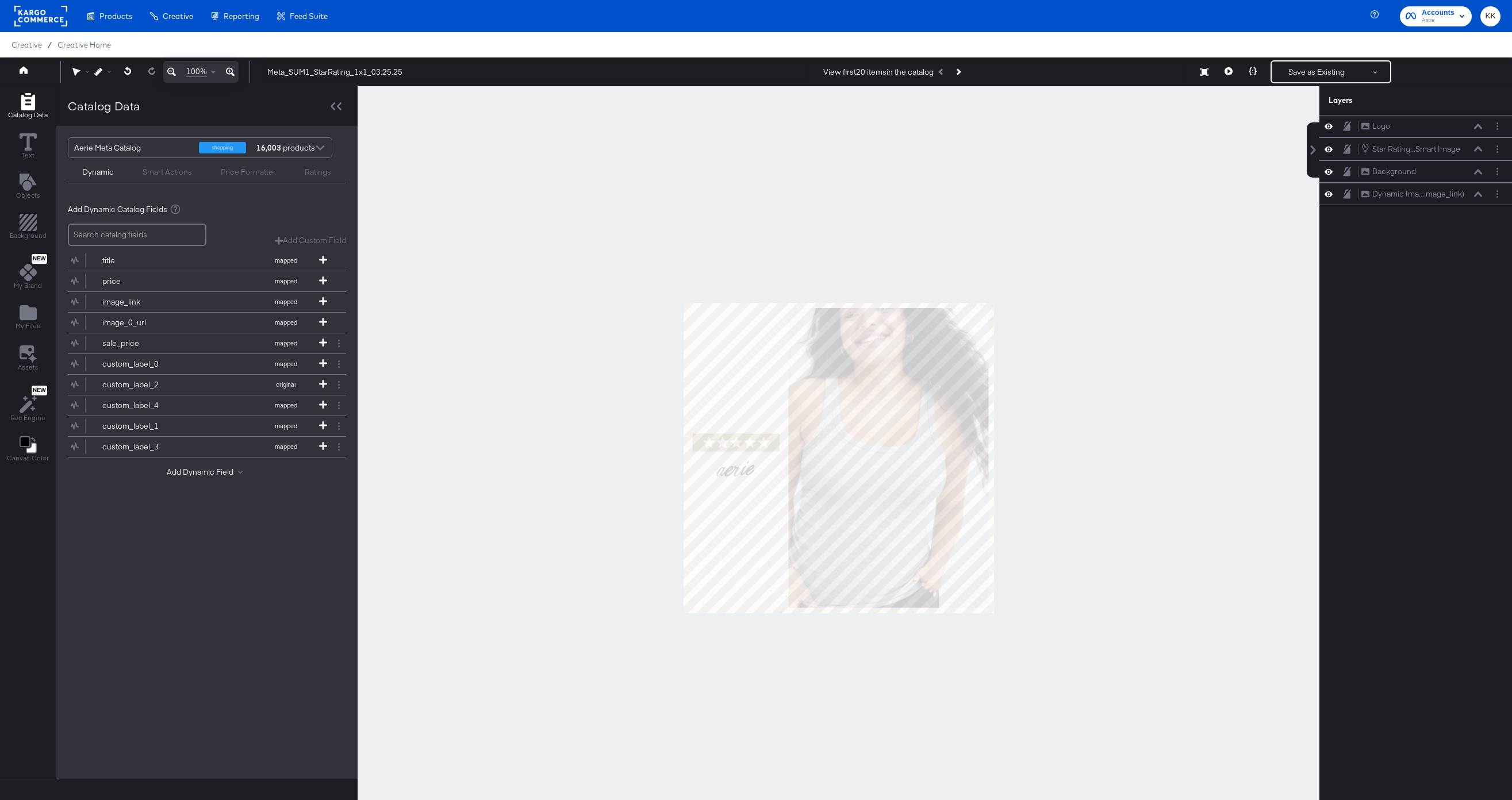
click at [230, 68] on icon at bounding box center [230, 71] width 9 height 14
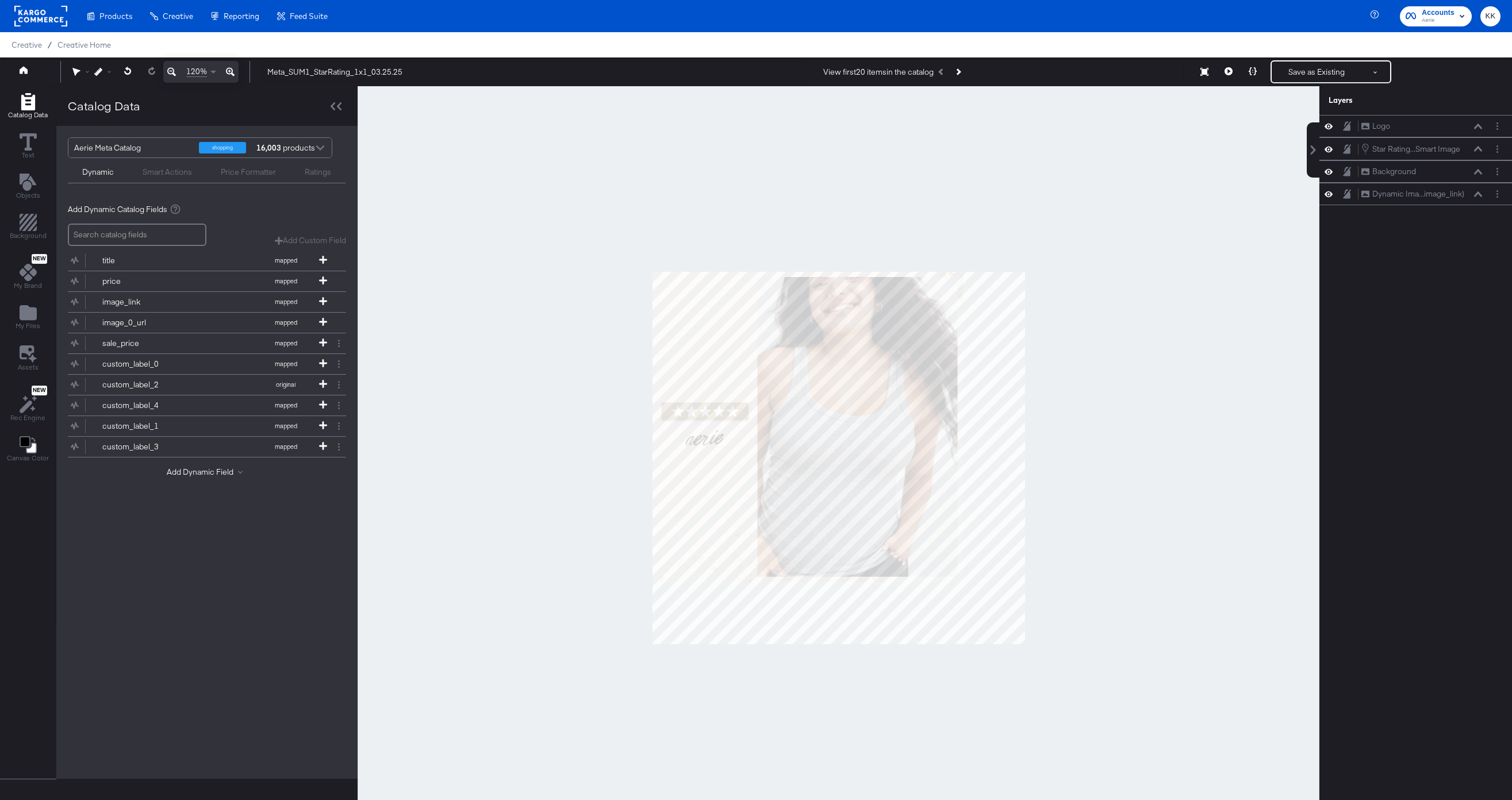
click at [230, 68] on icon at bounding box center [230, 71] width 9 height 14
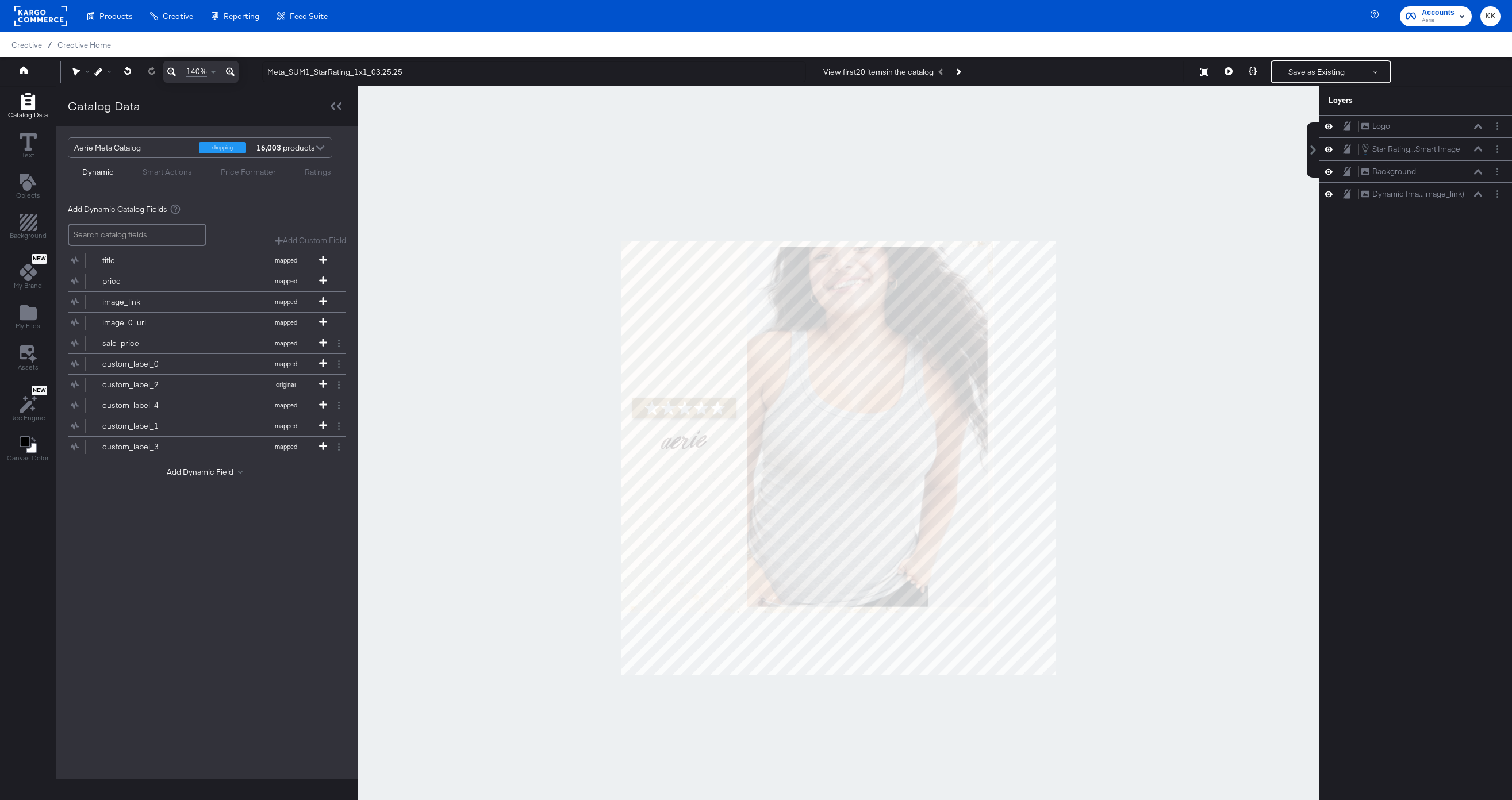
click at [230, 68] on icon at bounding box center [230, 71] width 9 height 14
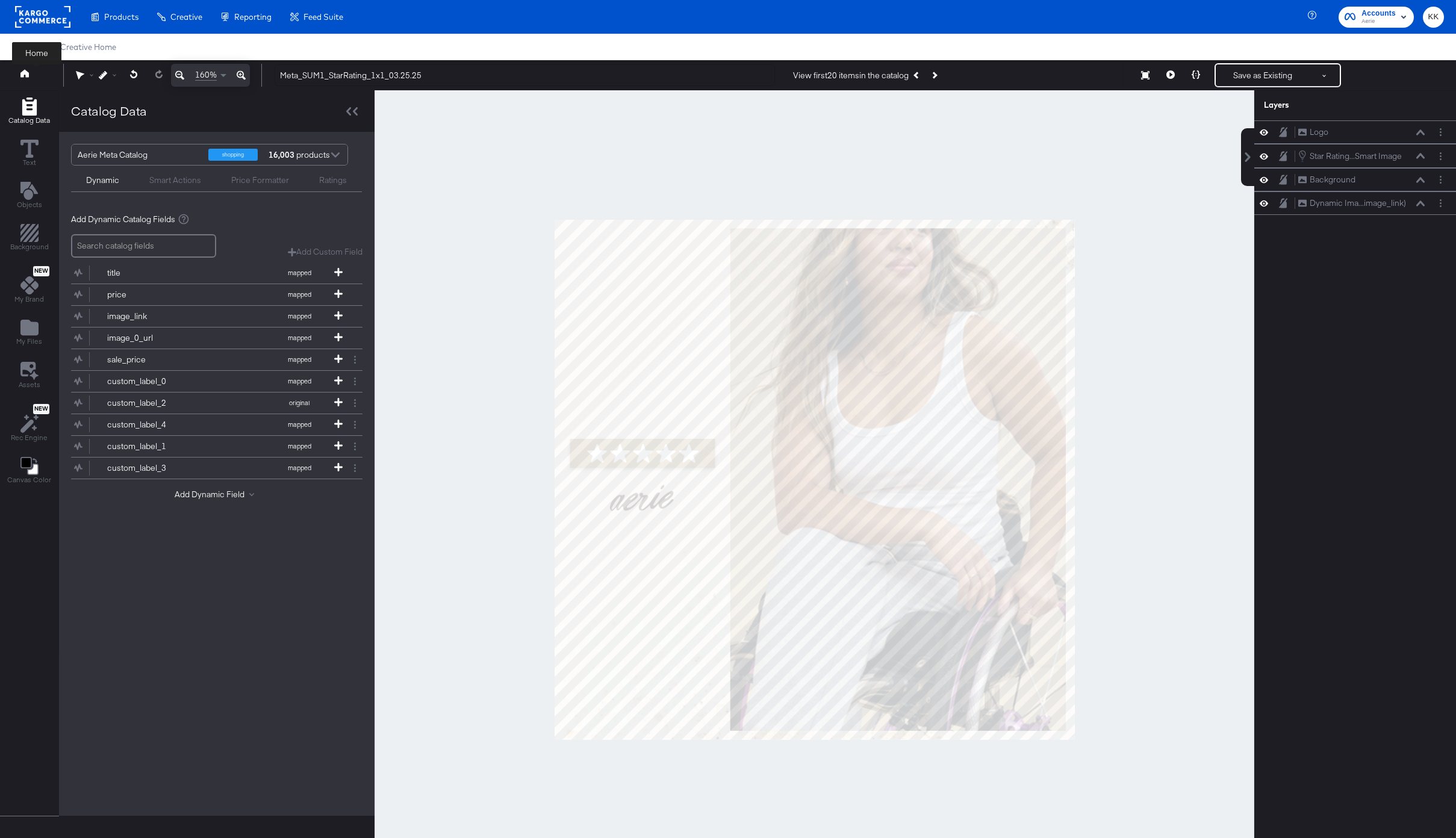
click at [18, 69] on button at bounding box center [36, 74] width 48 height 22
click at [28, 75] on icon at bounding box center [24, 73] width 8 height 8
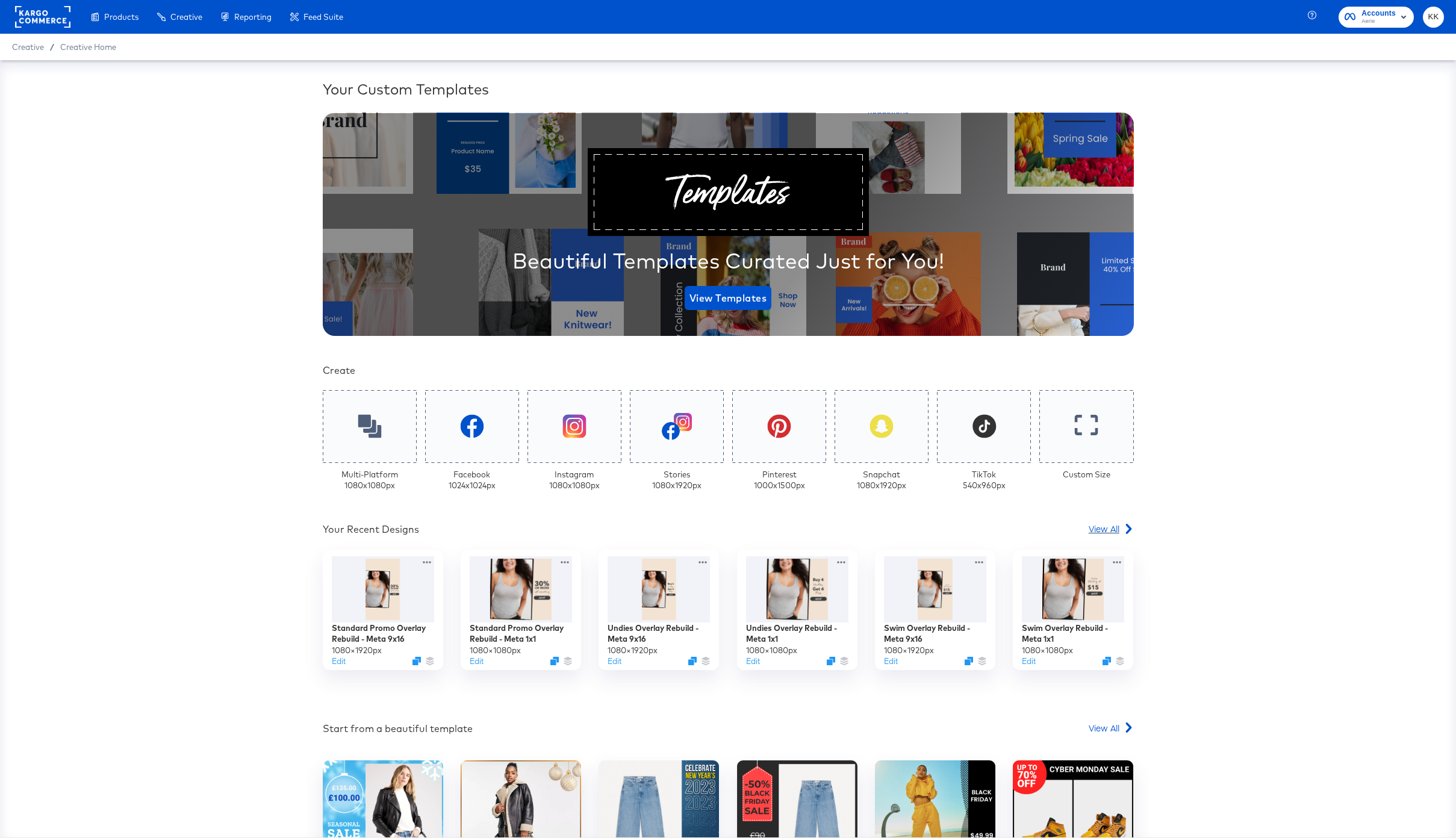
click at [1112, 533] on span "View All" at bounding box center [1104, 529] width 31 height 12
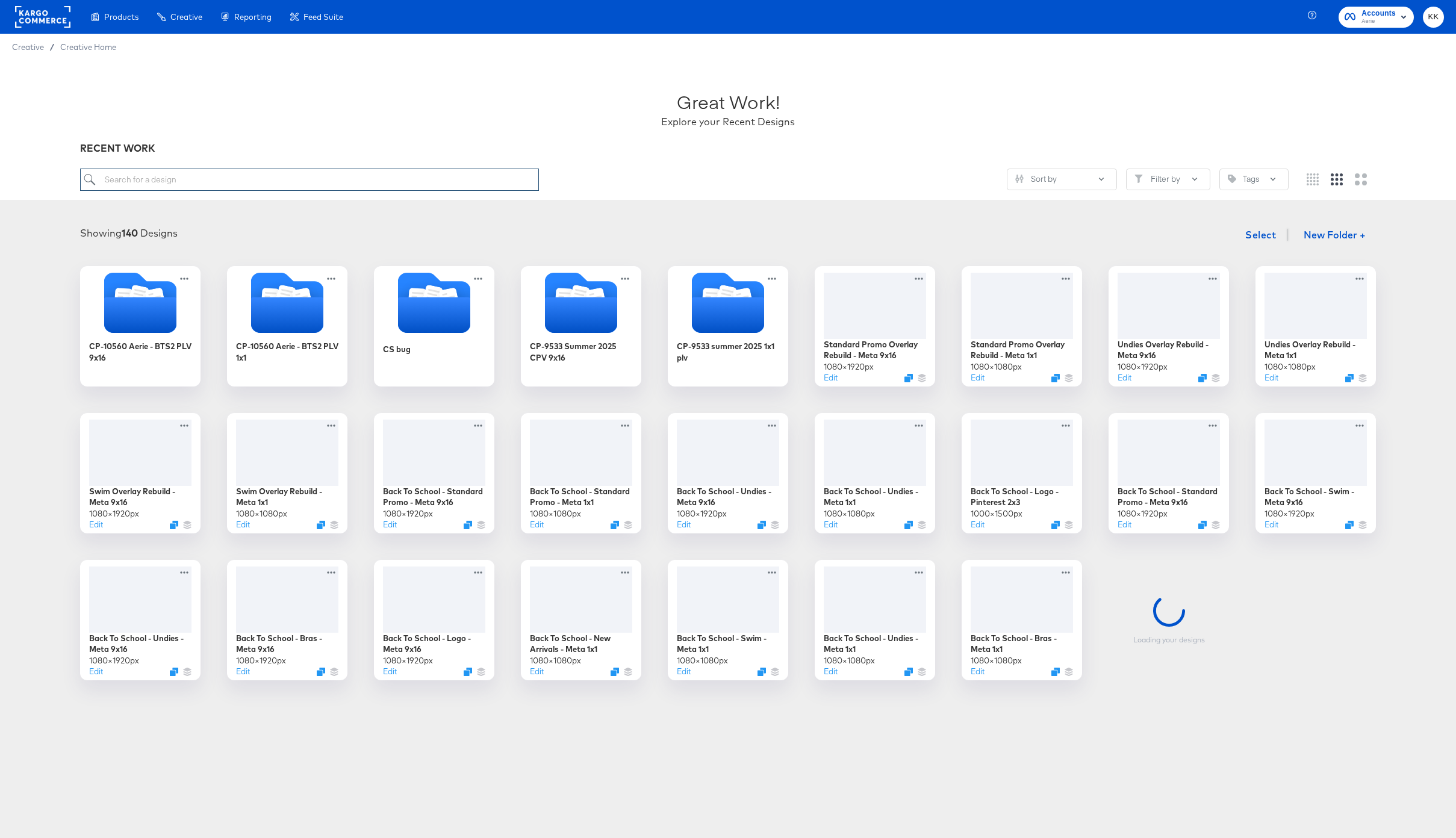
click at [89, 177] on input "search" at bounding box center [310, 180] width 459 height 22
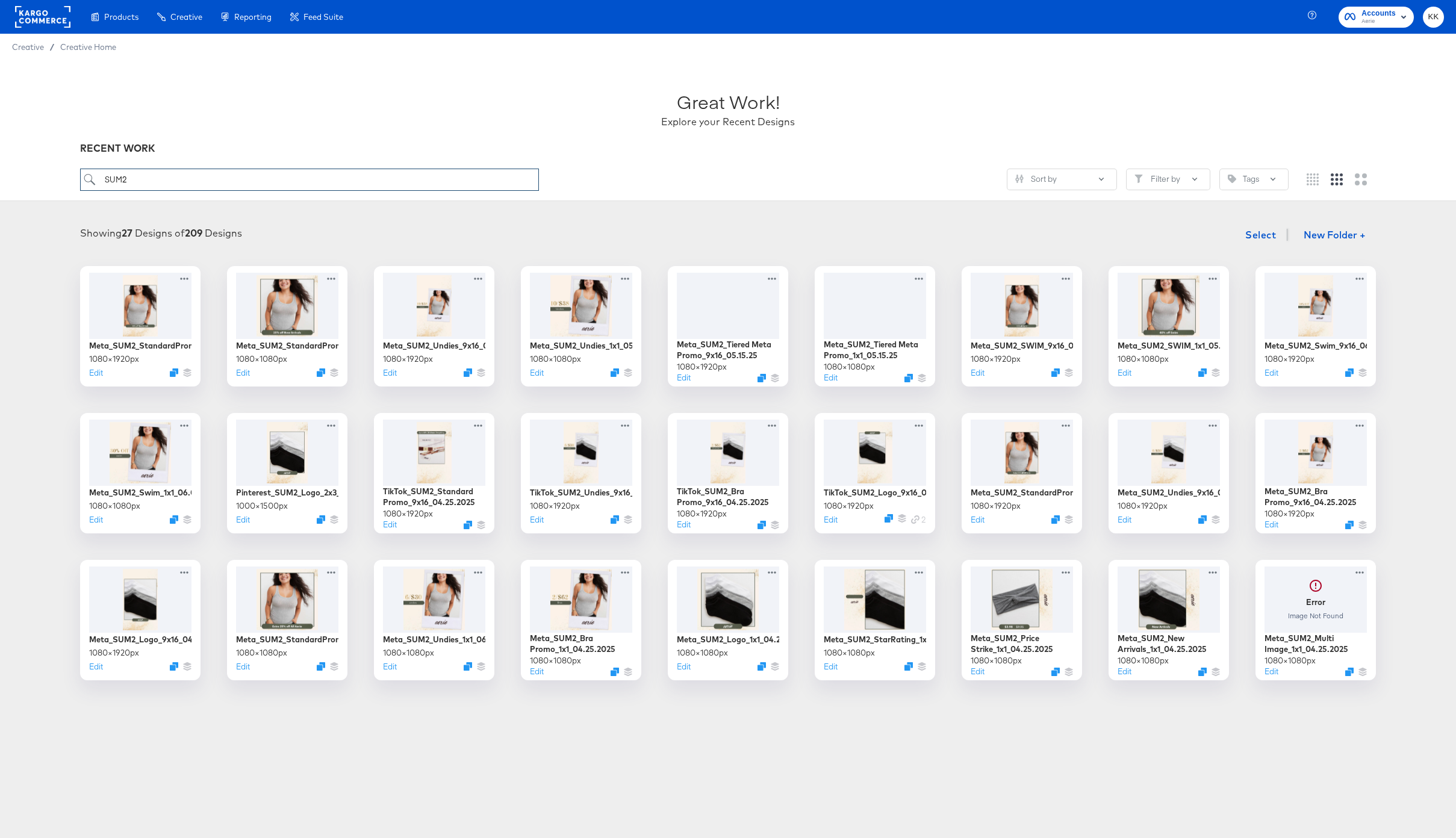
type input "SUM2"
click at [1274, 673] on button "Edit" at bounding box center [1269, 673] width 14 height 11
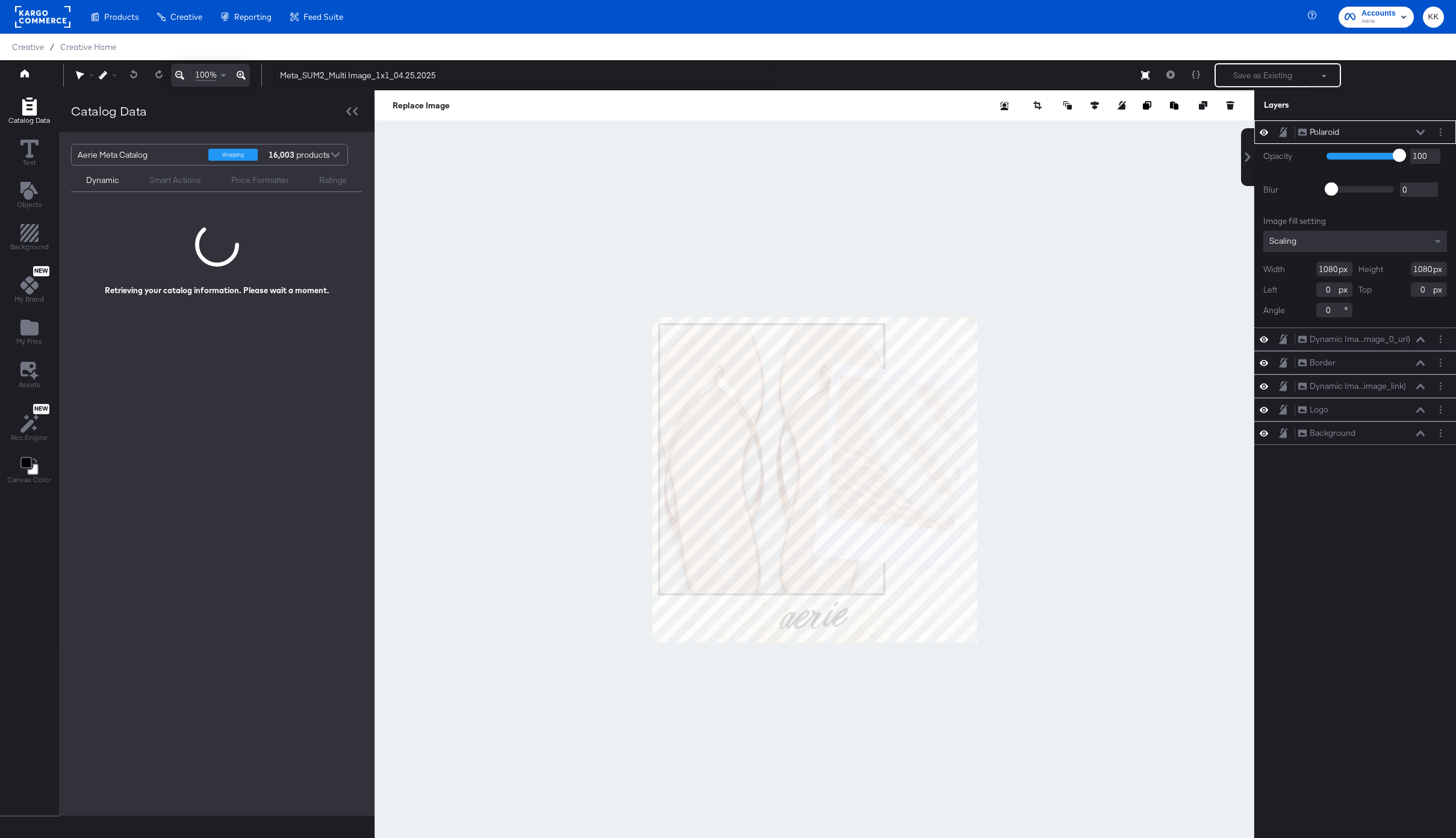
click at [237, 74] on icon at bounding box center [241, 74] width 9 height 14
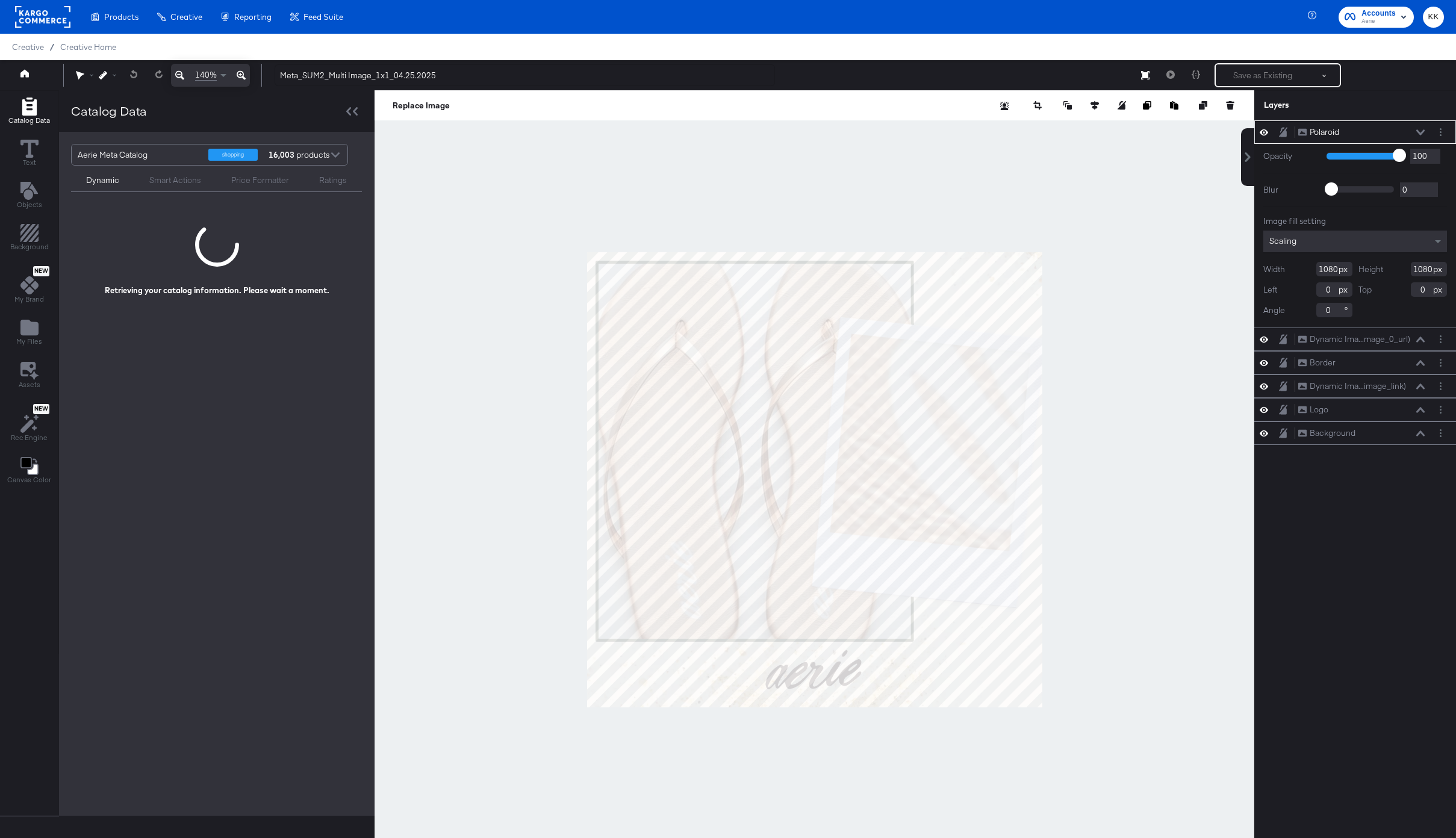
click at [237, 74] on icon at bounding box center [241, 74] width 9 height 14
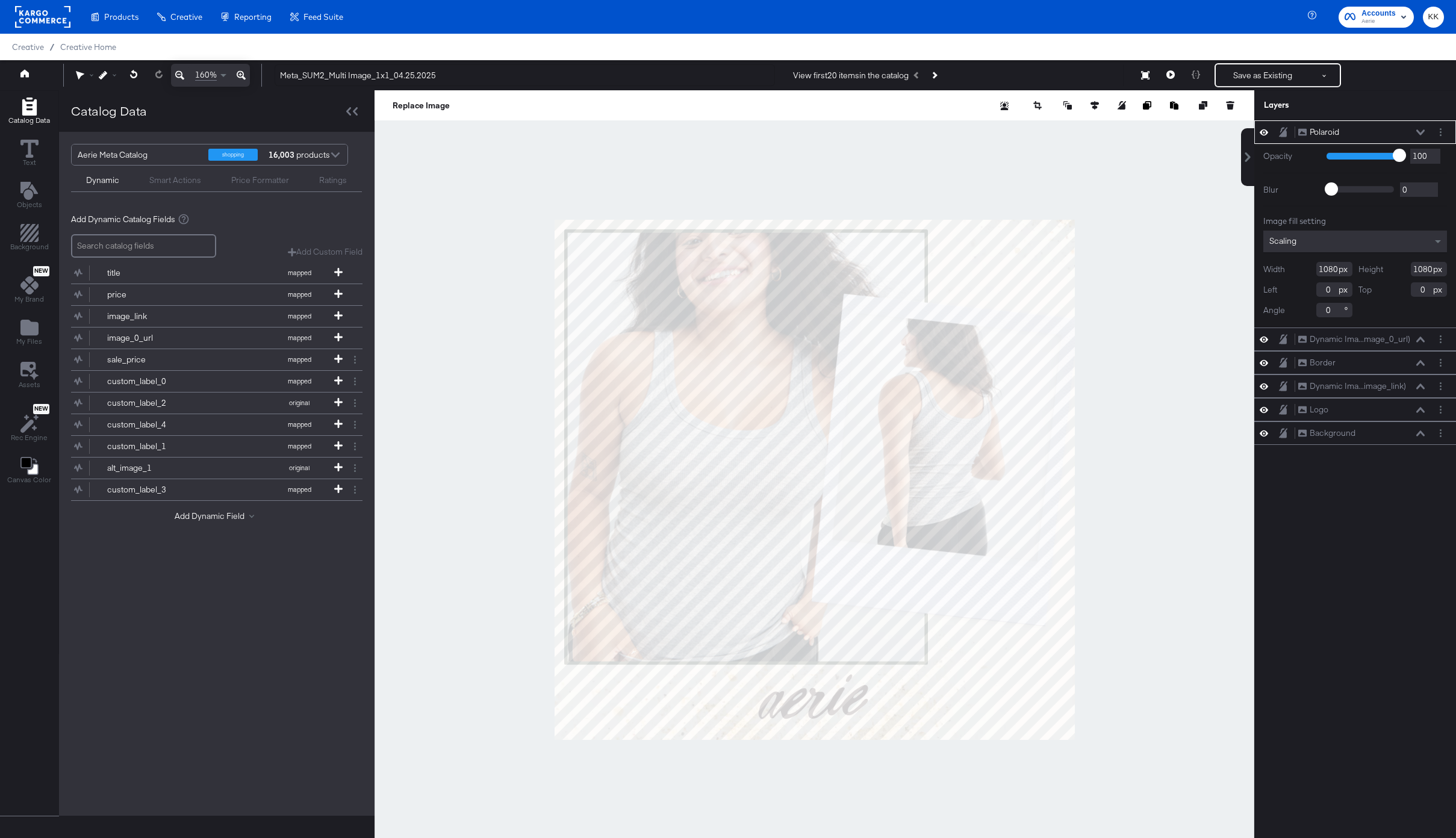
click at [500, 381] on div at bounding box center [814, 479] width 880 height 778
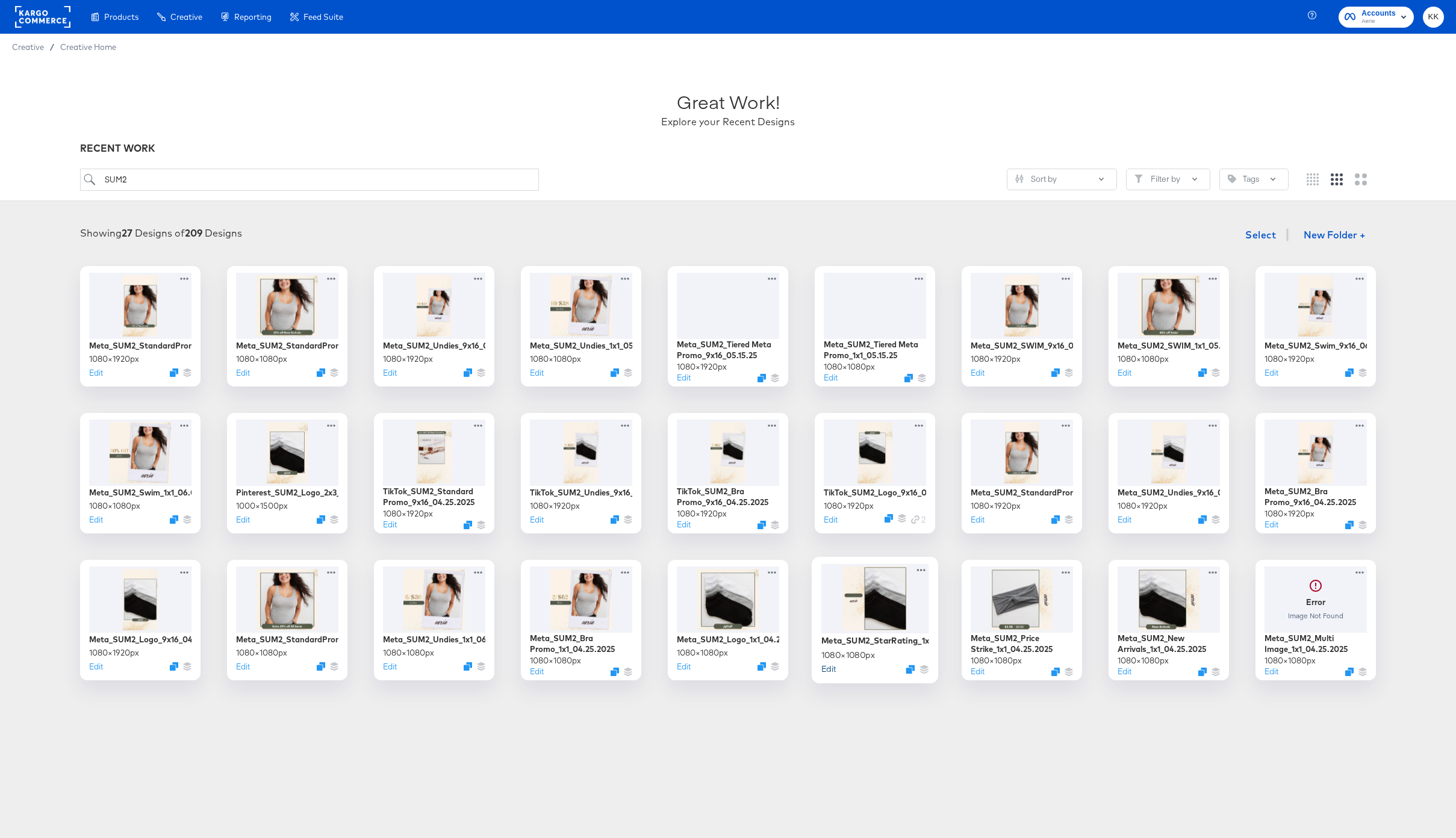
click at [826, 667] on button "Edit" at bounding box center [829, 668] width 14 height 11
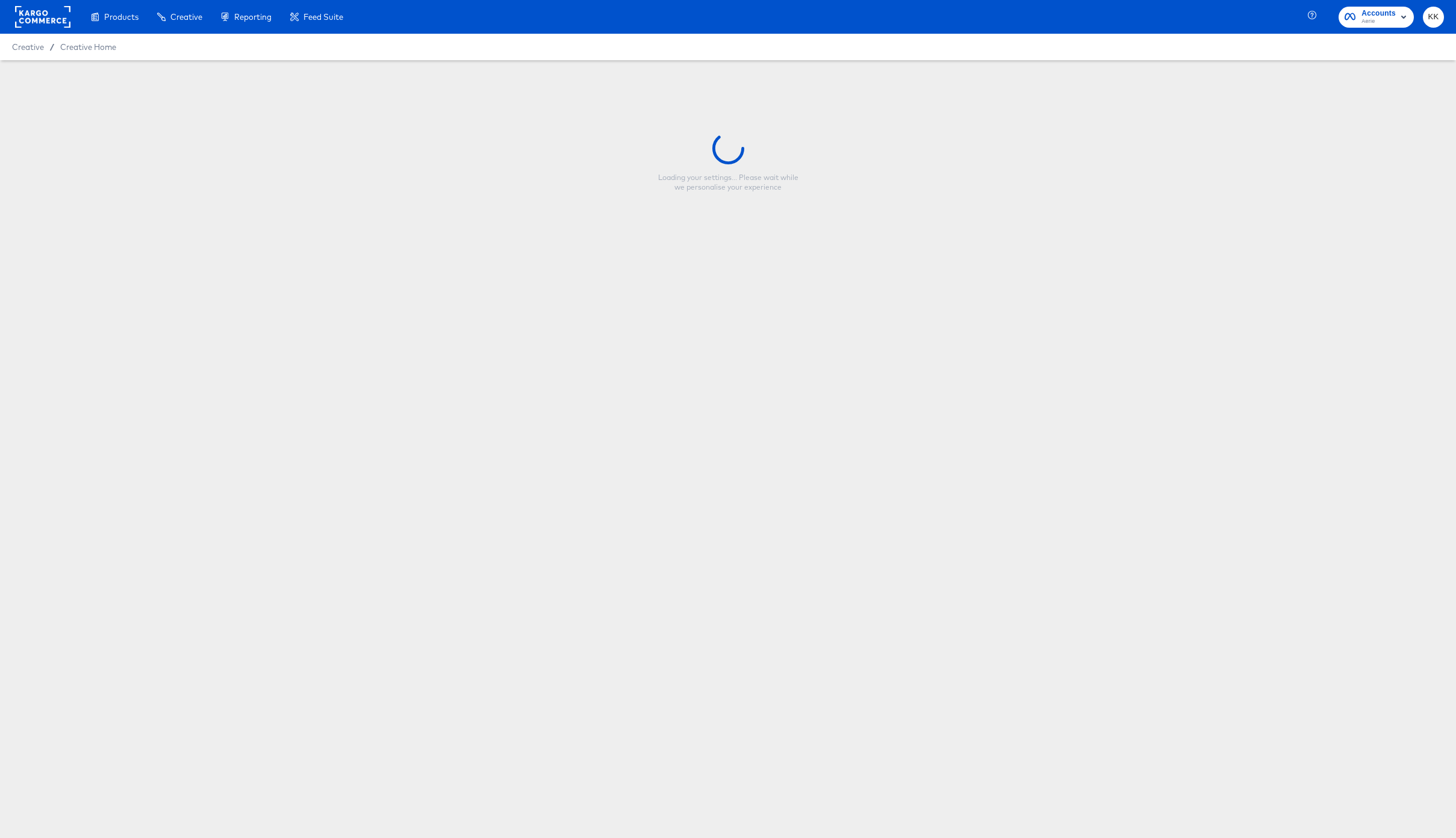
type input "Meta_SUM2_StarRating_1x1_04.25.25"
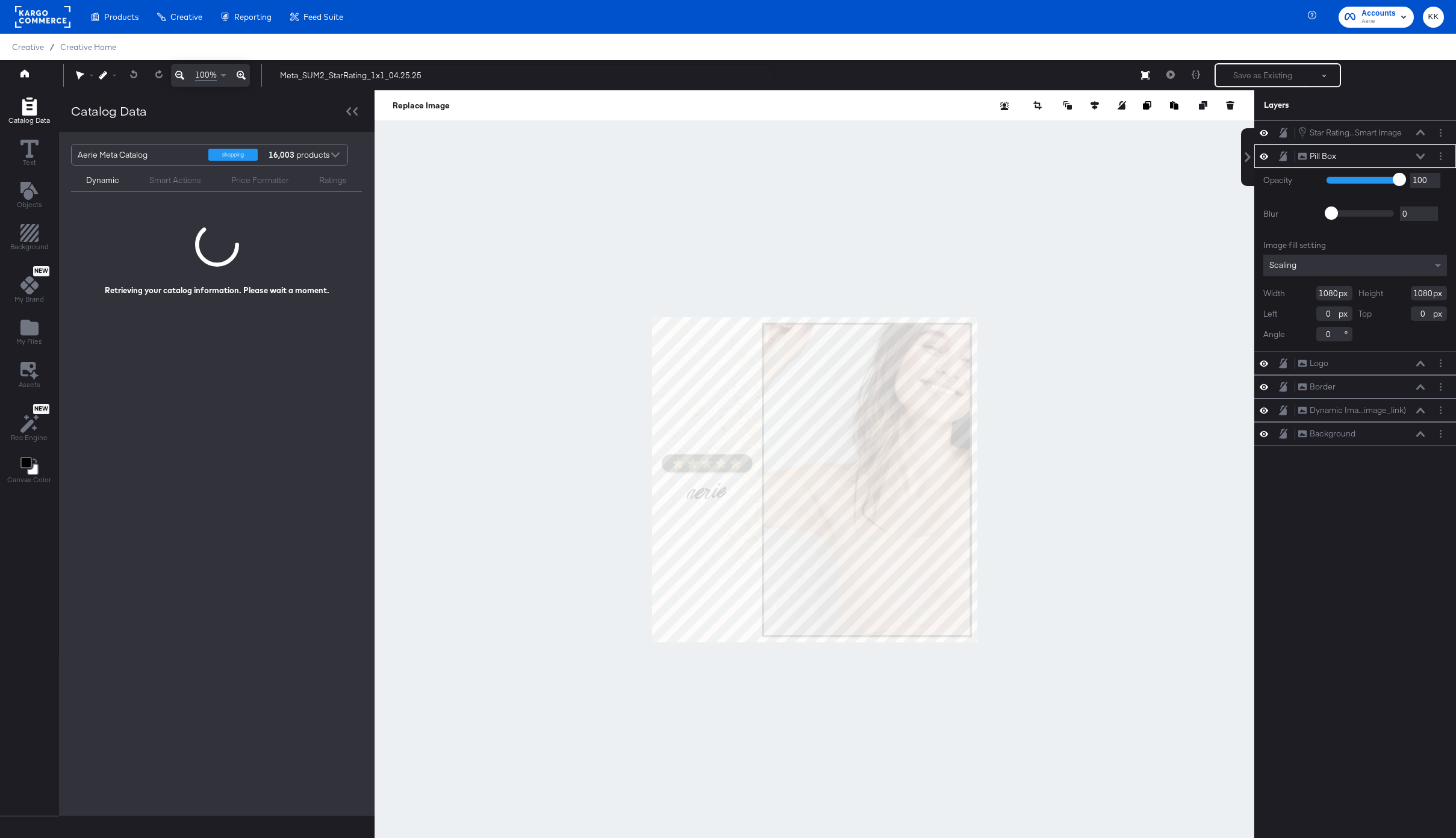
click at [237, 72] on icon at bounding box center [241, 74] width 9 height 14
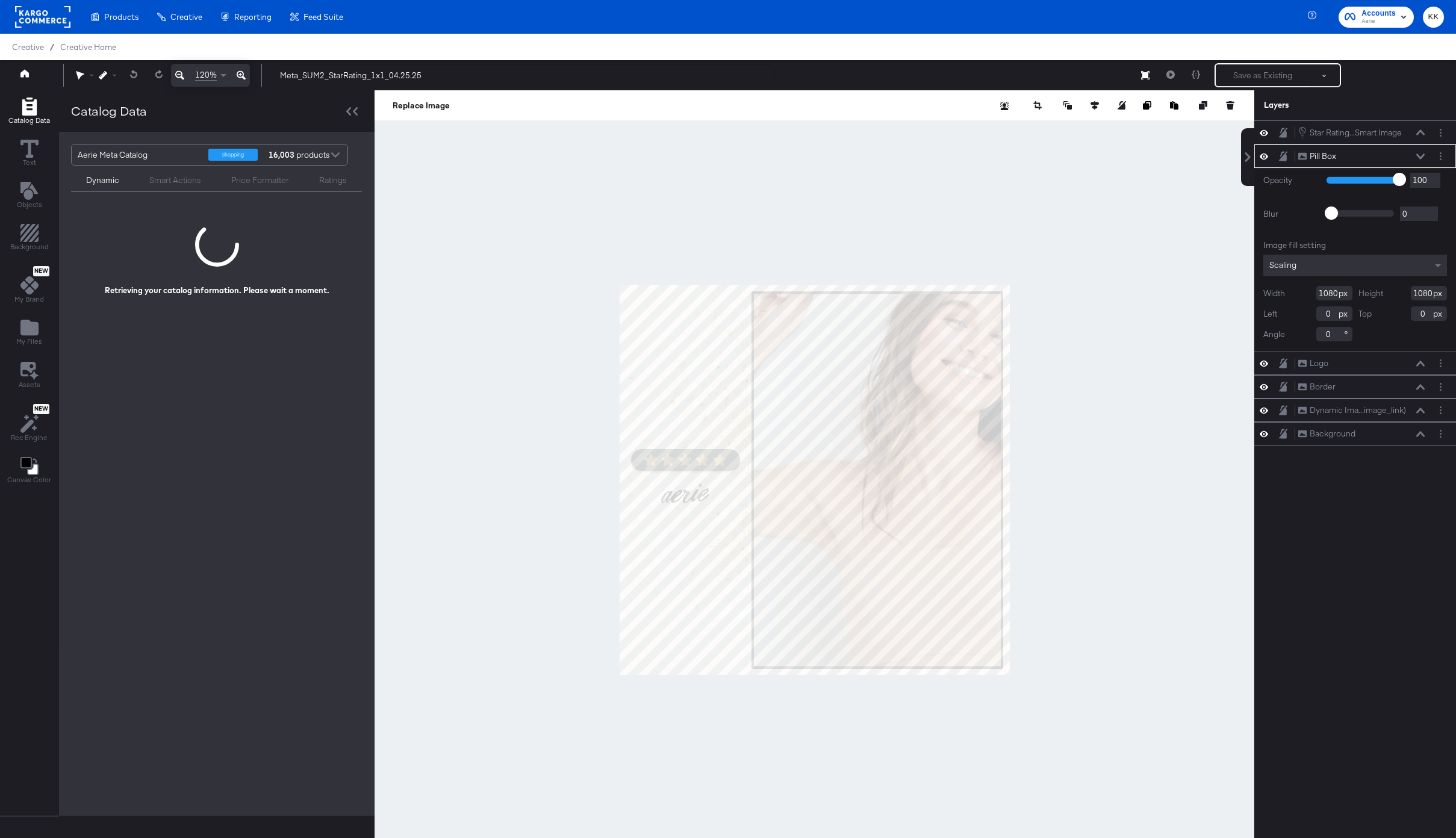
click at [237, 72] on icon at bounding box center [241, 74] width 9 height 14
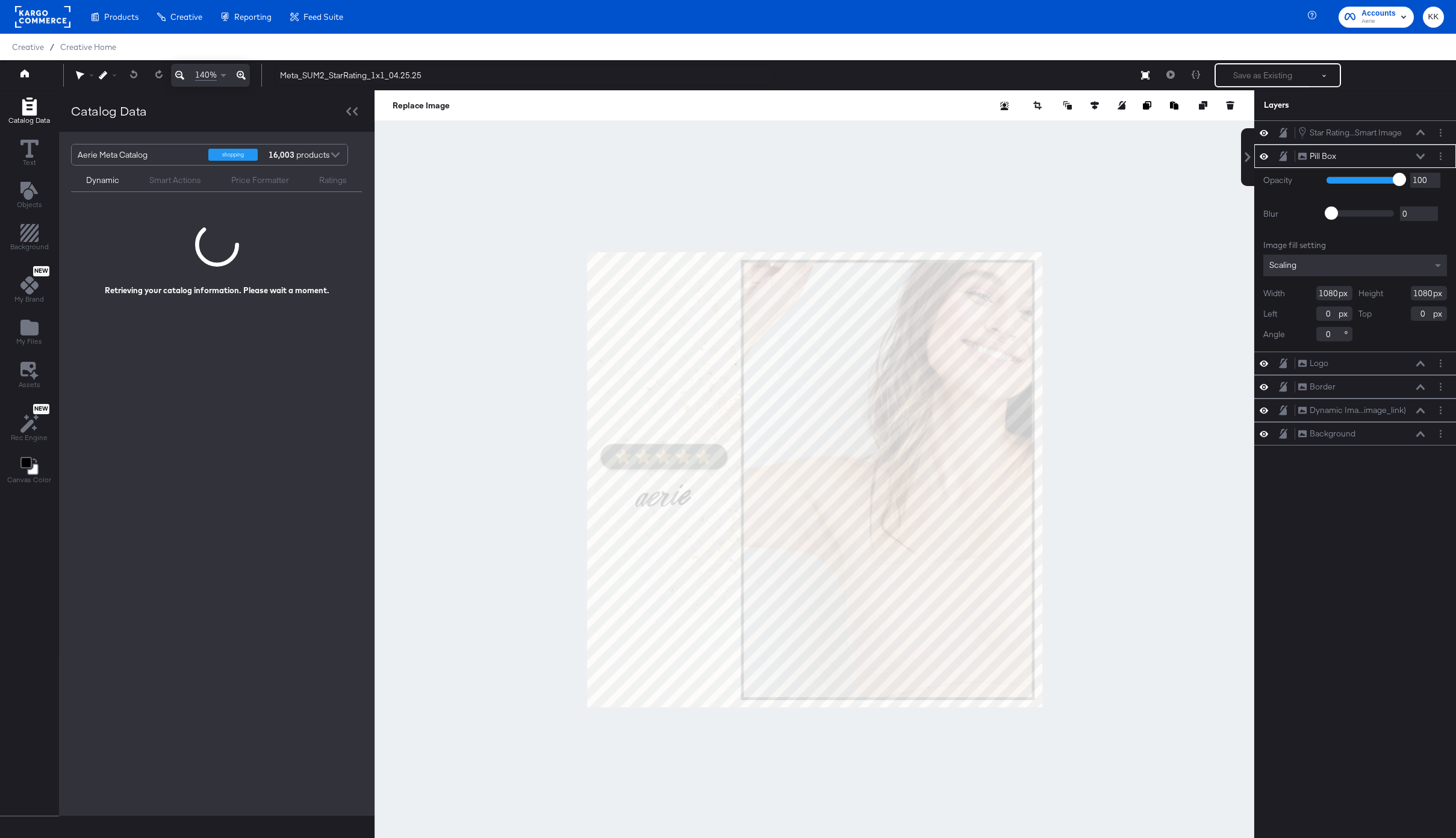
click at [491, 293] on div at bounding box center [814, 479] width 880 height 778
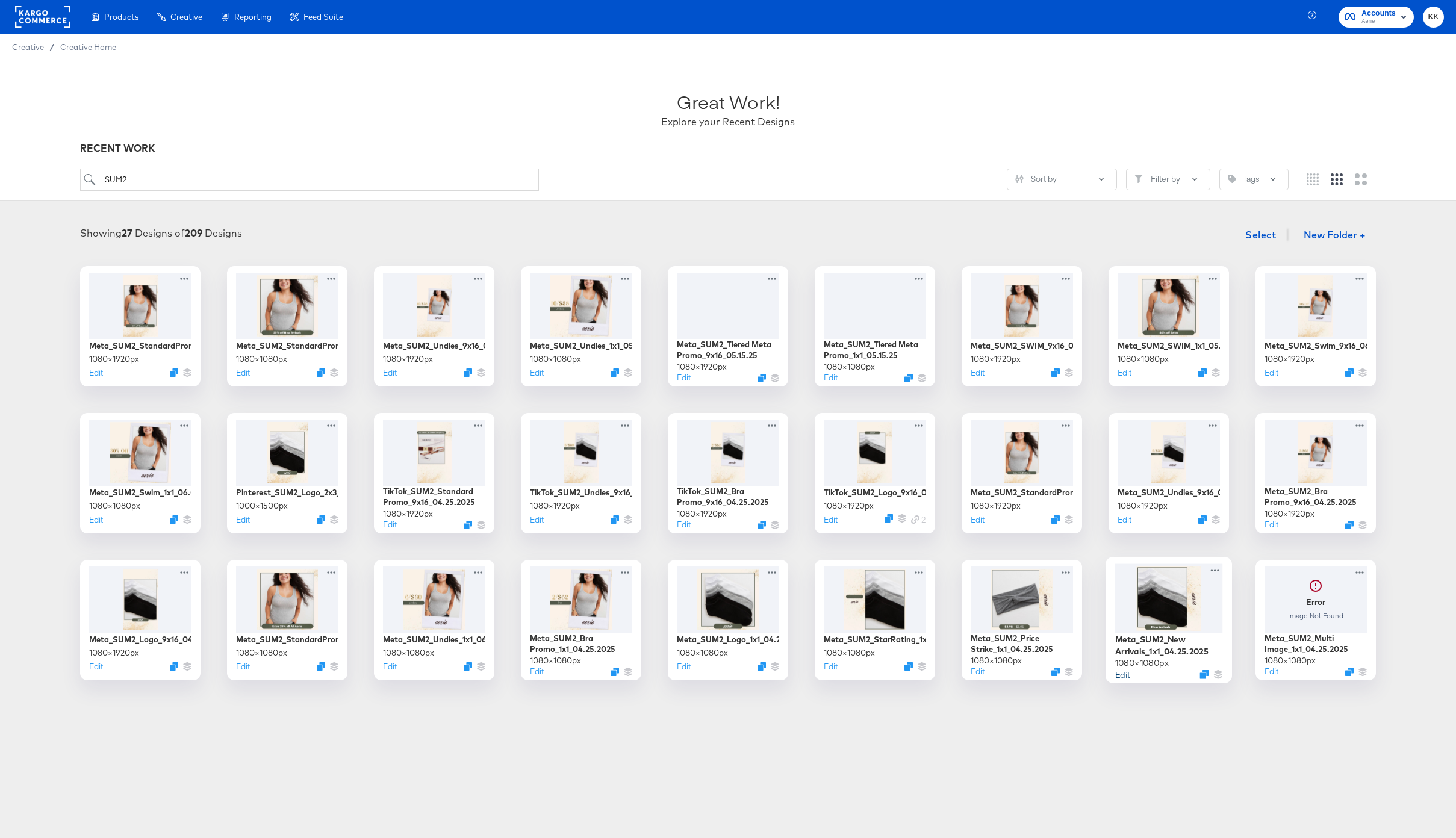
click at [1126, 673] on button "Edit" at bounding box center [1122, 673] width 14 height 11
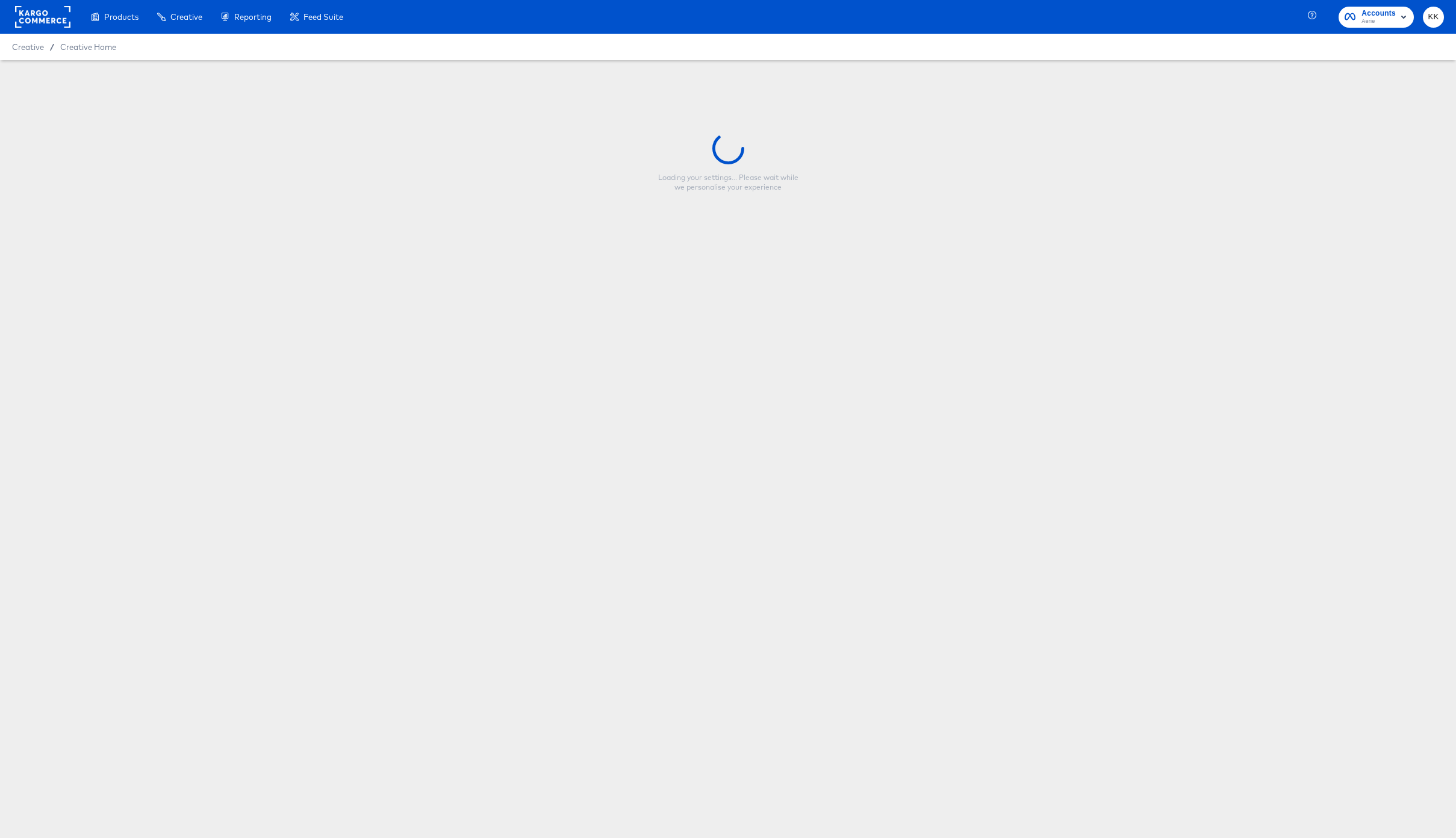
type input "Meta_SUM2_New Arrivals_1x1_04.25.2025"
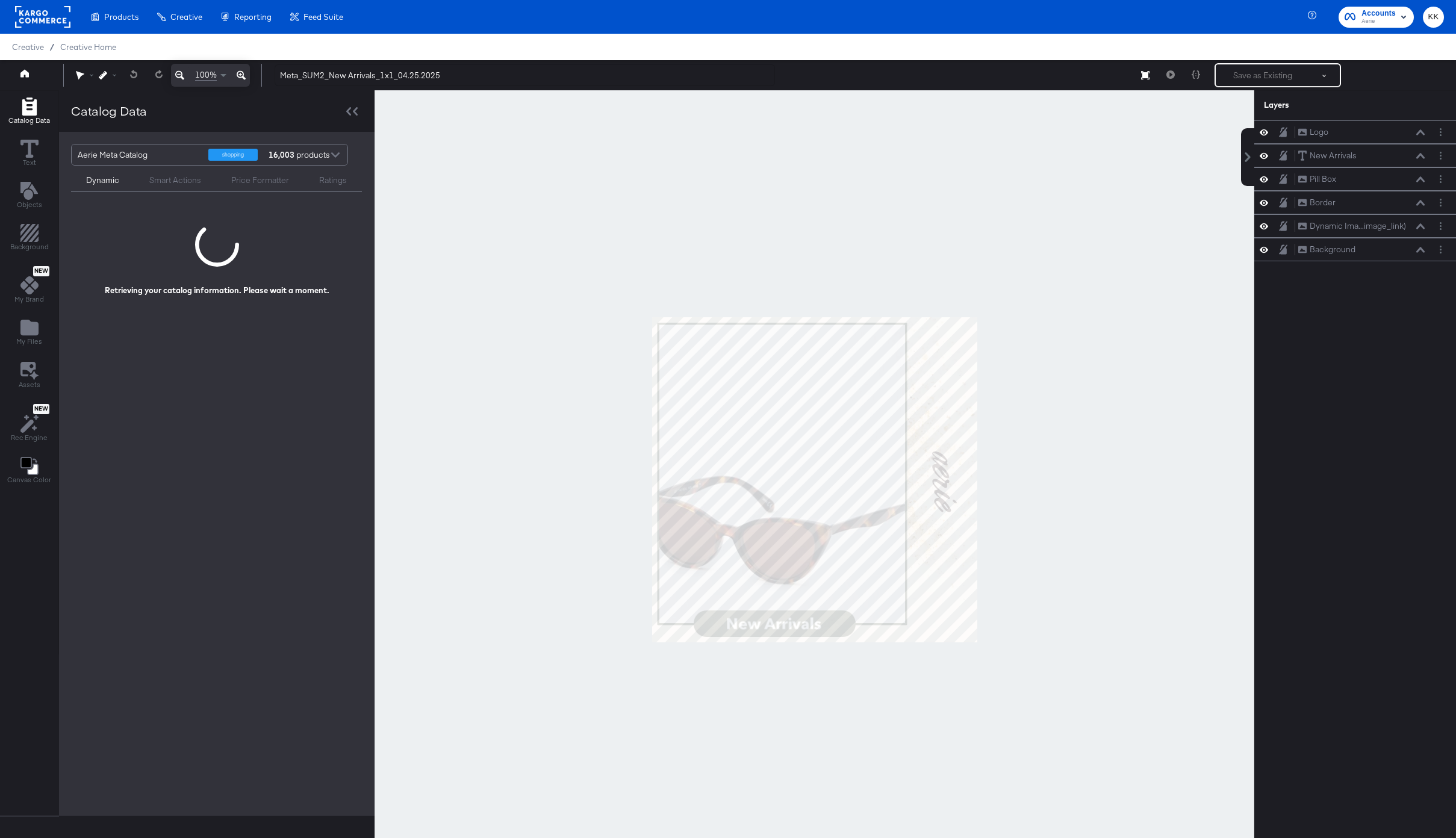
click at [586, 269] on div at bounding box center [814, 479] width 880 height 778
click at [247, 77] on button at bounding box center [241, 75] width 17 height 23
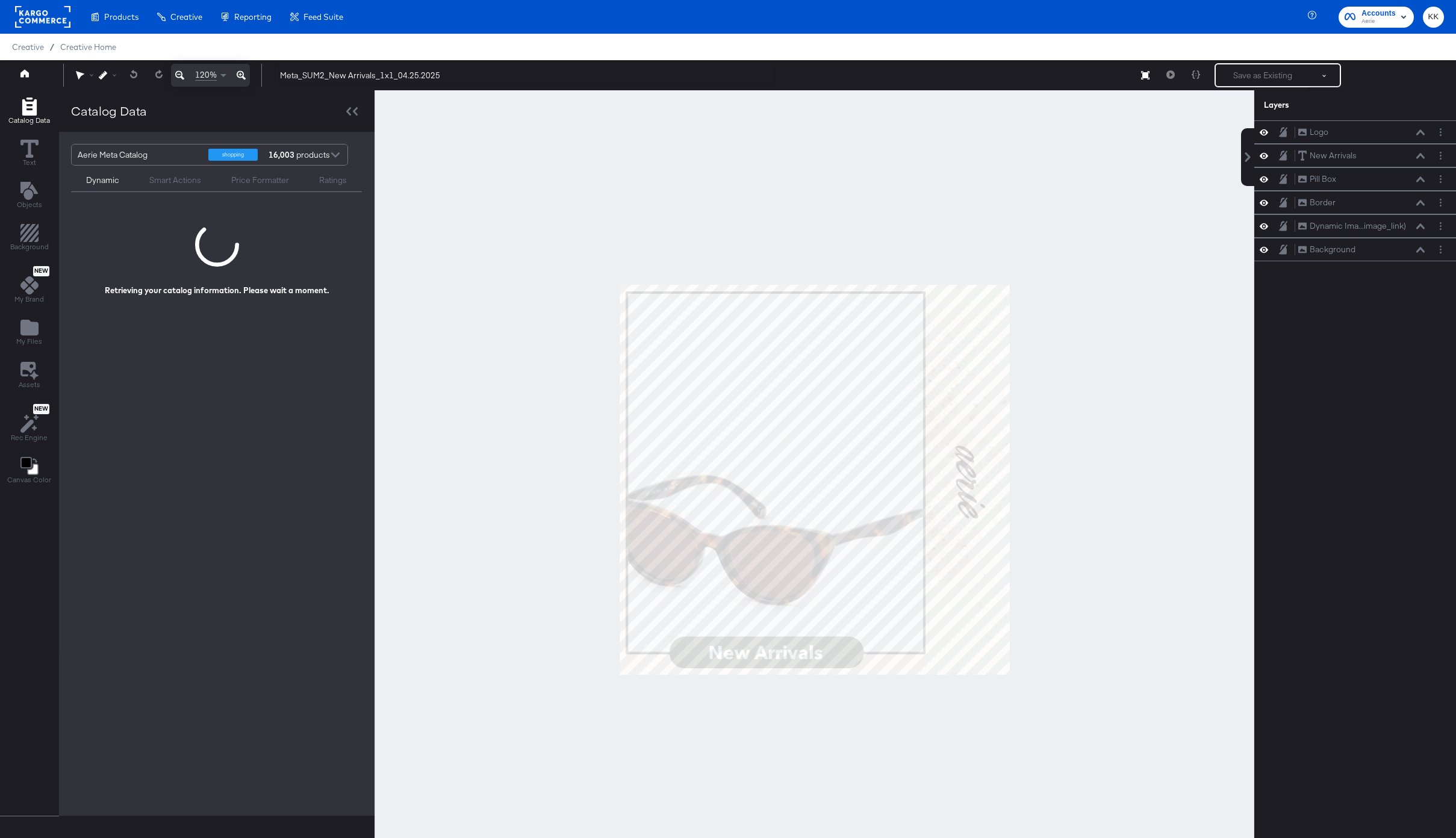
click at [247, 77] on button at bounding box center [241, 75] width 17 height 23
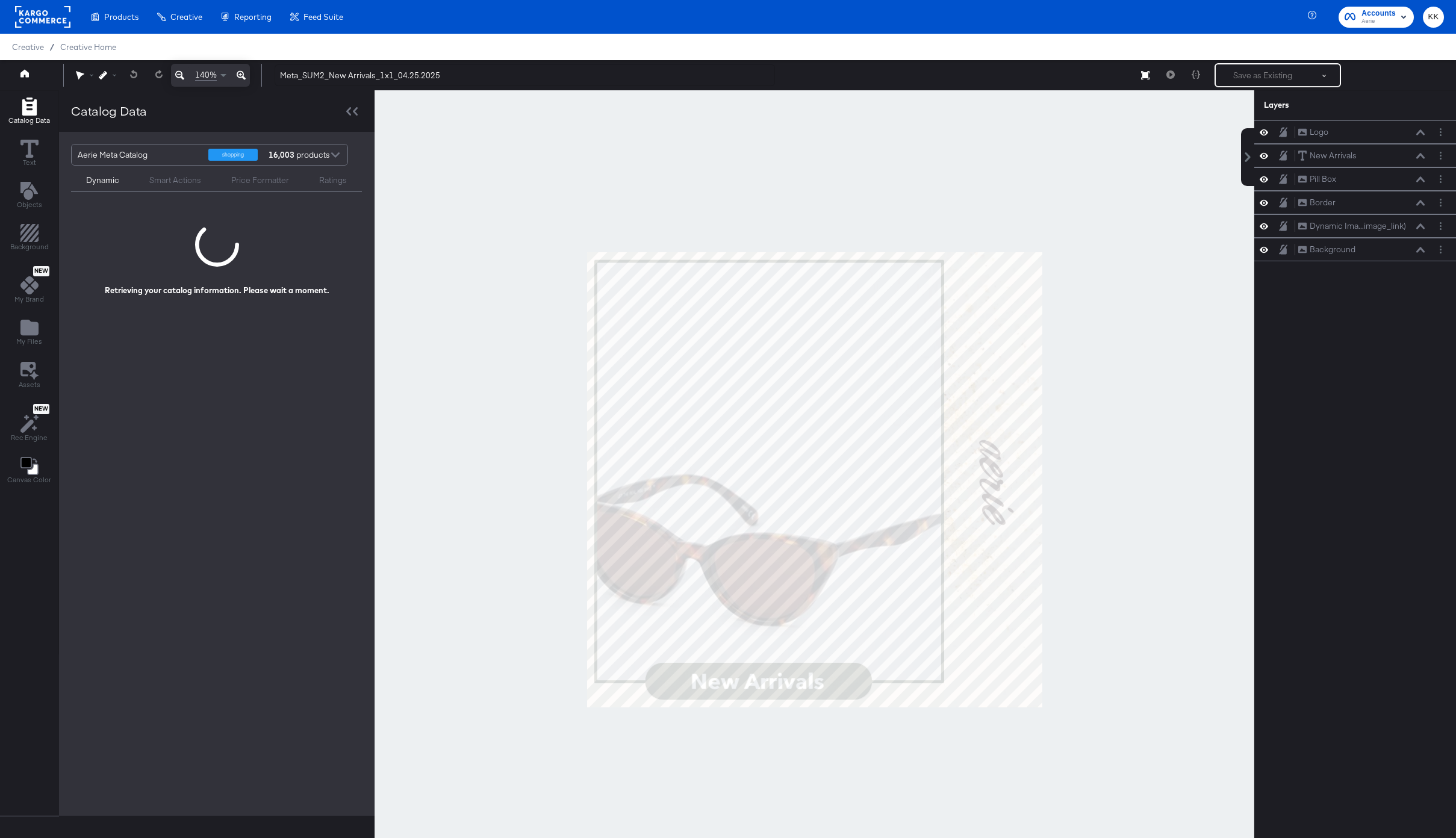
click at [410, 262] on div at bounding box center [814, 479] width 880 height 778
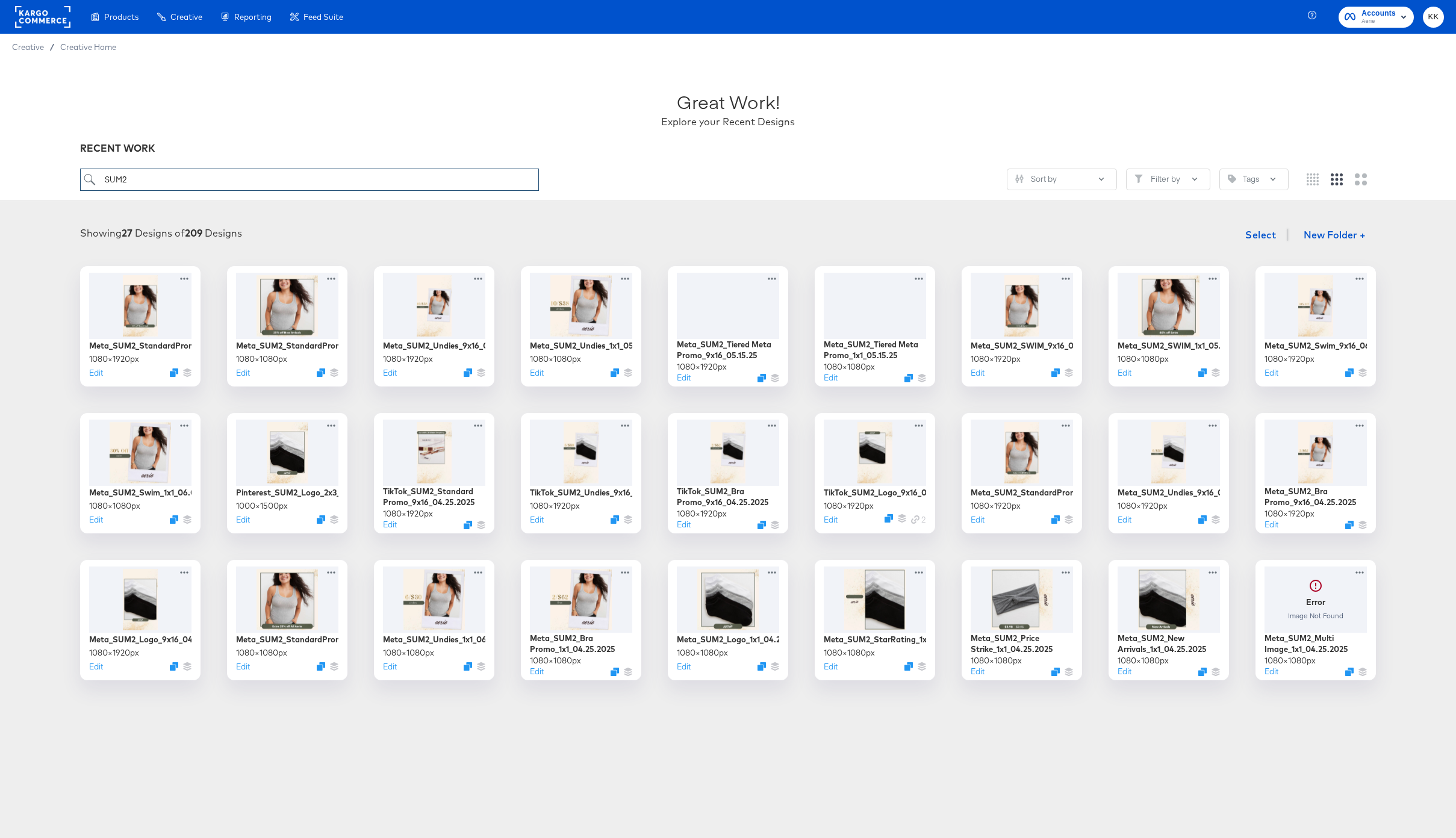
drag, startPoint x: 142, startPoint y: 182, endPoint x: 90, endPoint y: 182, distance: 52.0
click at [90, 182] on input "SUM2" at bounding box center [310, 180] width 459 height 22
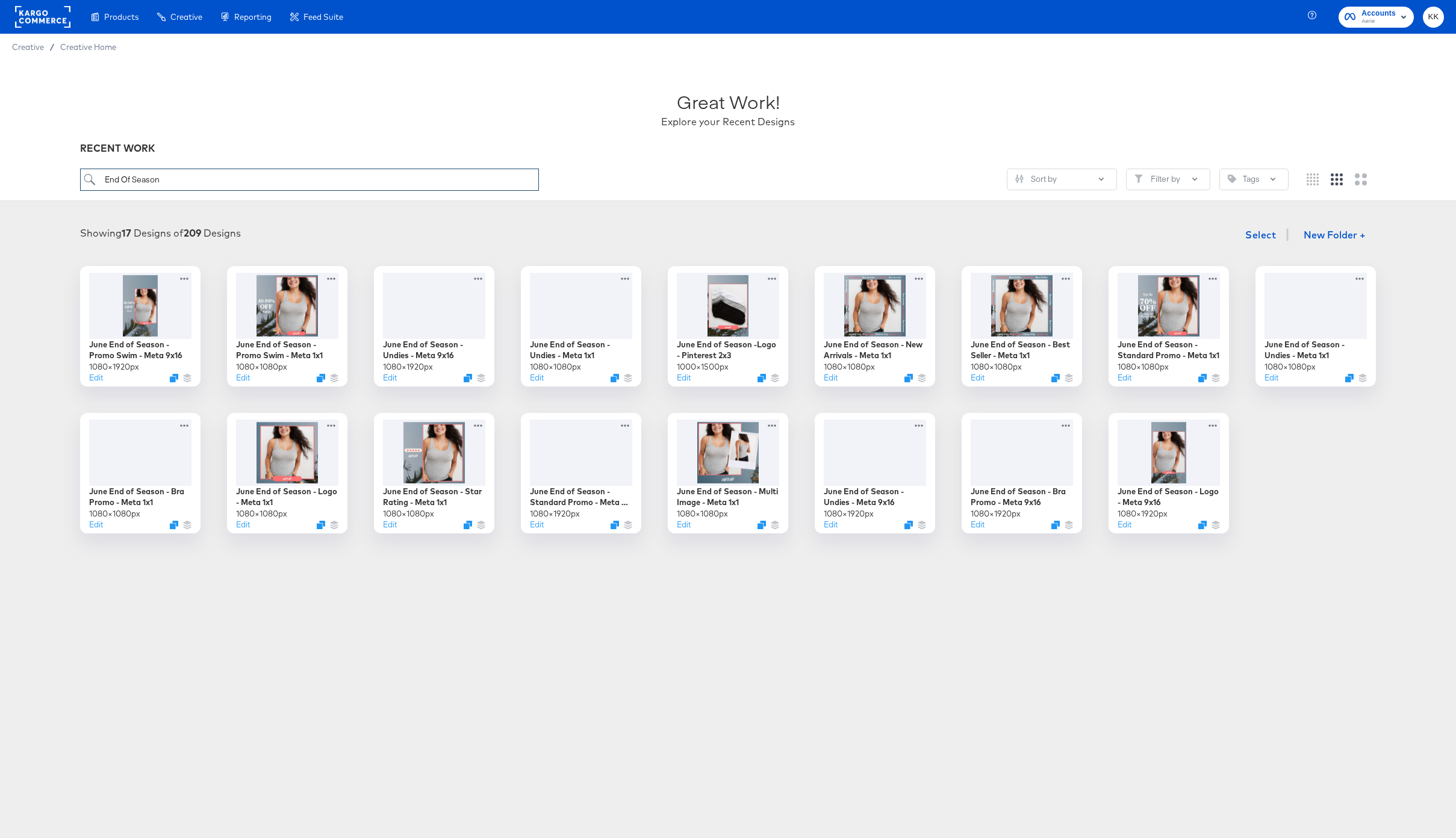
type input "End Of Season"
click at [388, 526] on button "Edit" at bounding box center [387, 527] width 14 height 11
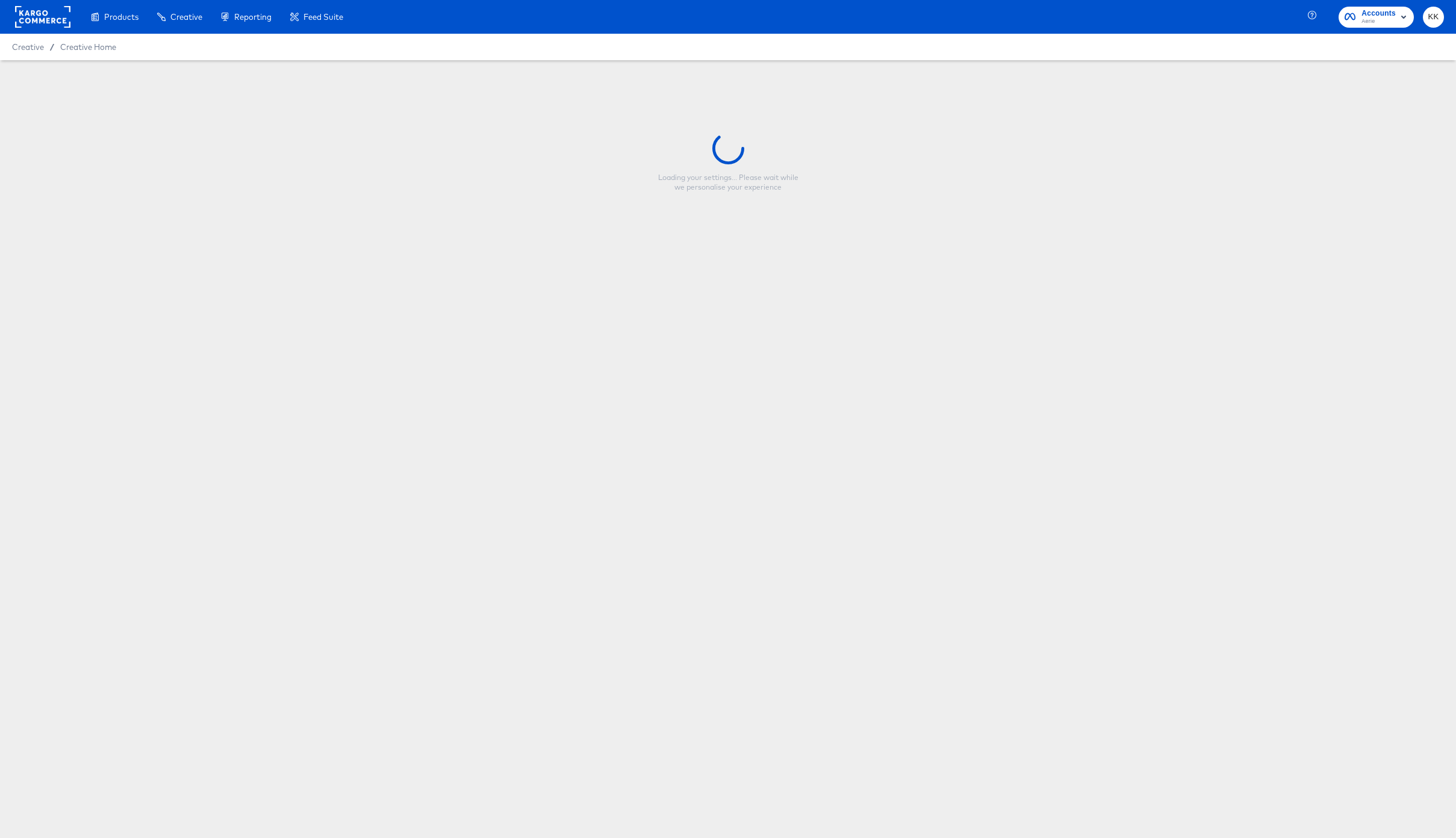
type input "June End of Season - Star Rating - Meta 1x1"
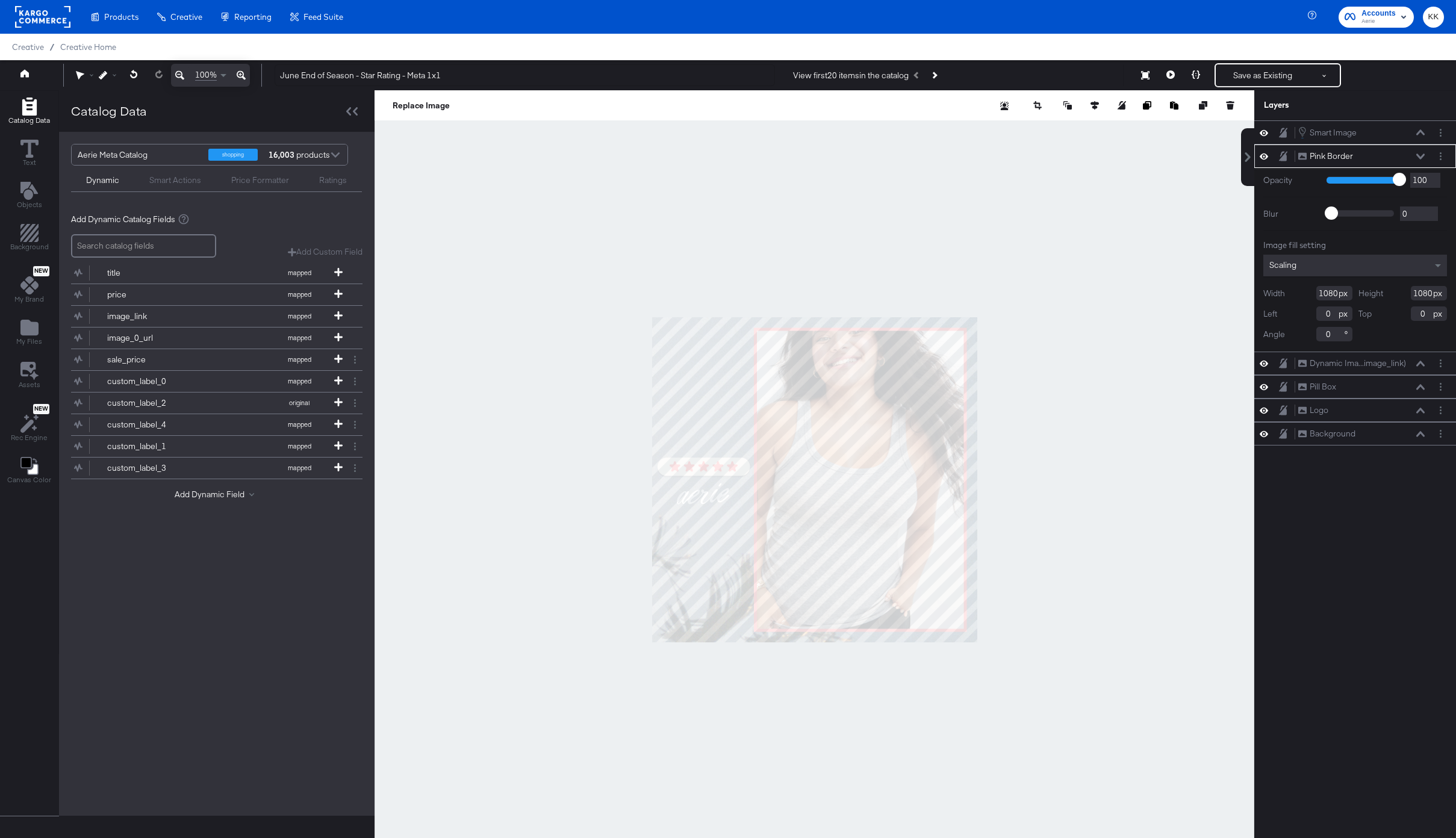
click at [238, 71] on icon at bounding box center [241, 74] width 9 height 14
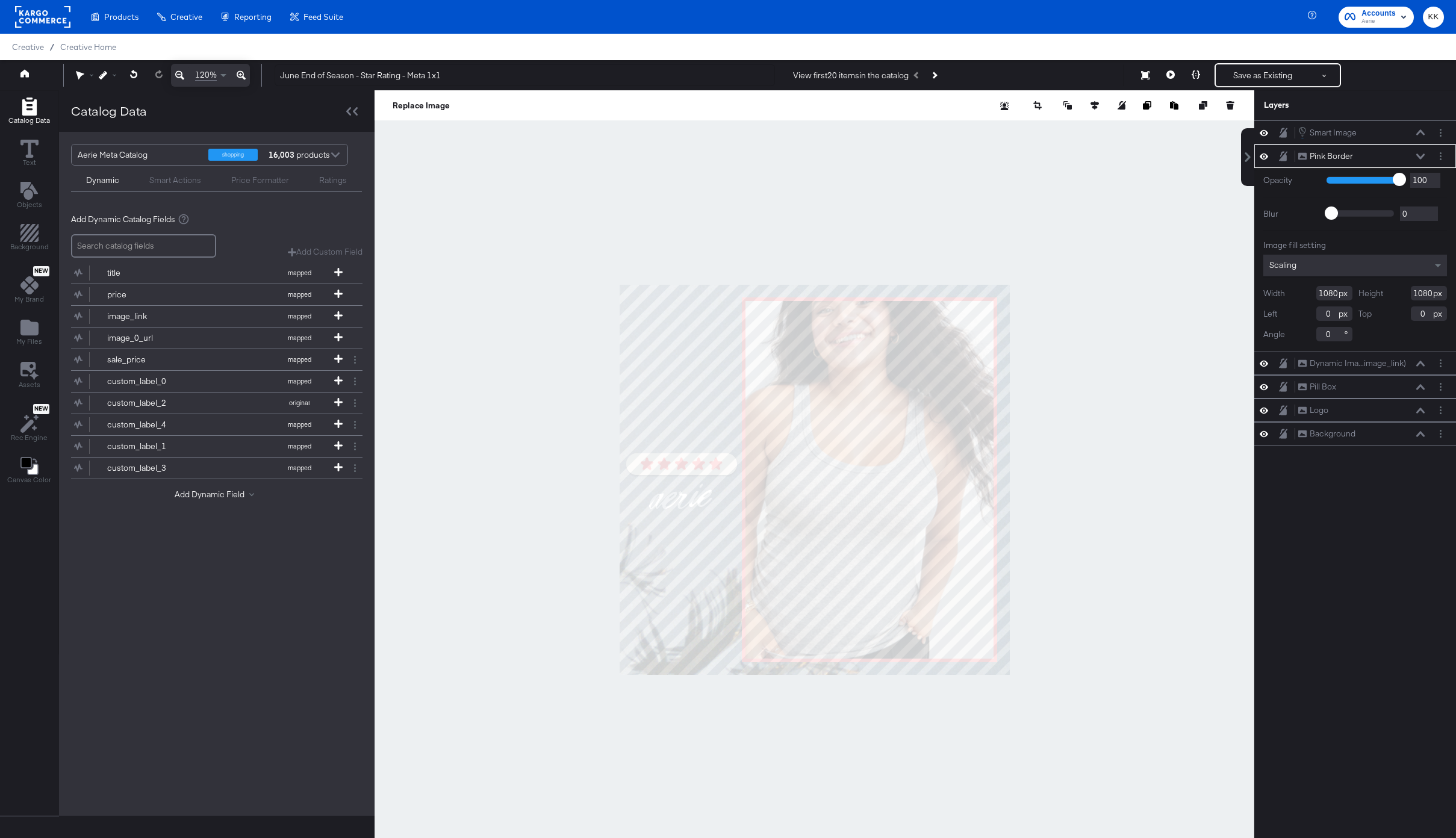
click at [238, 71] on icon at bounding box center [241, 74] width 9 height 14
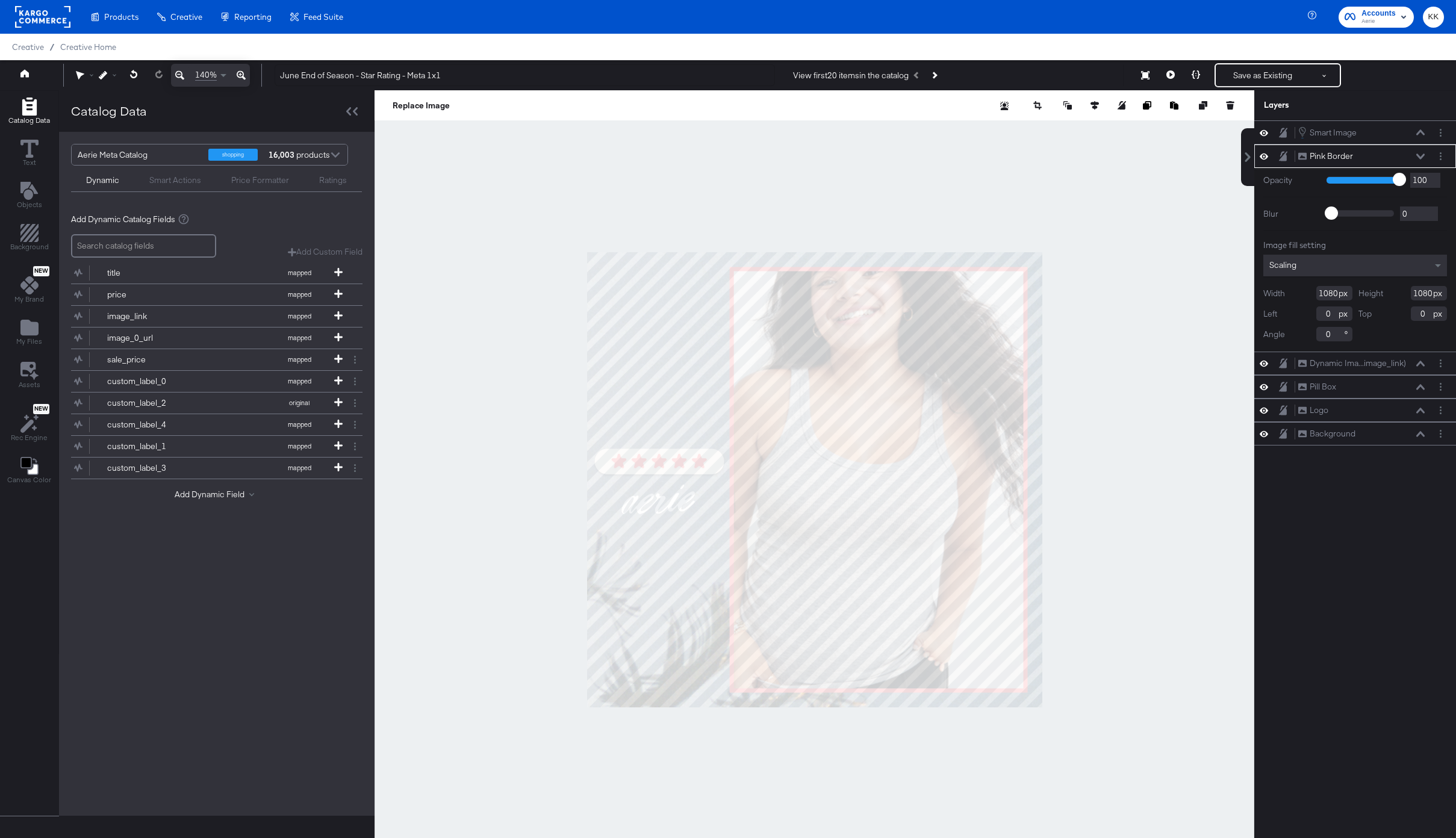
click at [238, 71] on icon at bounding box center [241, 74] width 9 height 14
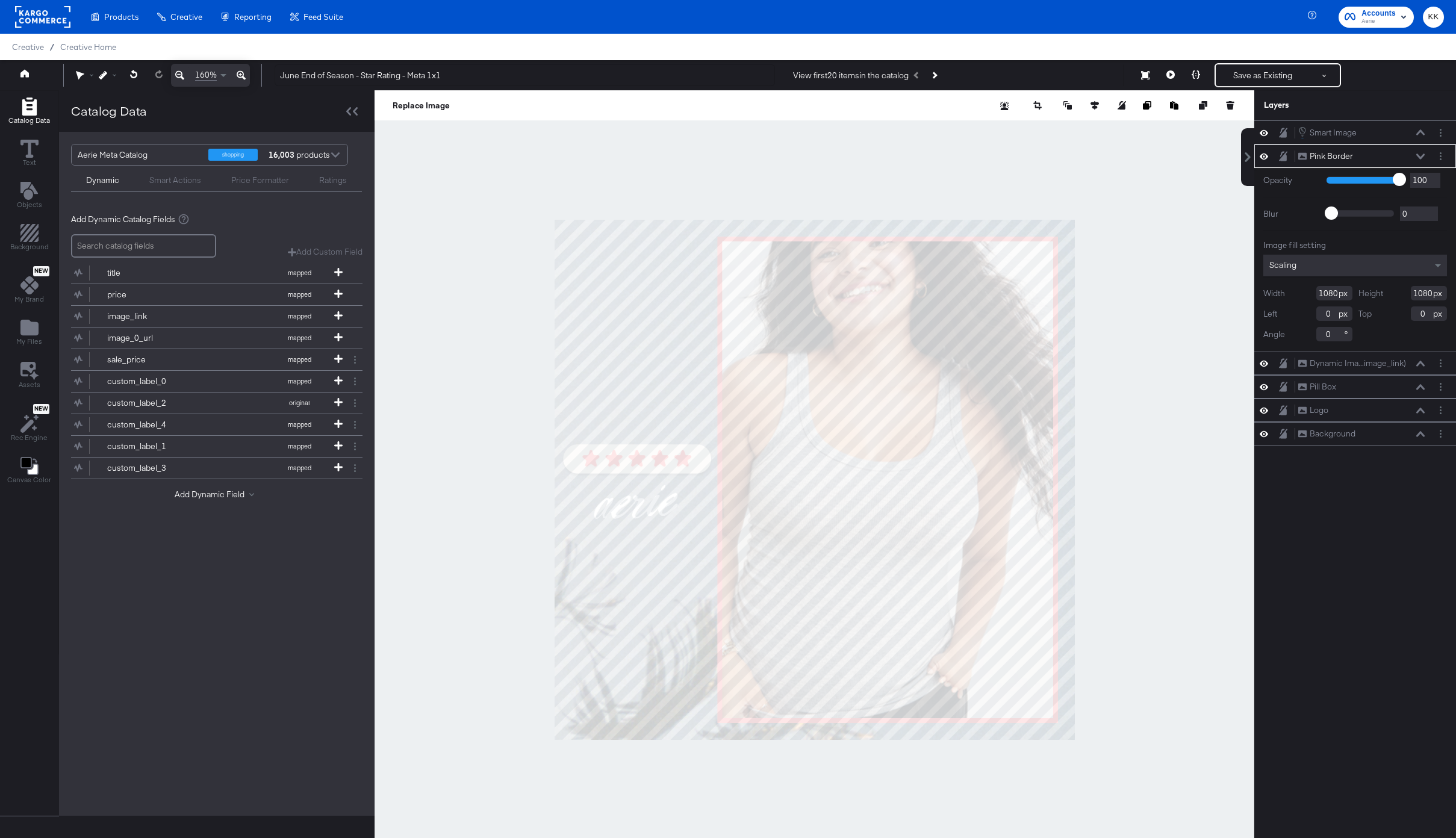
click at [448, 300] on div at bounding box center [814, 479] width 880 height 778
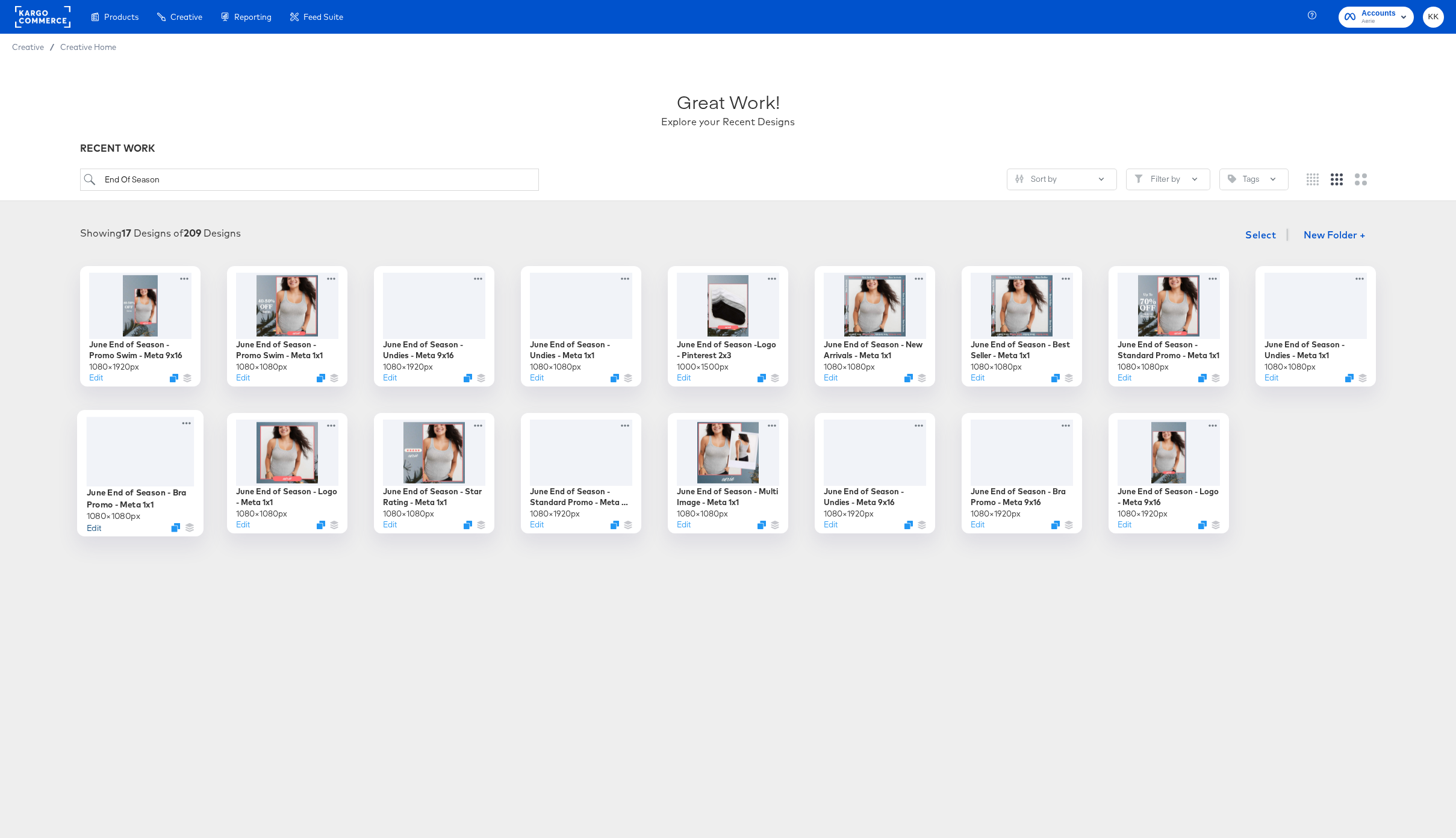
click at [93, 523] on button "Edit" at bounding box center [93, 527] width 14 height 11
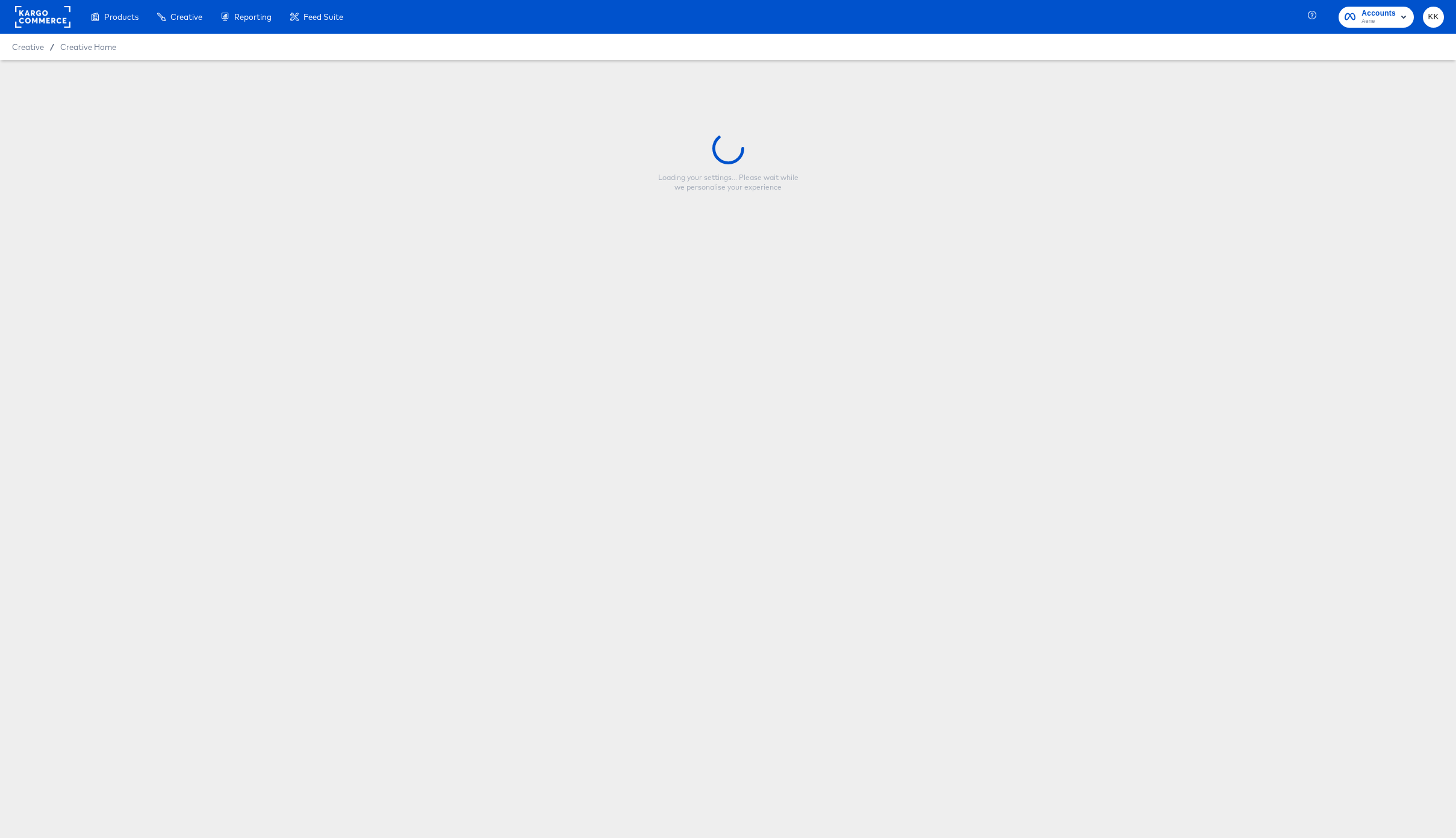
type input "June End of Season - Bra Promo - Meta 1x1"
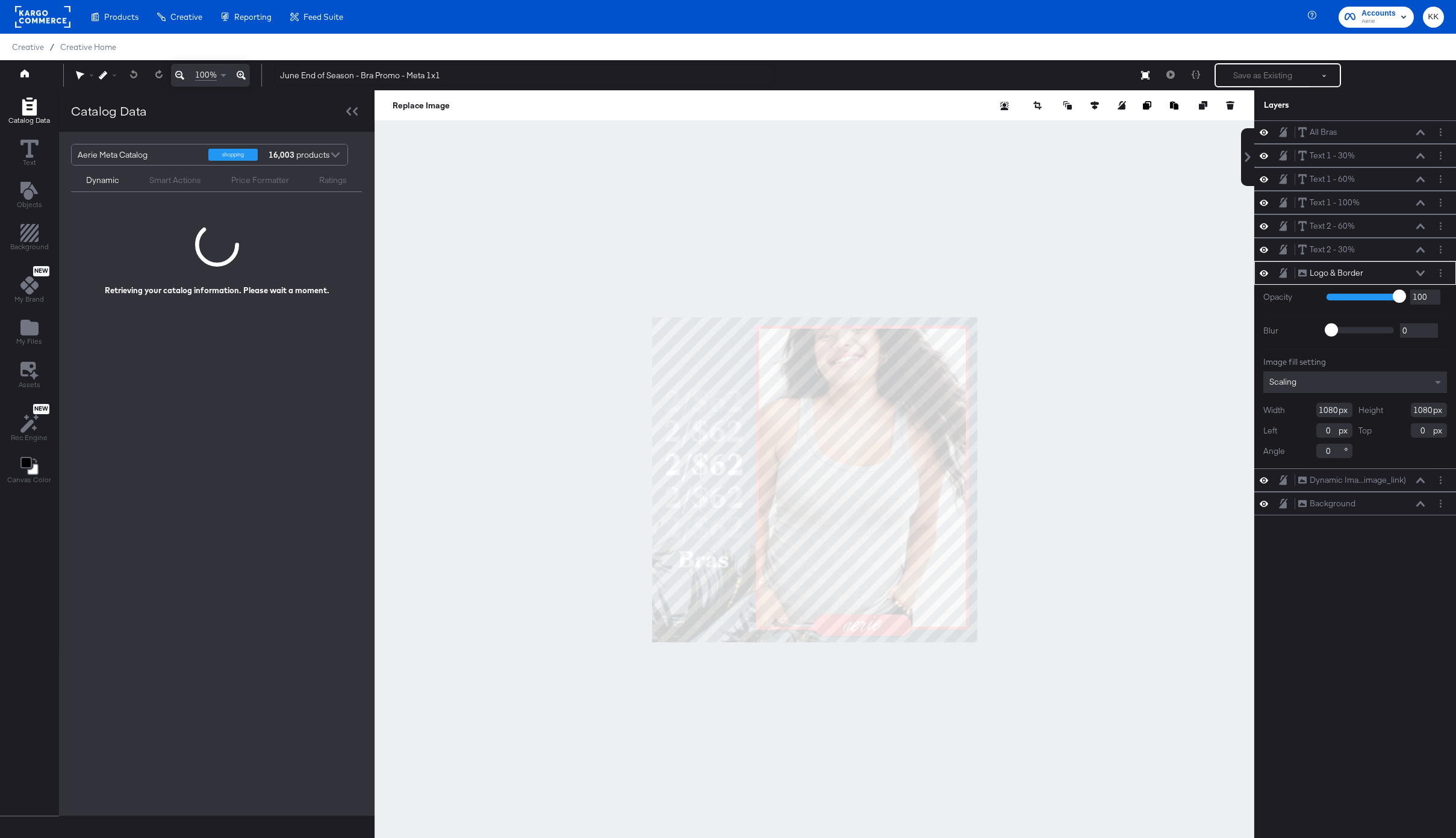
click at [244, 77] on icon at bounding box center [241, 75] width 9 height 9
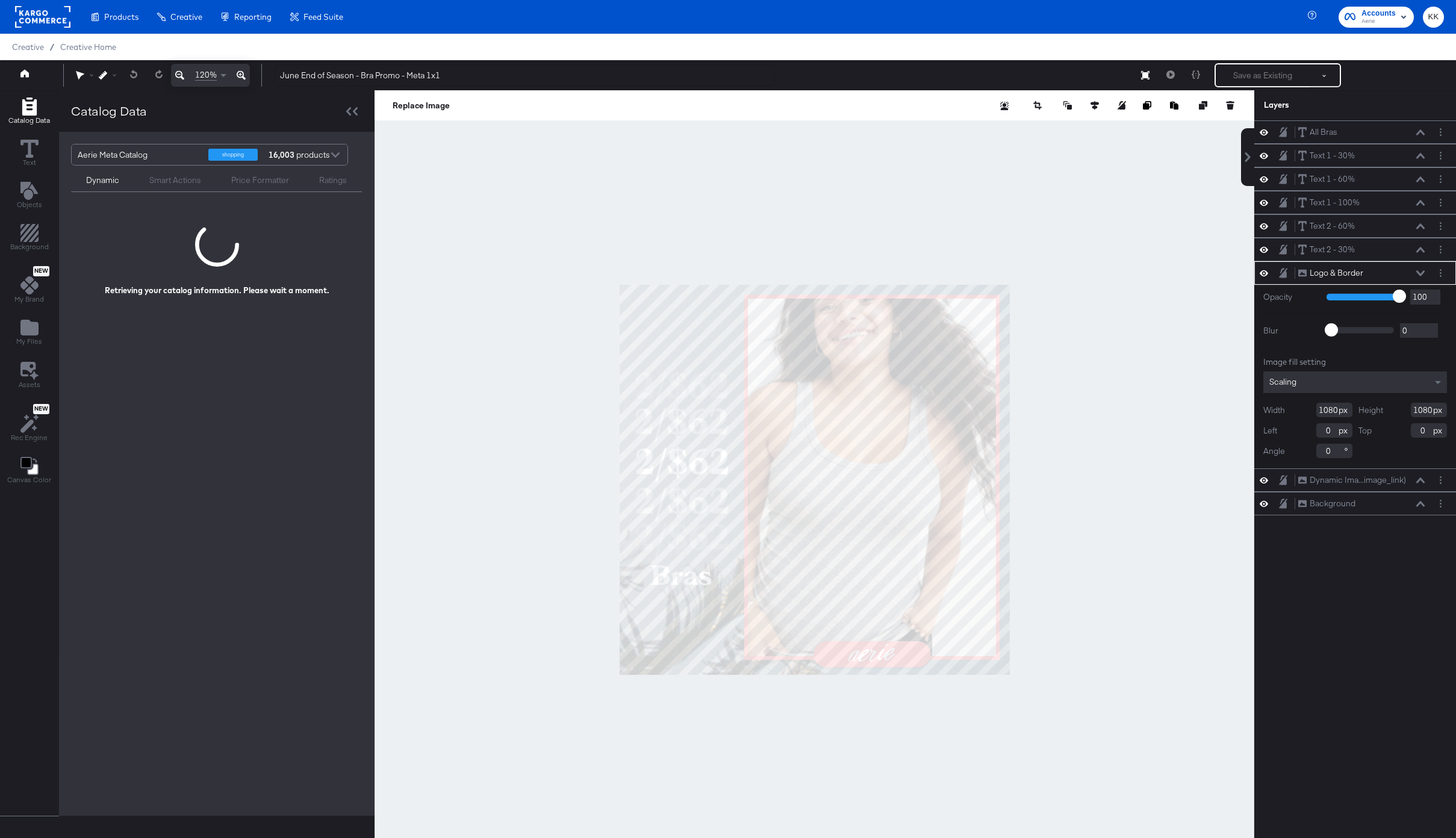
click at [244, 77] on icon at bounding box center [241, 75] width 9 height 9
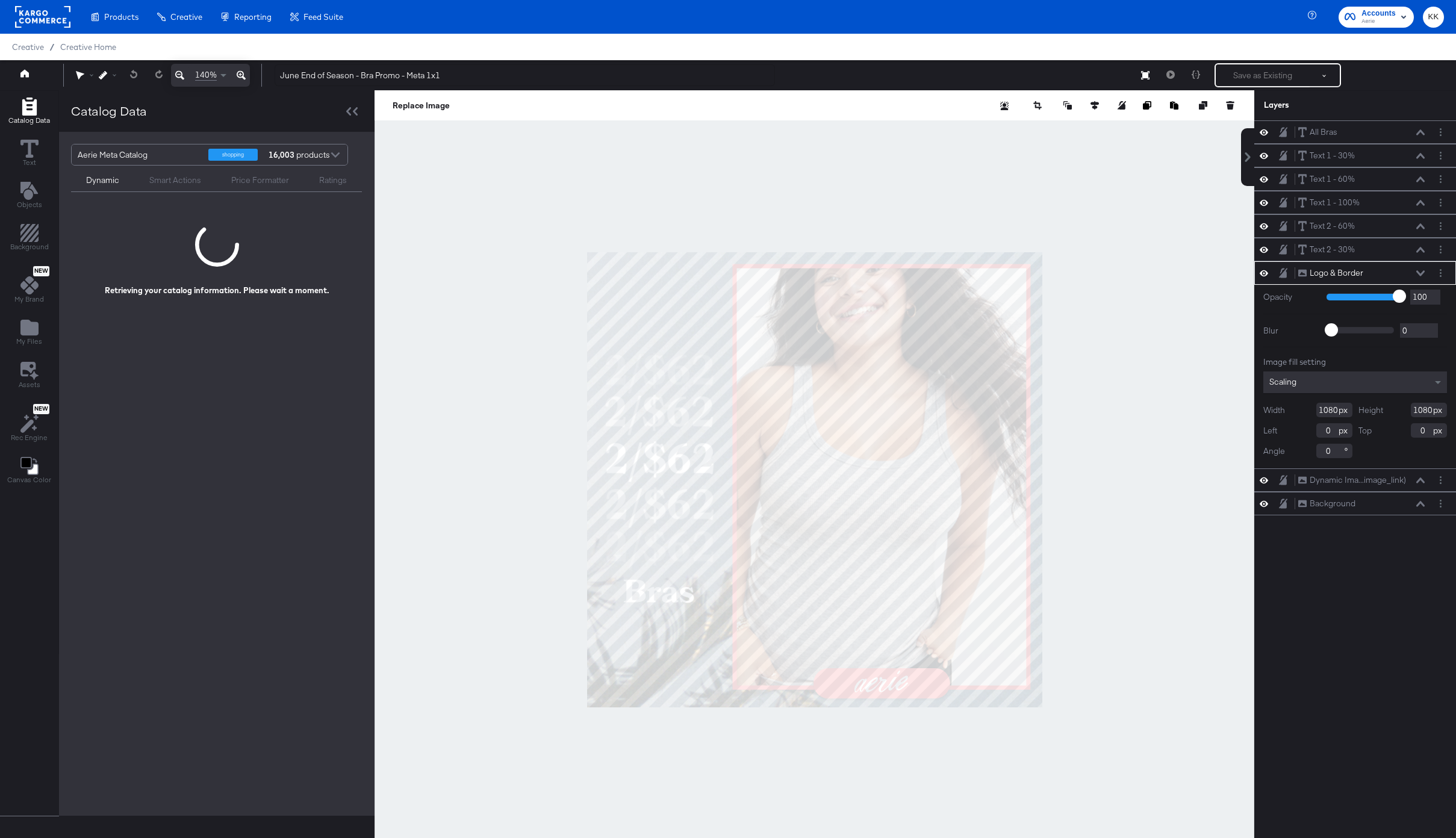
click at [1082, 636] on div at bounding box center [814, 479] width 880 height 778
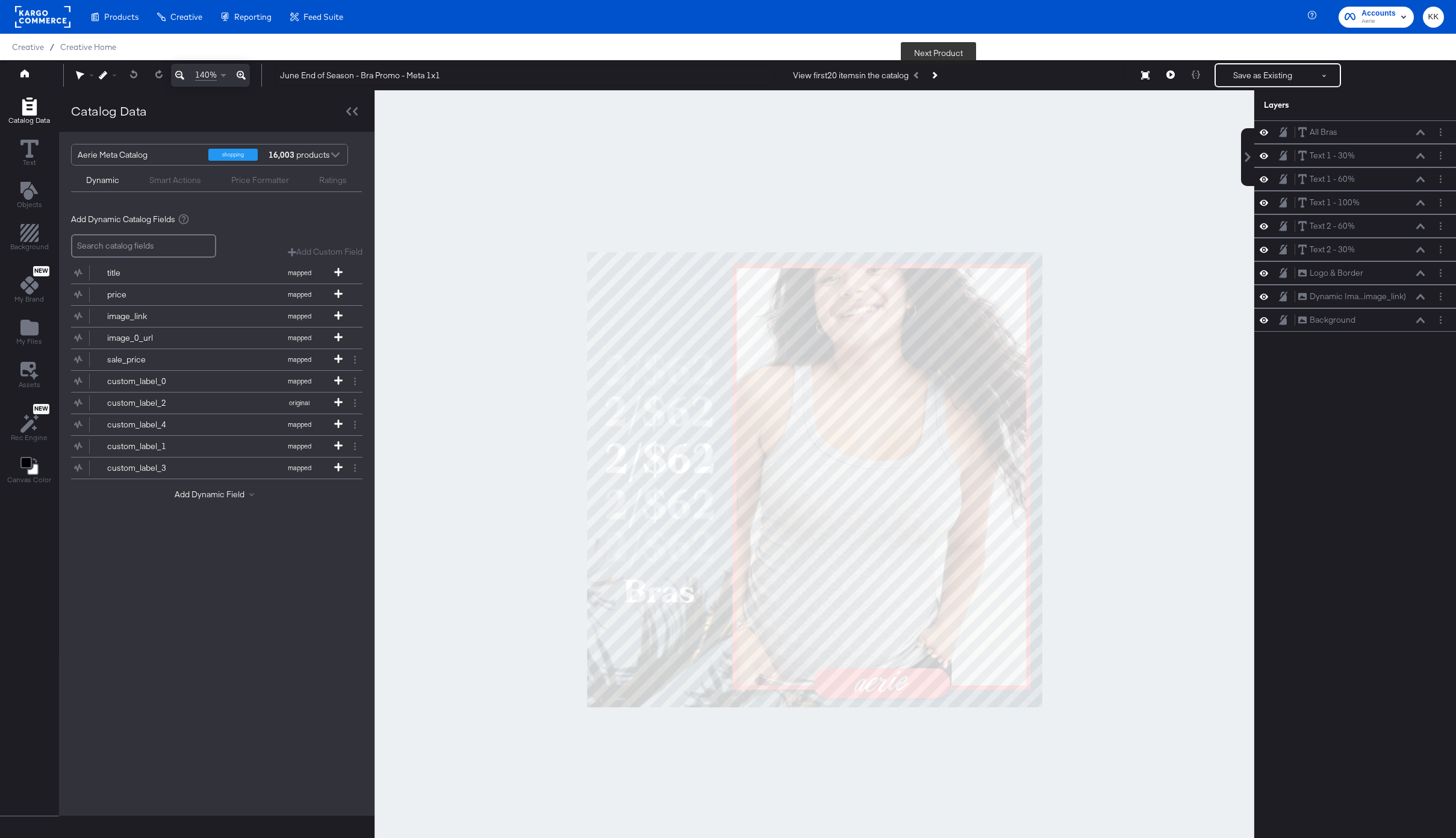
click at [937, 74] on icon "Next Product" at bounding box center [934, 74] width 7 height 7
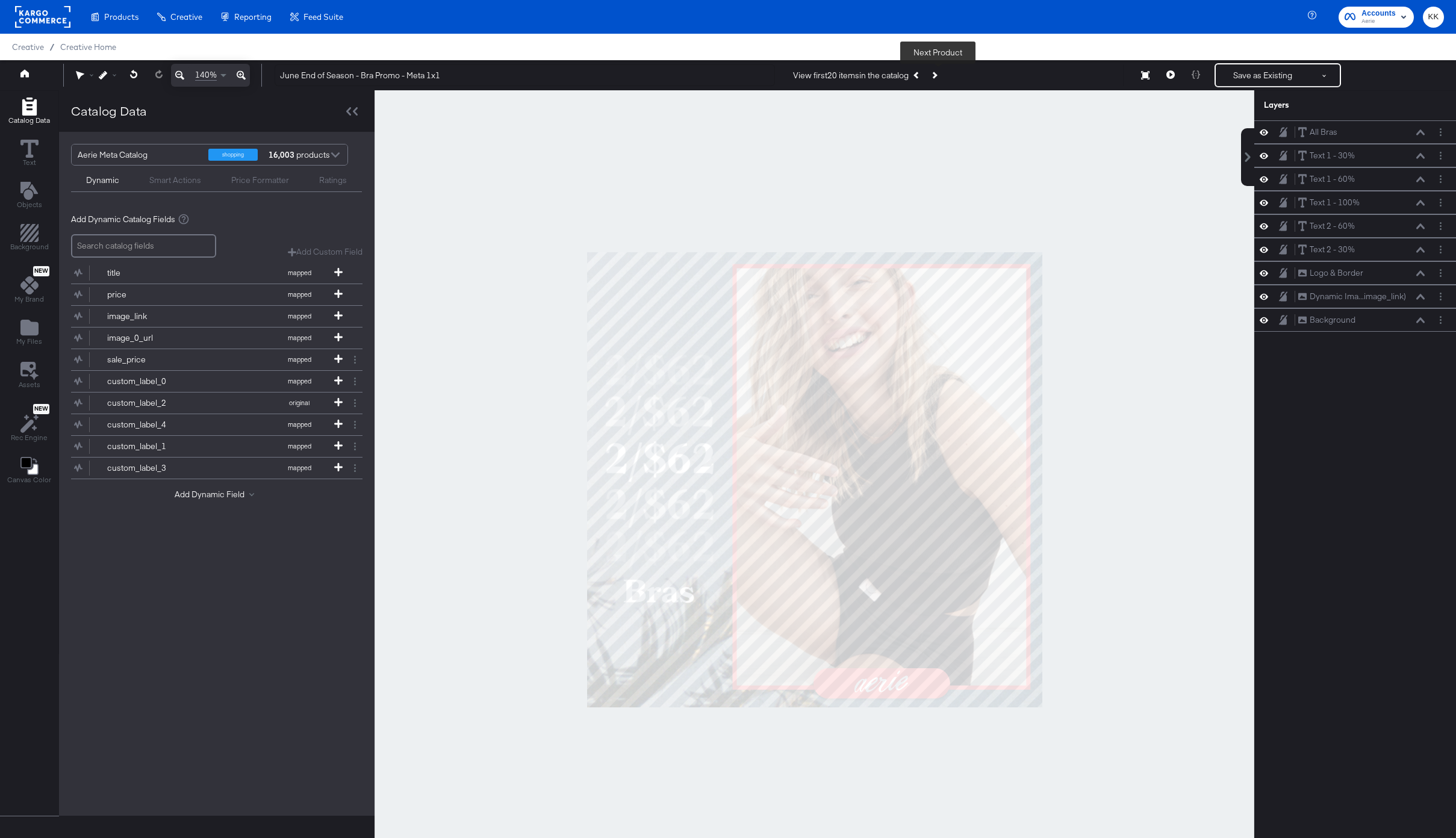
click at [943, 77] on button "Next Product" at bounding box center [934, 74] width 17 height 22
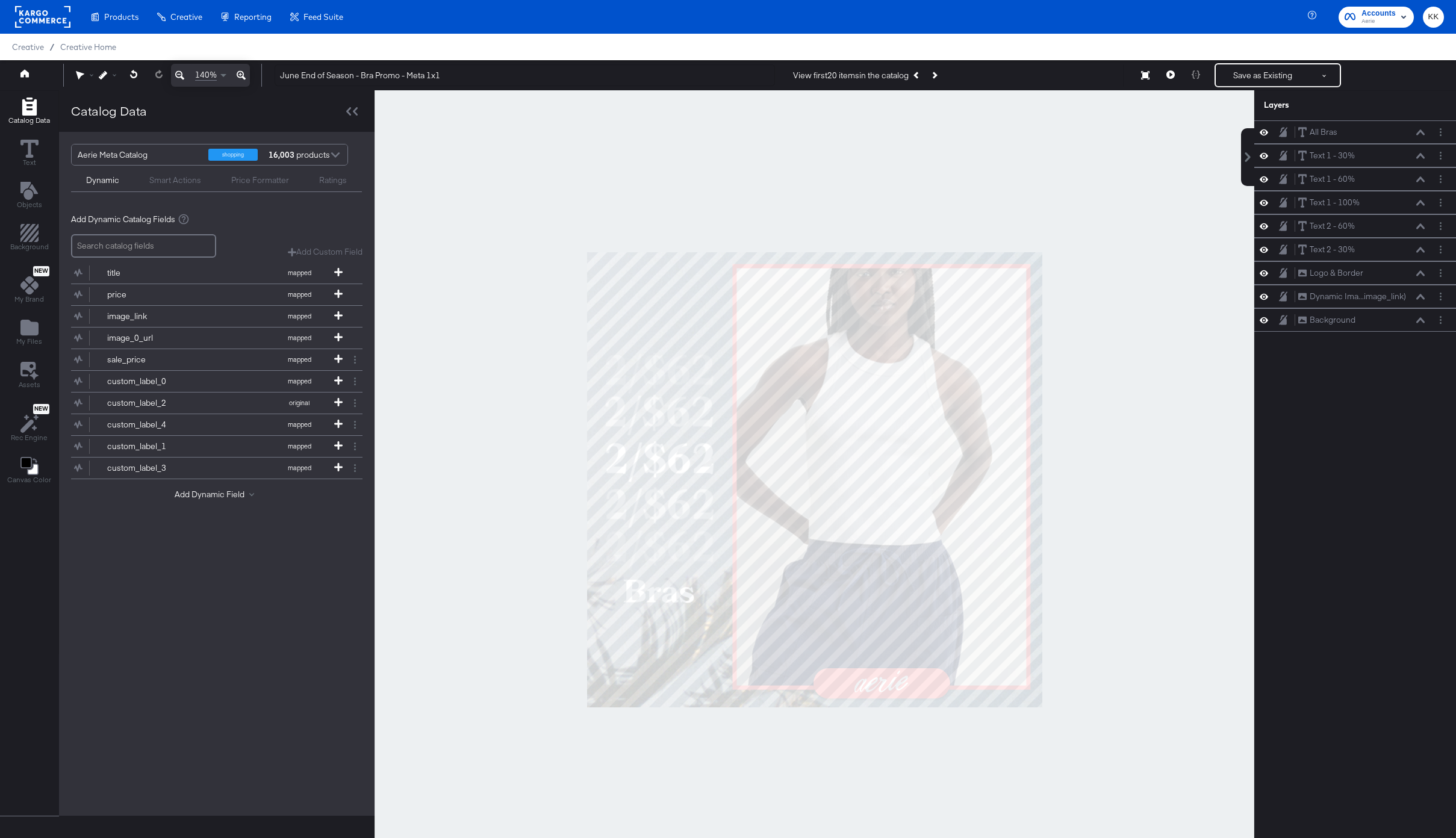
click at [1116, 206] on div at bounding box center [814, 479] width 880 height 778
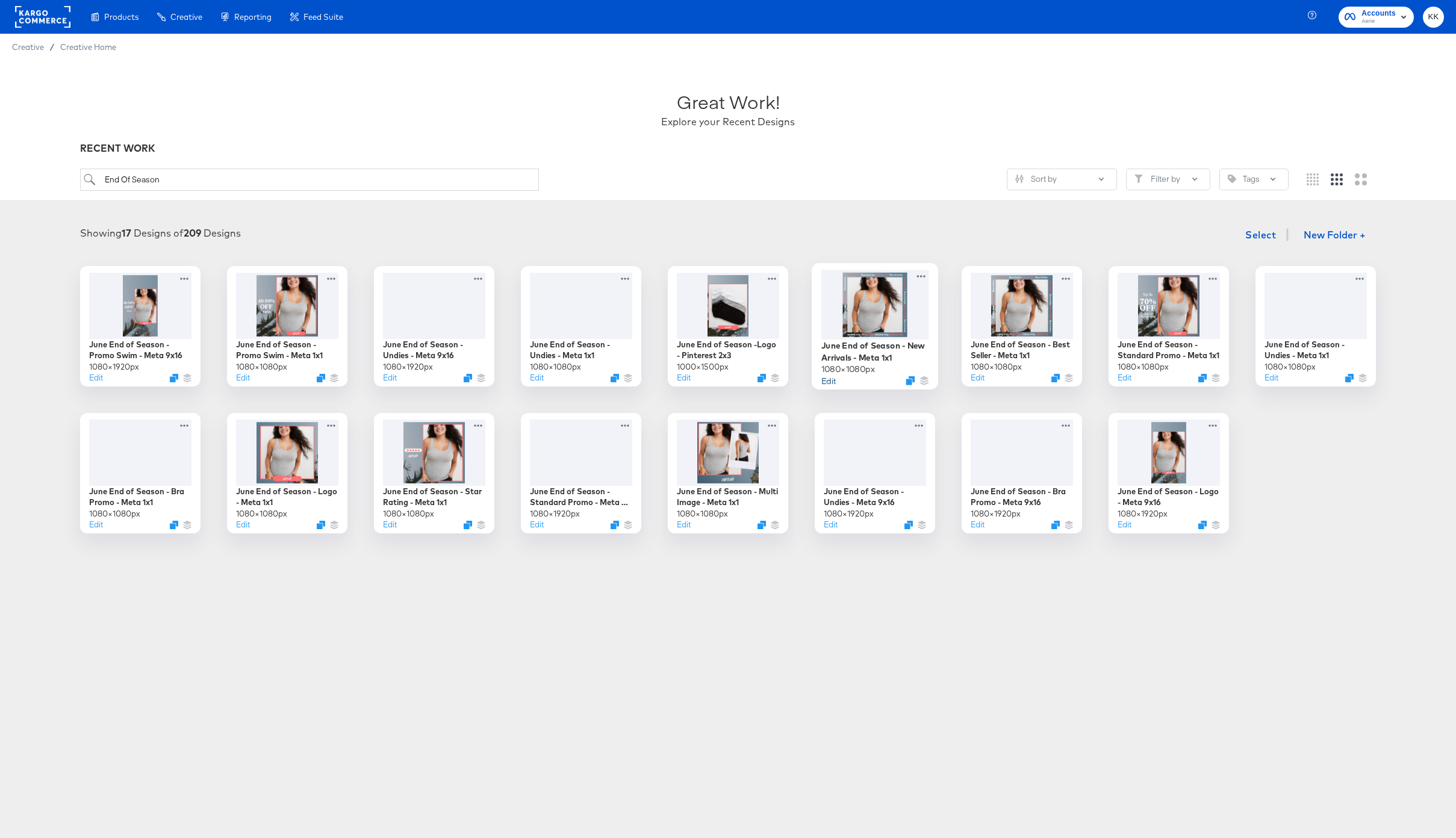
click at [829, 381] on button "Edit" at bounding box center [829, 380] width 14 height 11
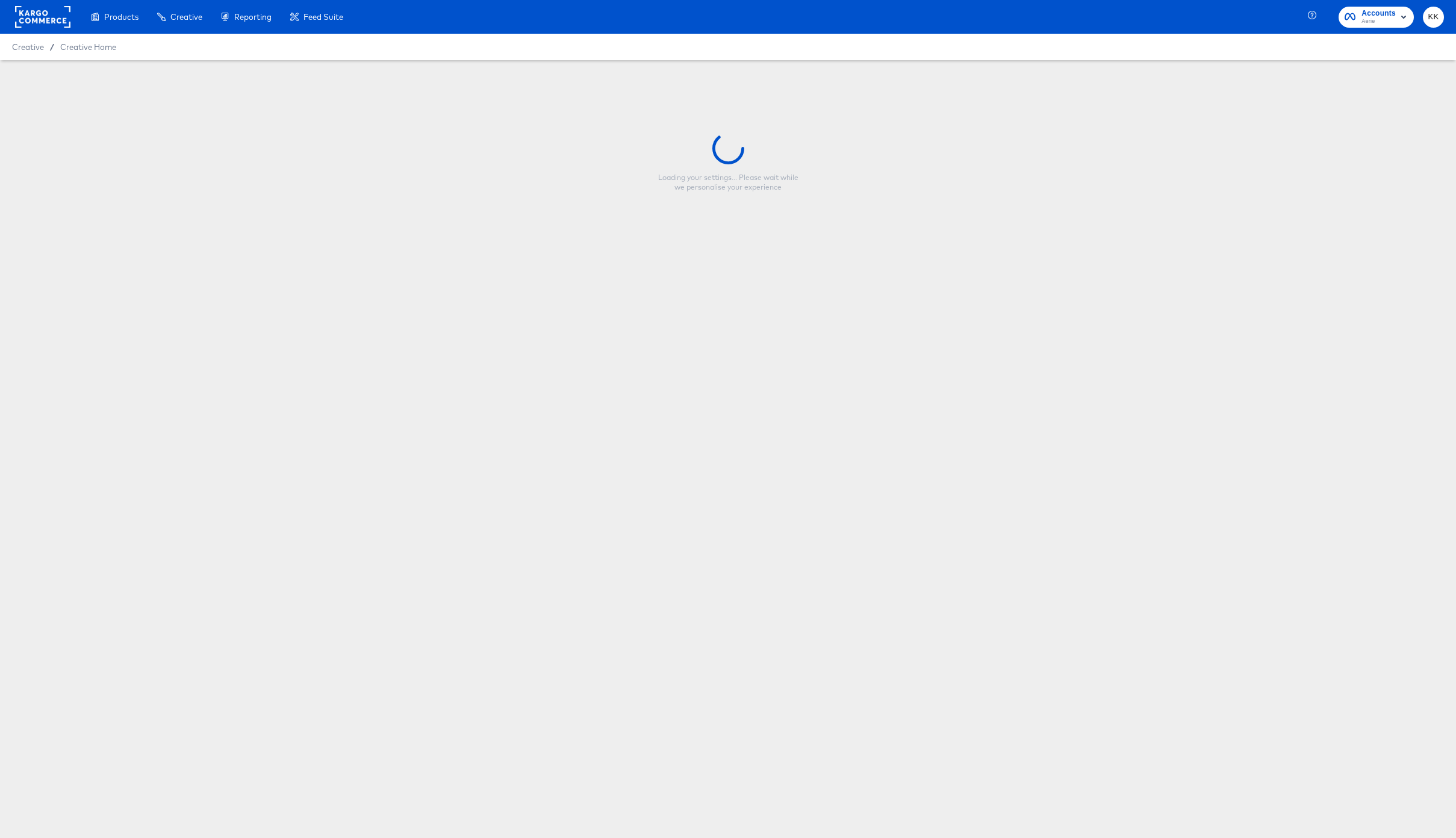
type input "June End of Season - New Arrivals - Meta 1x1"
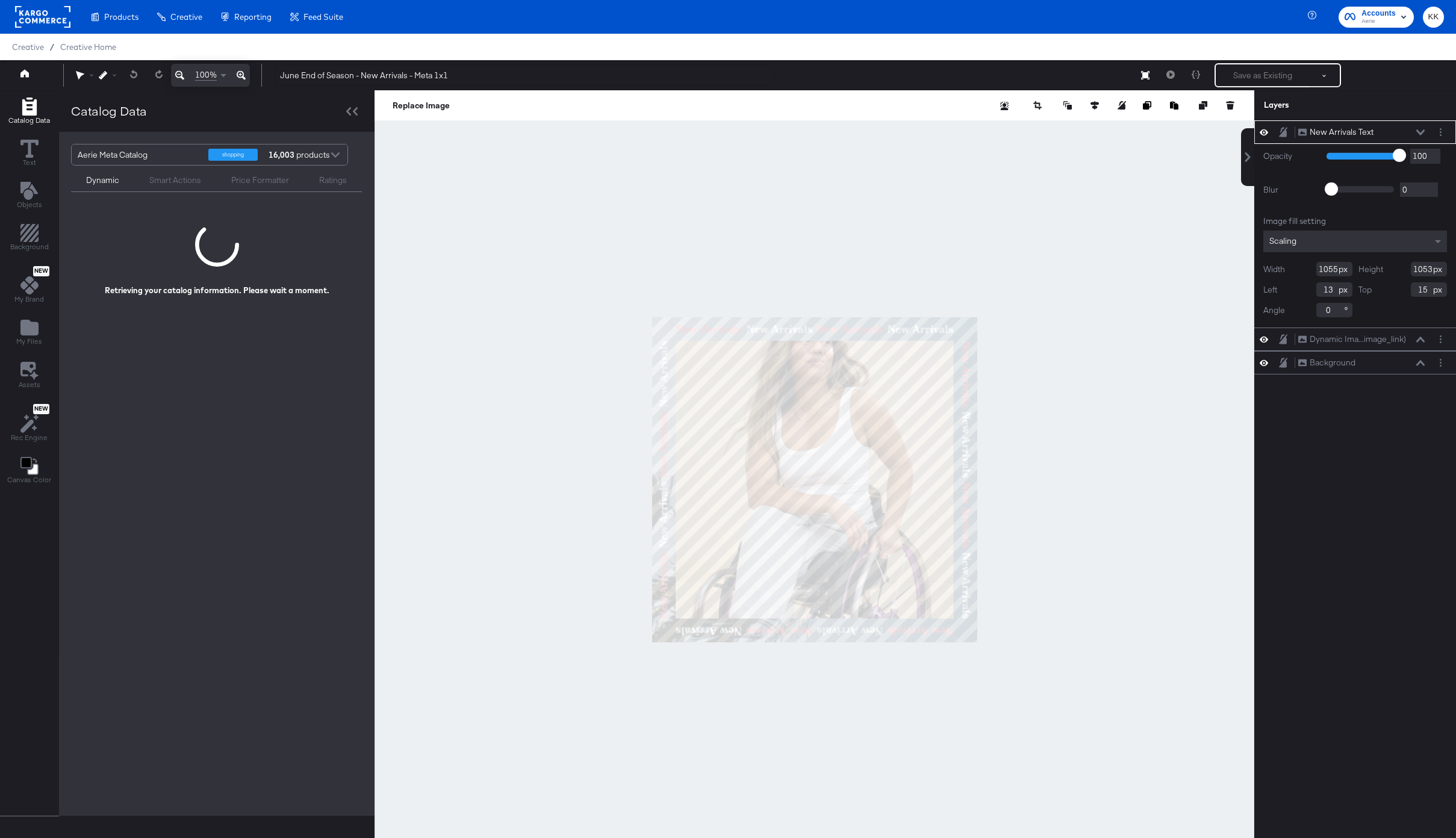
click at [244, 75] on icon at bounding box center [241, 74] width 9 height 14
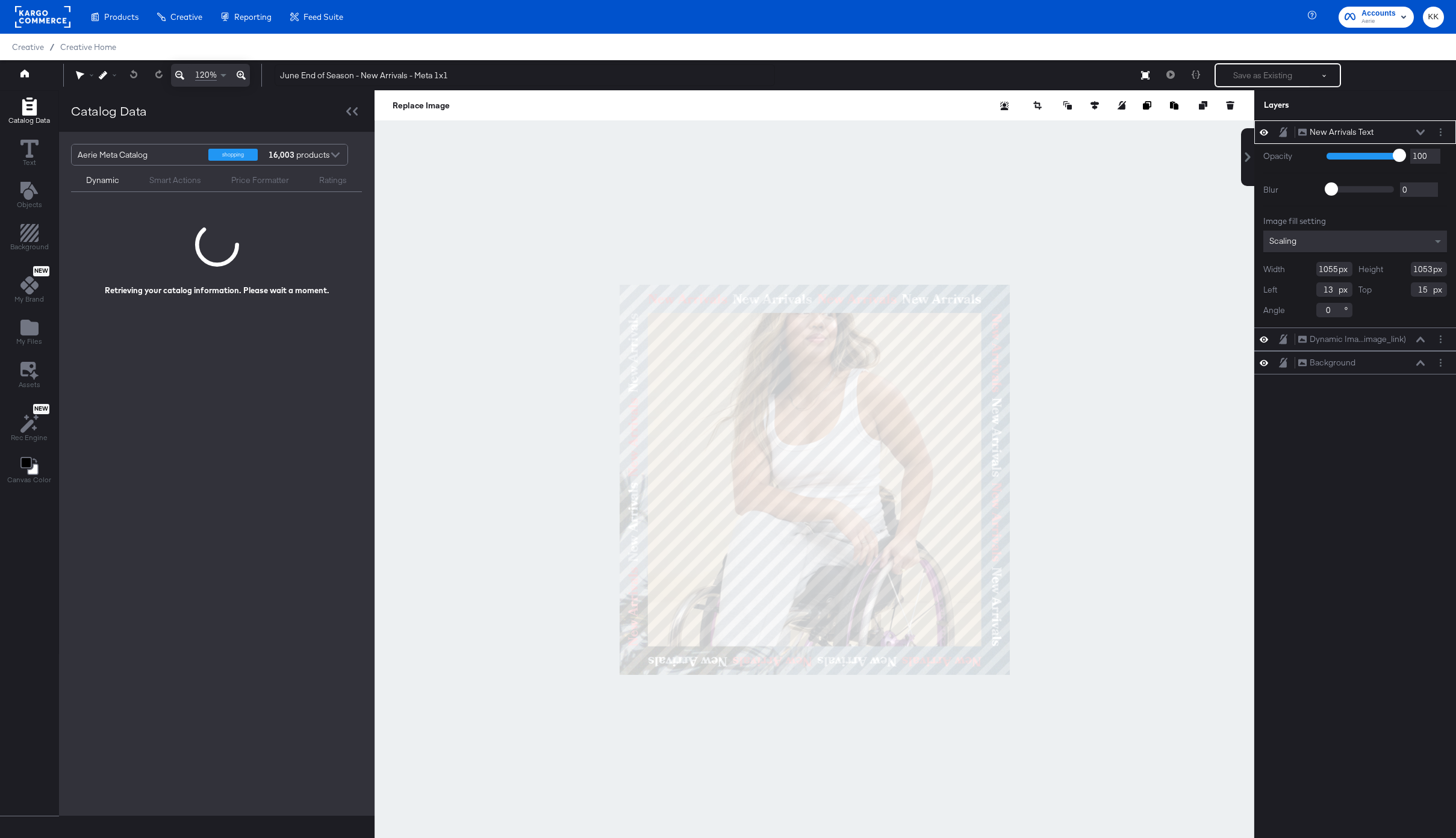
click at [244, 75] on icon at bounding box center [241, 74] width 9 height 14
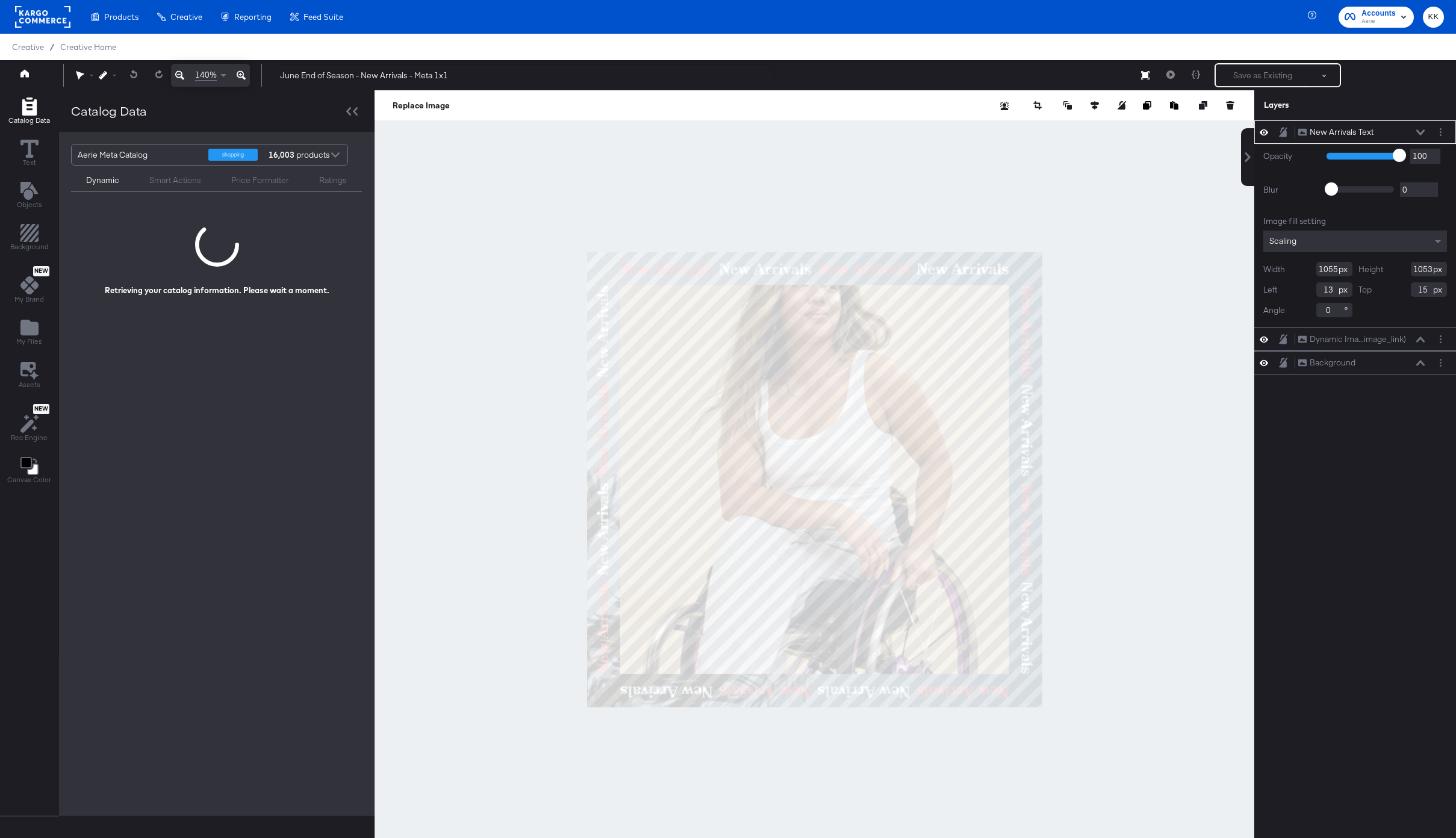
click at [438, 276] on div at bounding box center [814, 479] width 880 height 778
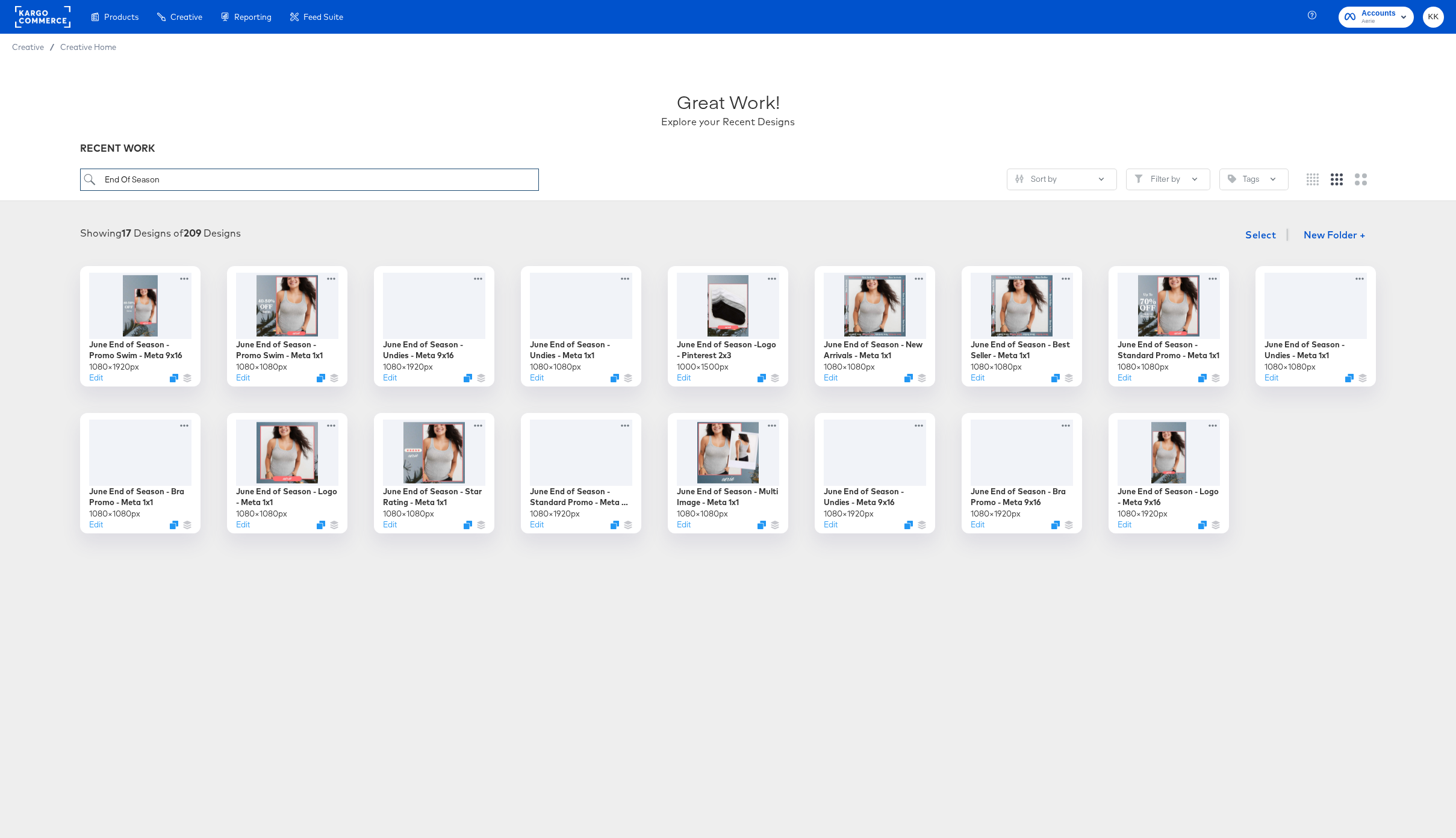
drag, startPoint x: 168, startPoint y: 182, endPoint x: 58, endPoint y: 181, distance: 110.0
click at [58, 181] on div "Great Work! Explore your Recent Designs RECENT WORK End Of Season Sort by Filte…" at bounding box center [728, 130] width 1456 height 141
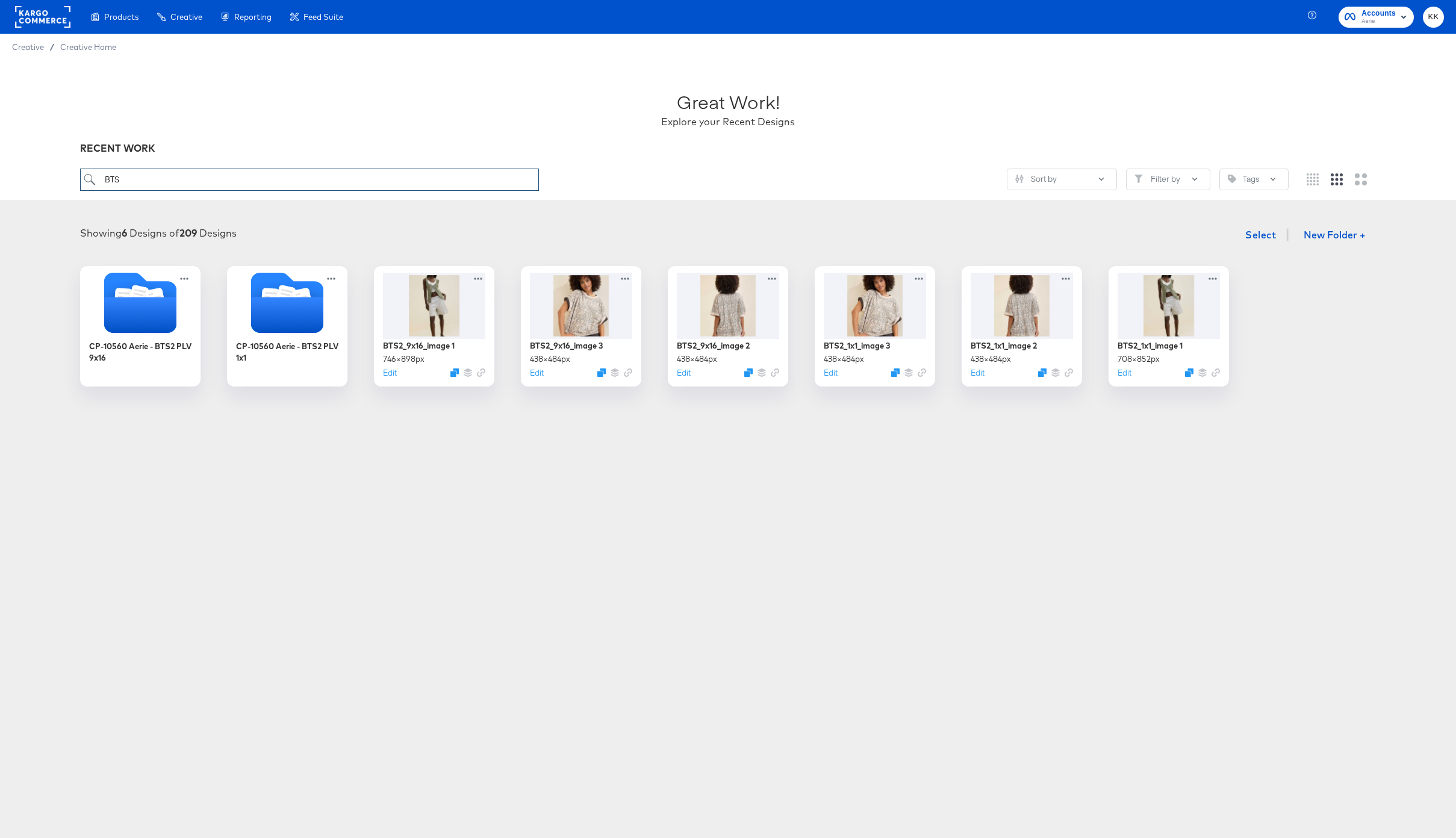
drag, startPoint x: 139, startPoint y: 182, endPoint x: 72, endPoint y: 182, distance: 67.0
click at [72, 182] on div "Great Work! Explore your Recent Designs RECENT WORK BTS Sort by Filter by Tags" at bounding box center [728, 130] width 1456 height 141
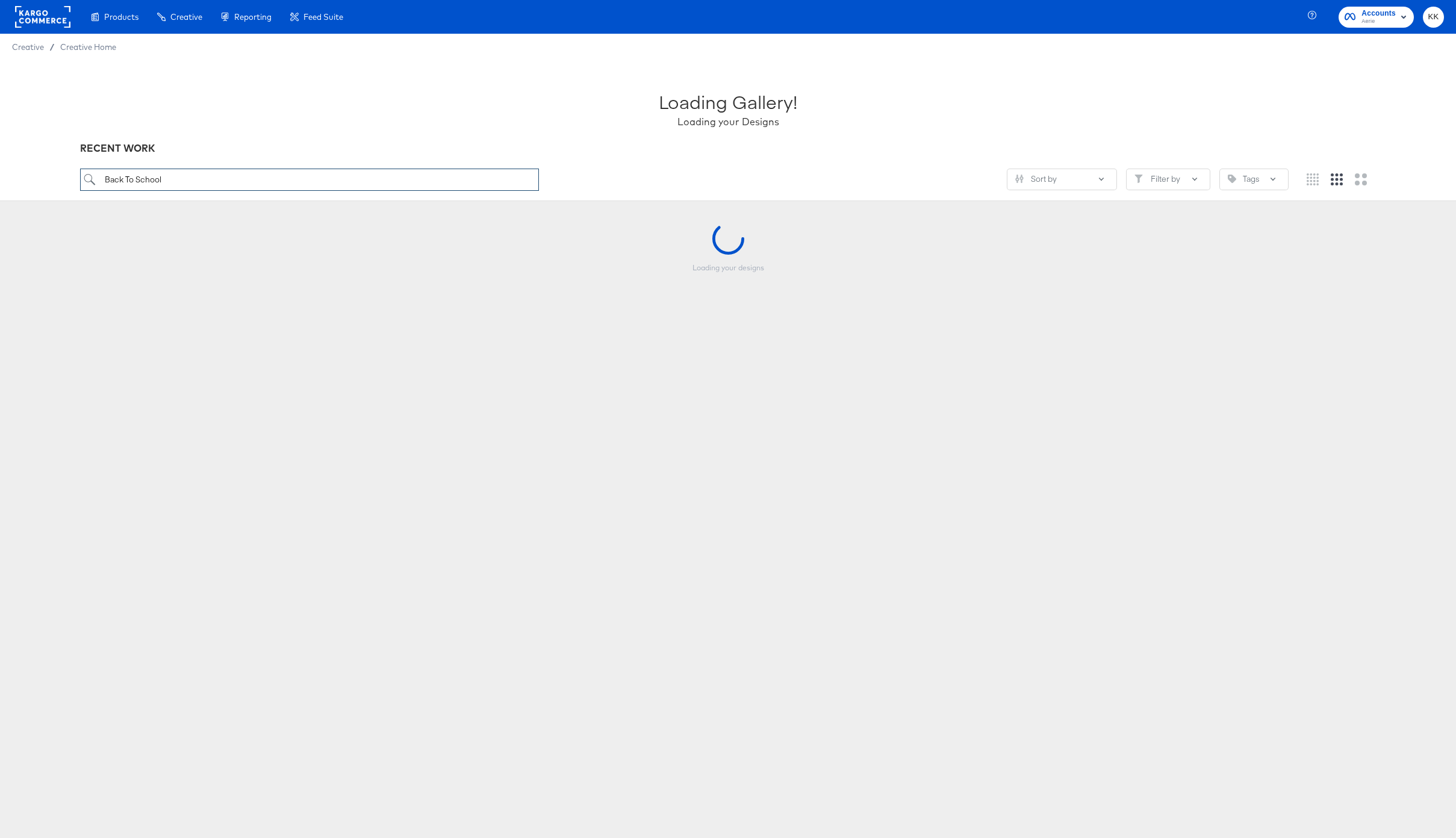
type input "Back To School"
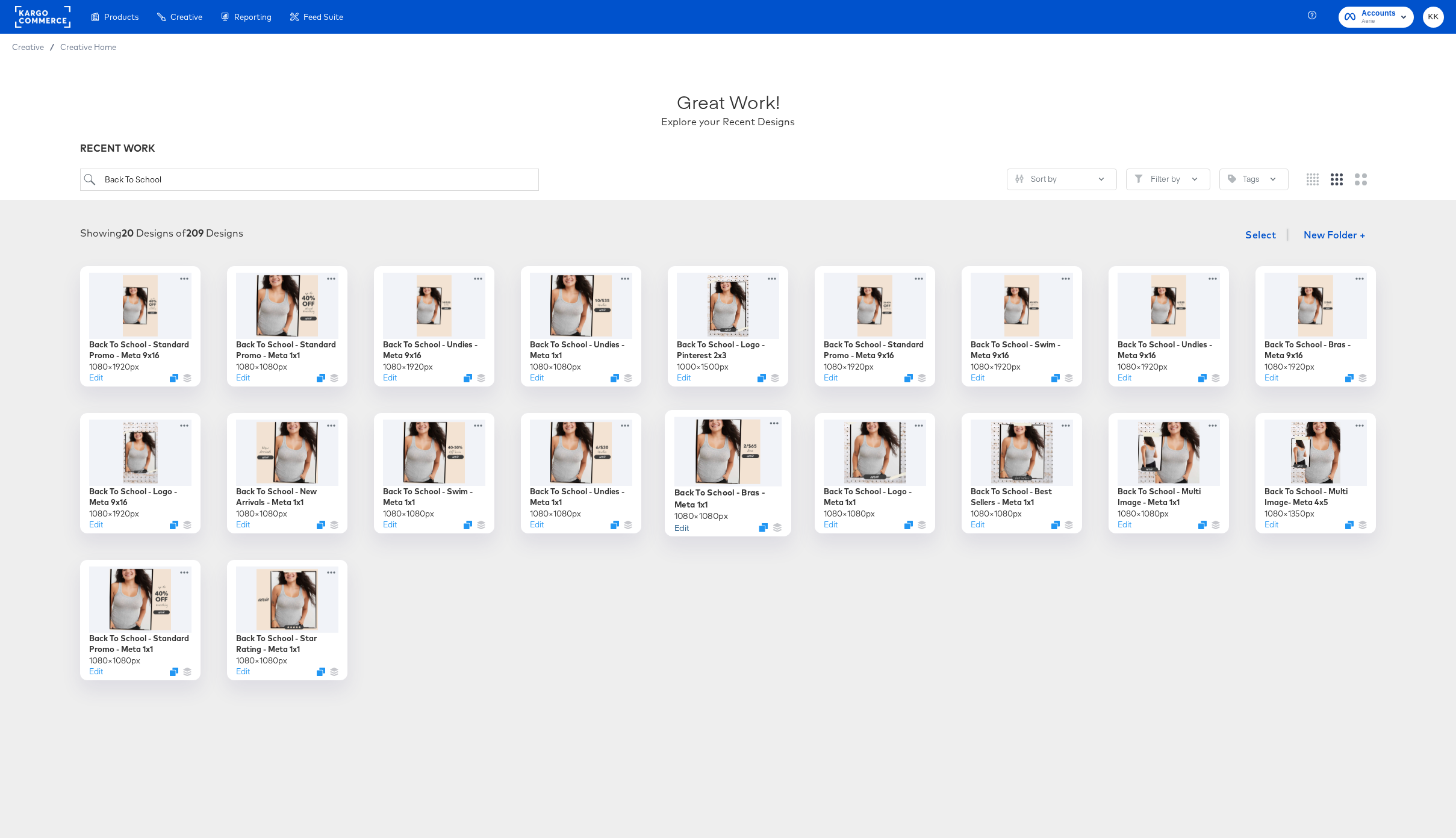
click at [680, 527] on button "Edit" at bounding box center [681, 527] width 14 height 11
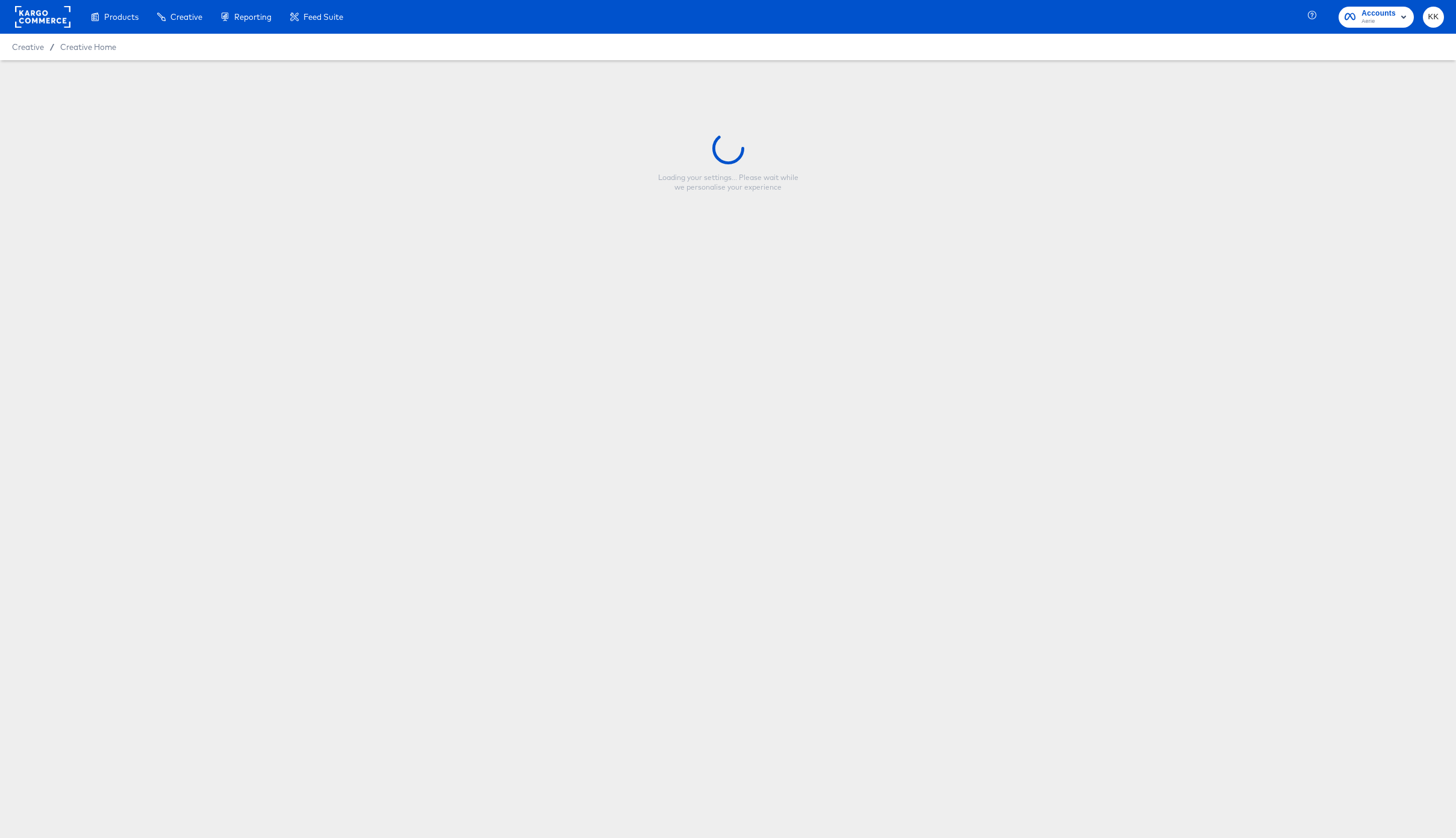
type input "Back To School - Bras - Meta 1x1"
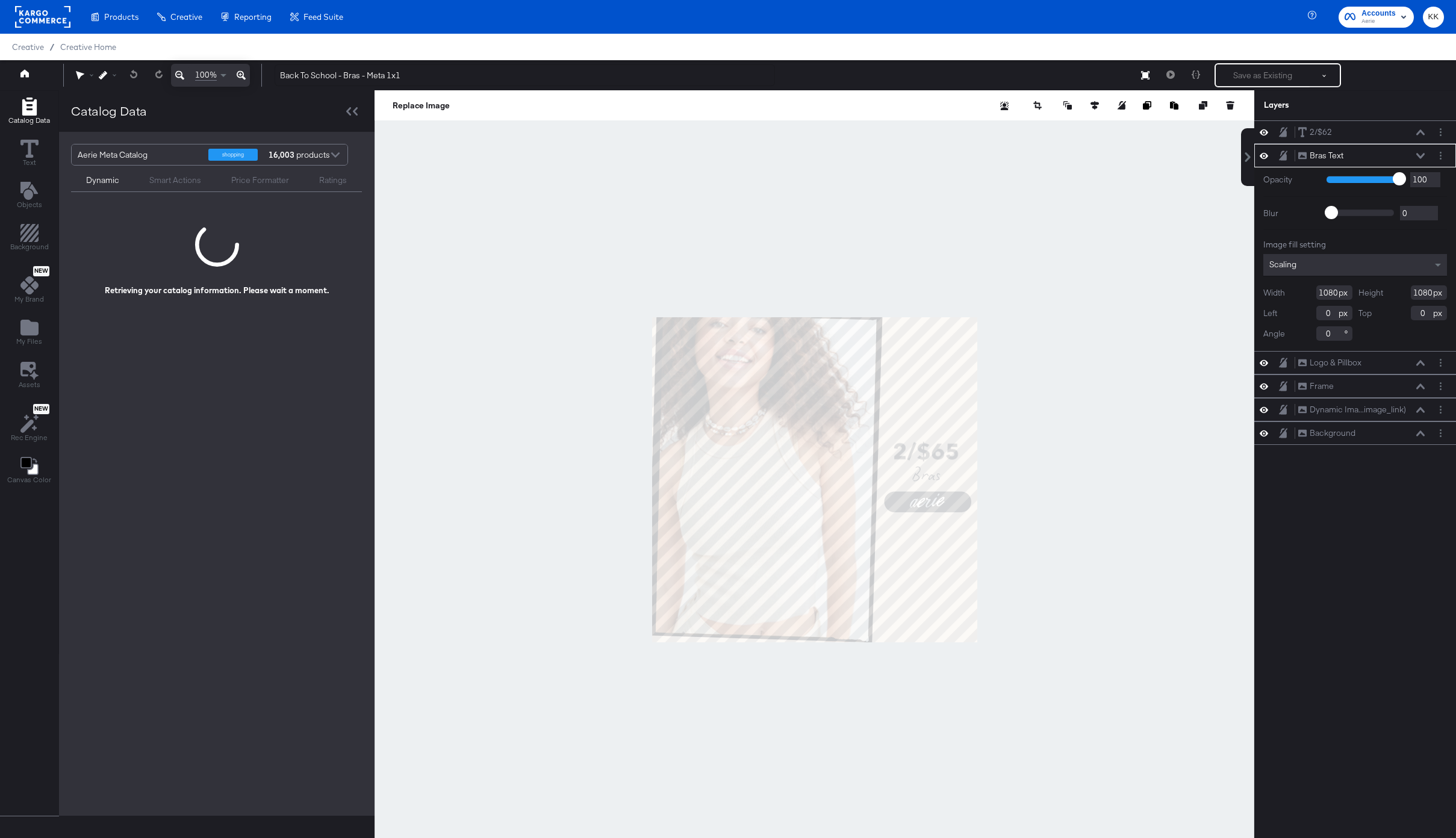
click at [241, 77] on icon at bounding box center [241, 74] width 9 height 14
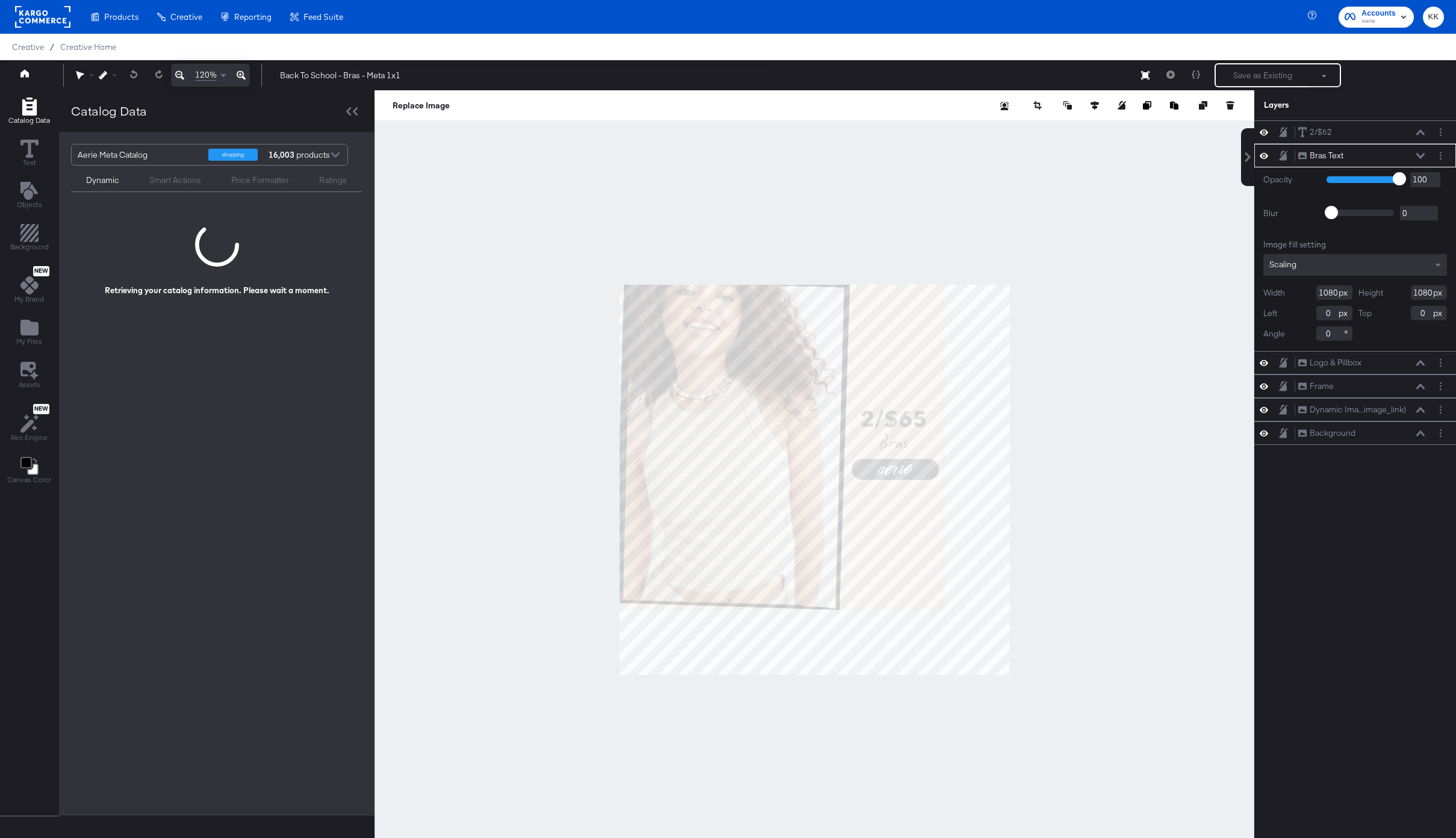
click at [241, 77] on icon at bounding box center [241, 74] width 9 height 14
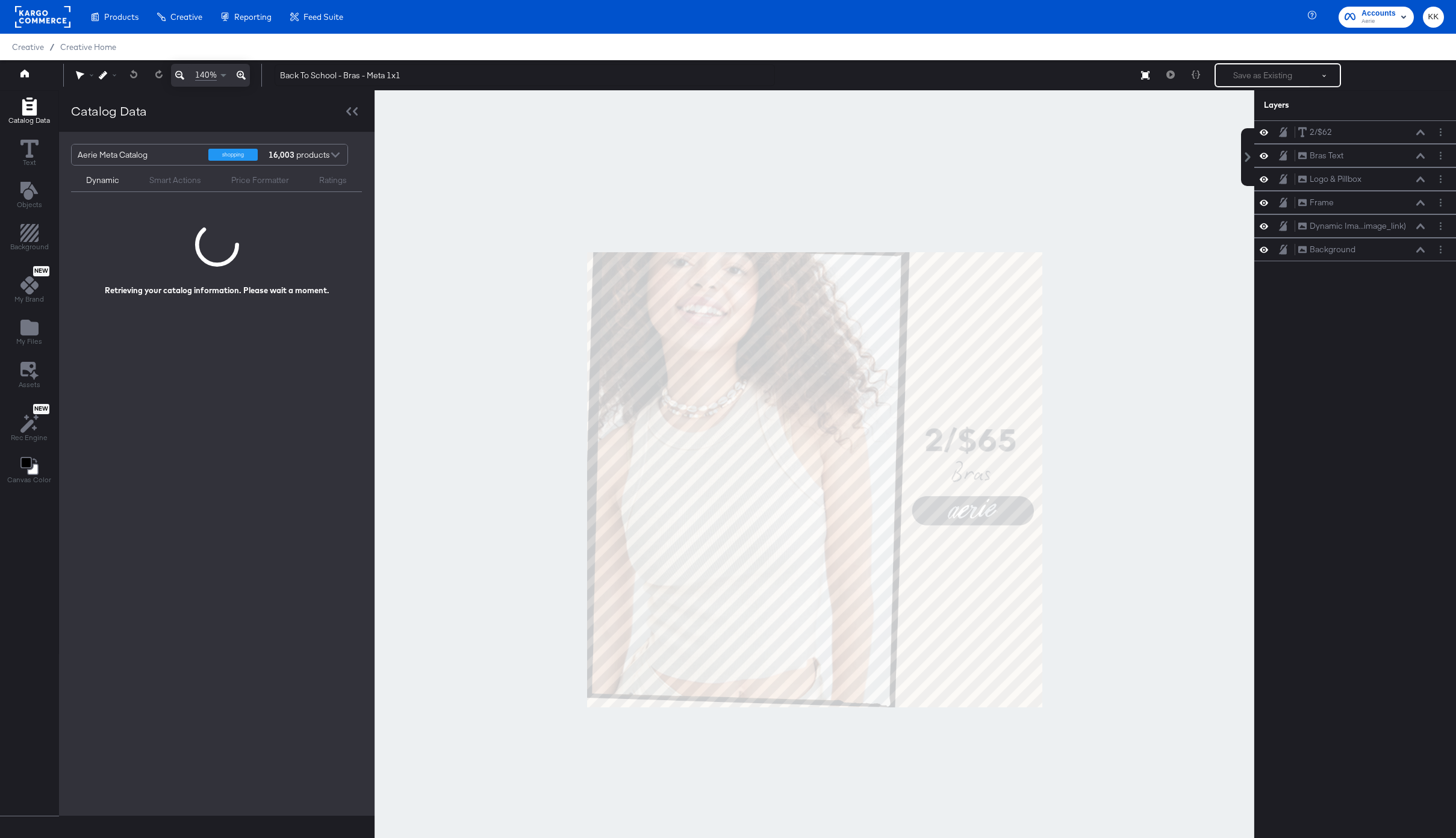
click at [445, 320] on div at bounding box center [814, 479] width 880 height 778
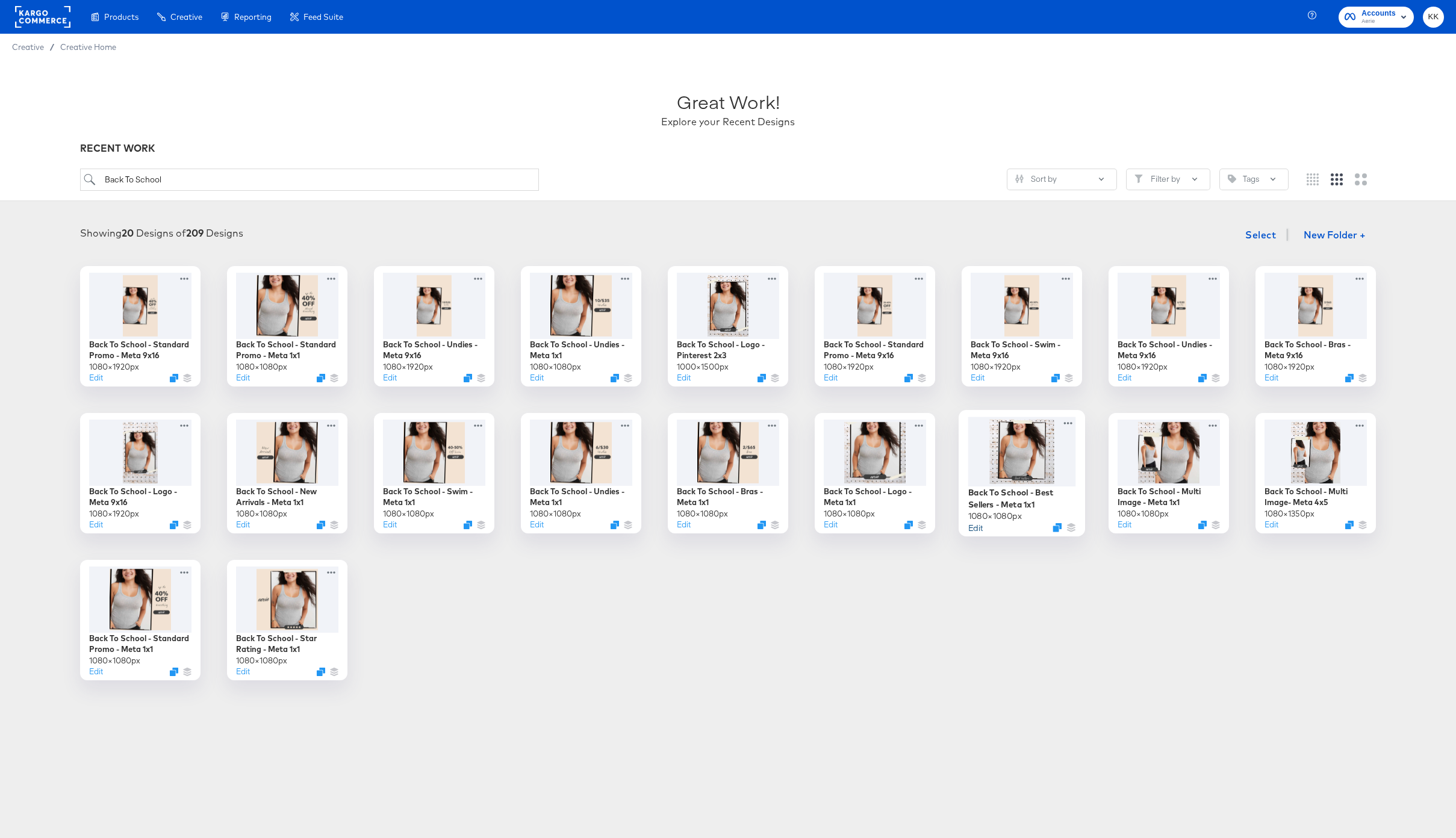
click at [972, 527] on button "Edit" at bounding box center [975, 527] width 14 height 11
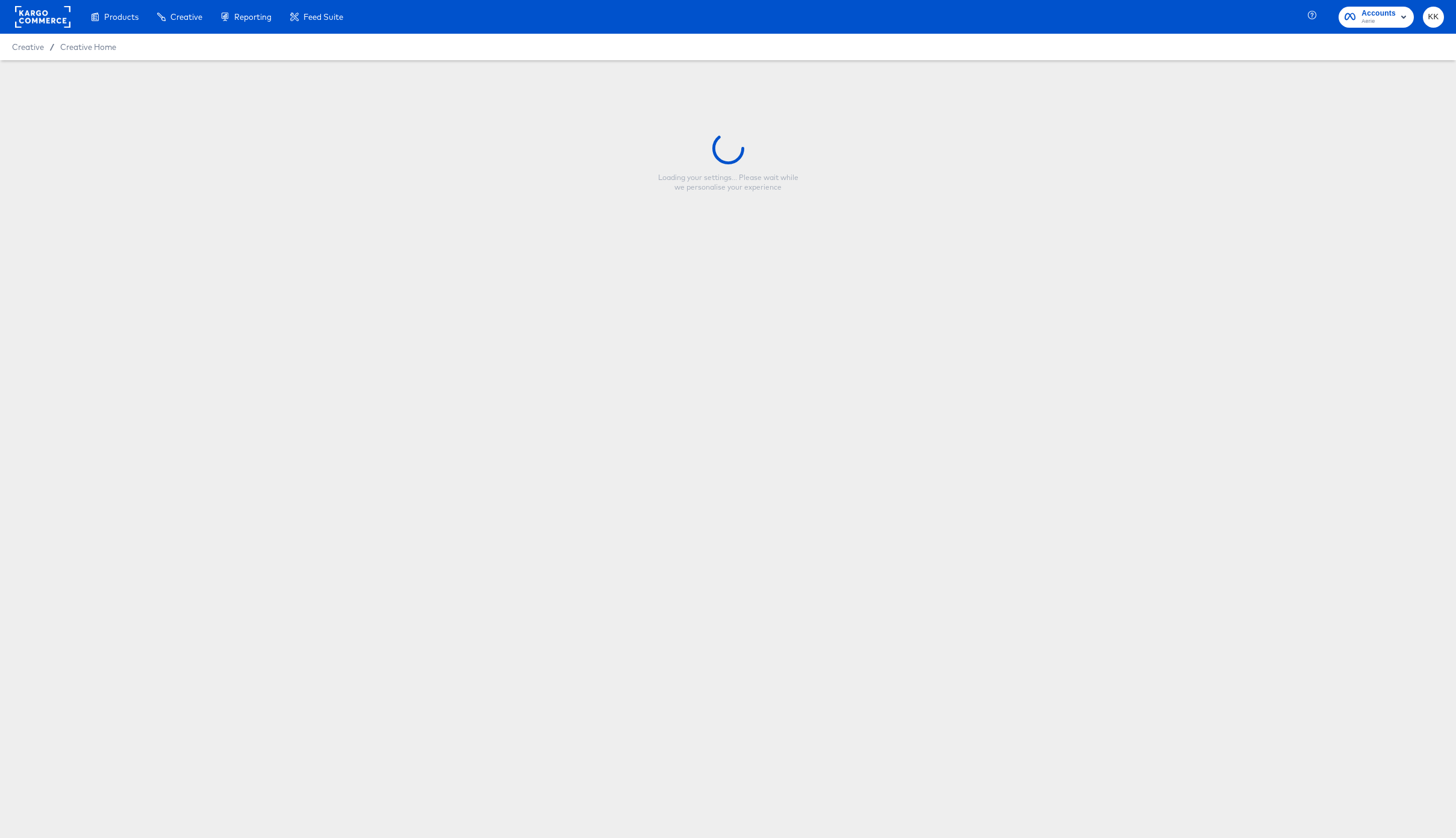
type input "Back To School - Best Sellers - Meta 1x1"
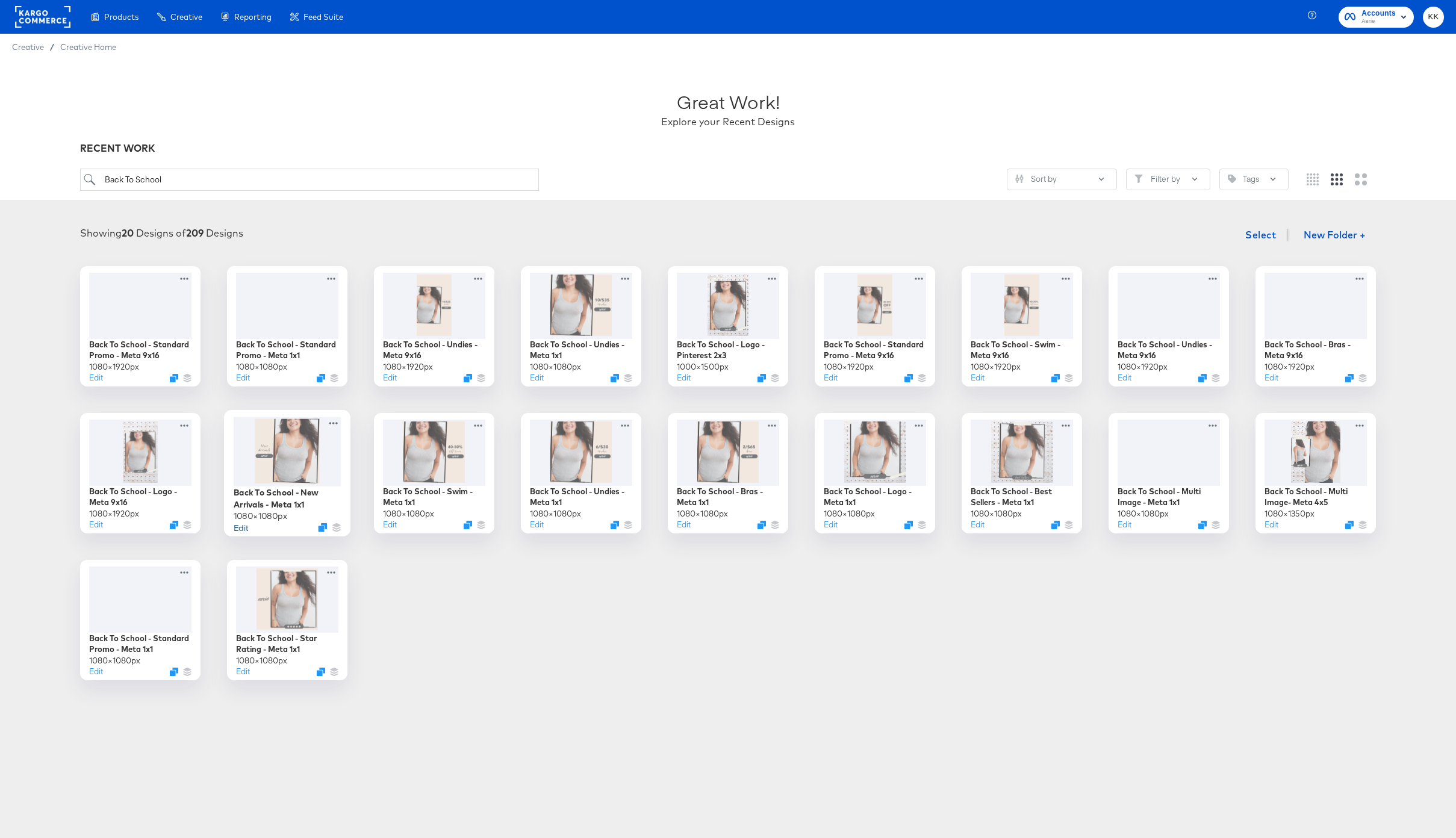
click at [242, 532] on button "Edit" at bounding box center [241, 527] width 14 height 11
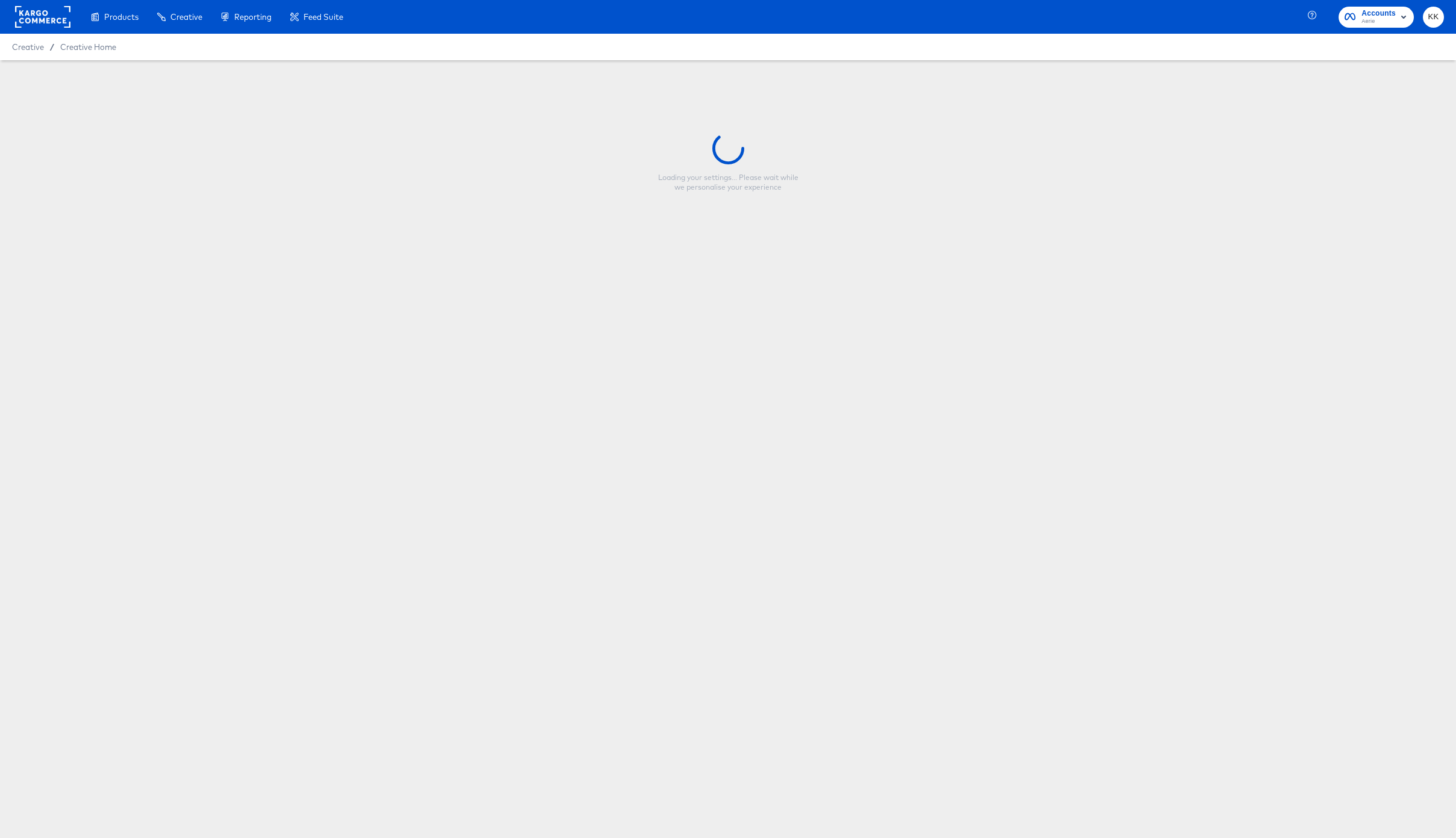
type input "Back To School - New Arrivals - Meta 1x1"
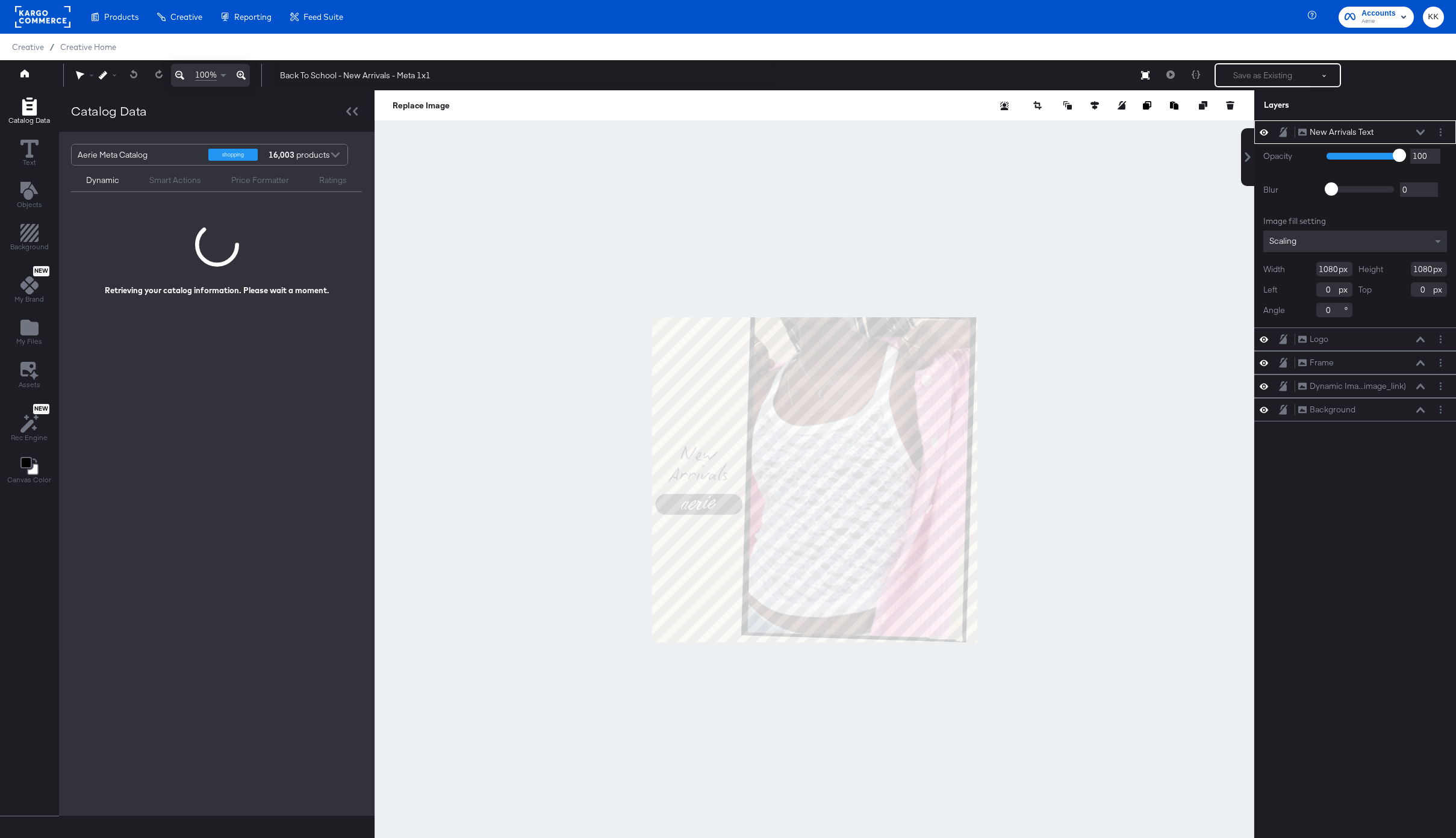
click at [238, 73] on icon at bounding box center [241, 74] width 9 height 14
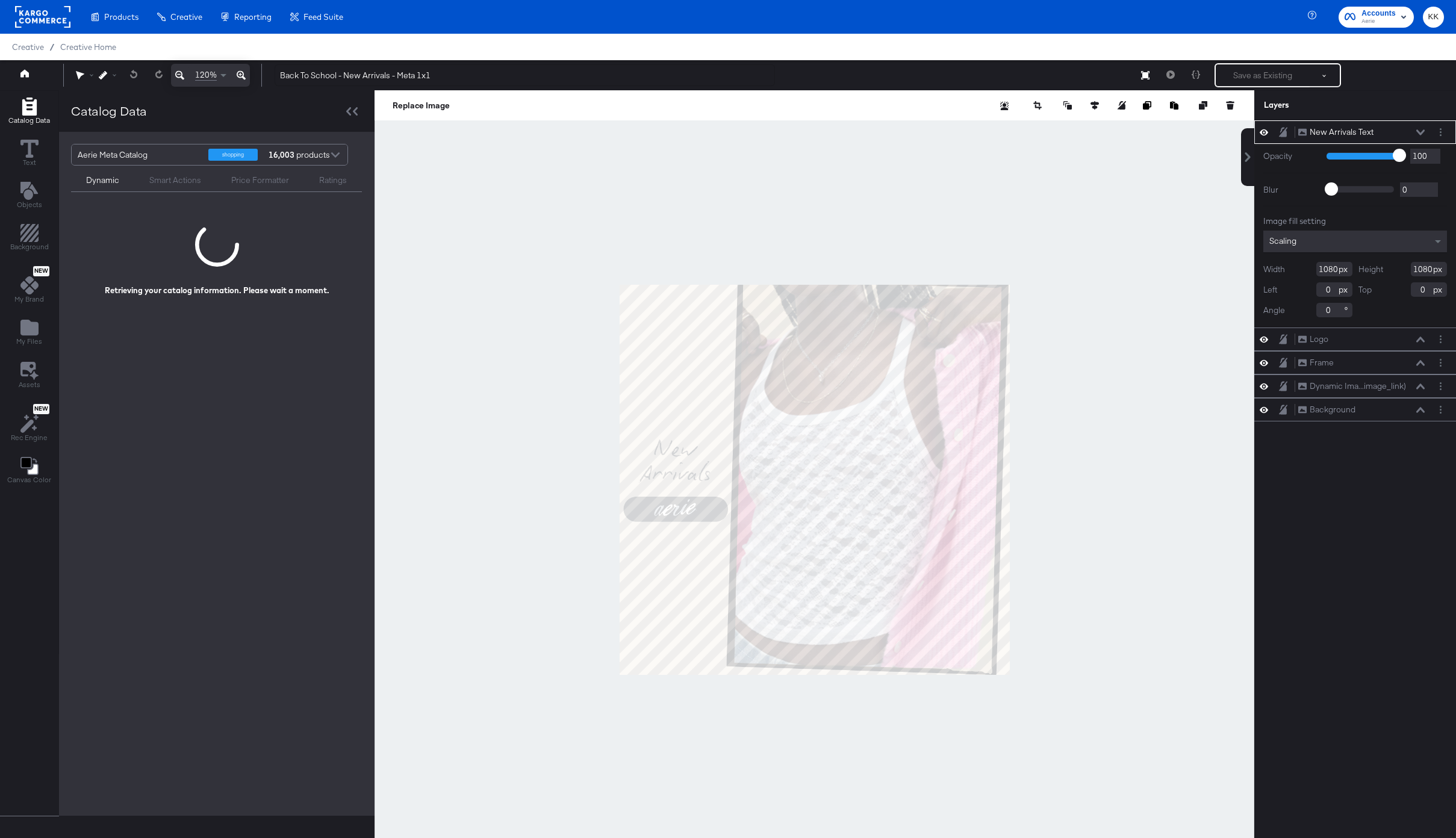
click at [238, 73] on icon at bounding box center [241, 74] width 9 height 14
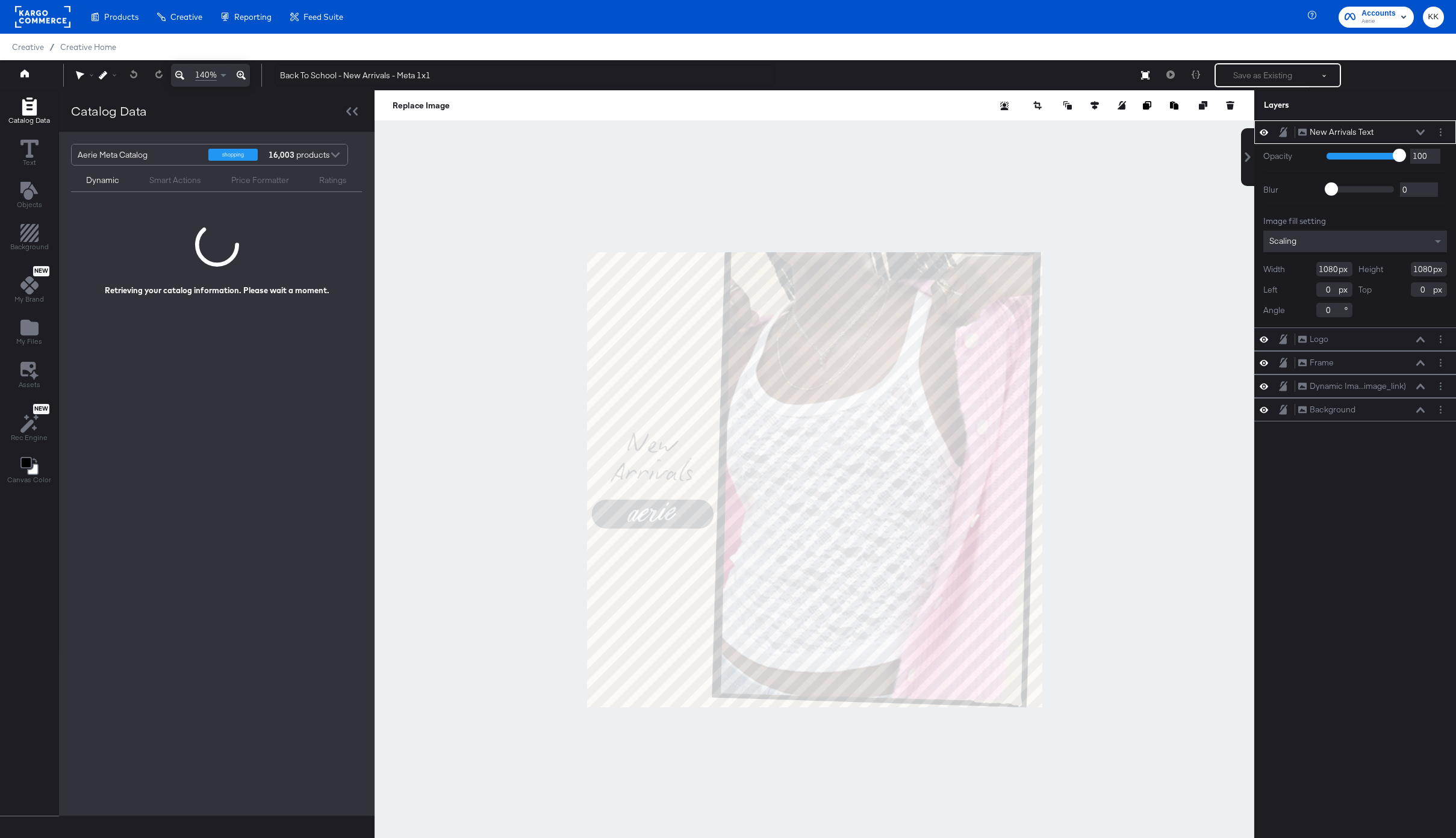
click at [424, 319] on div at bounding box center [814, 479] width 880 height 778
